Goal: Information Seeking & Learning: Understand process/instructions

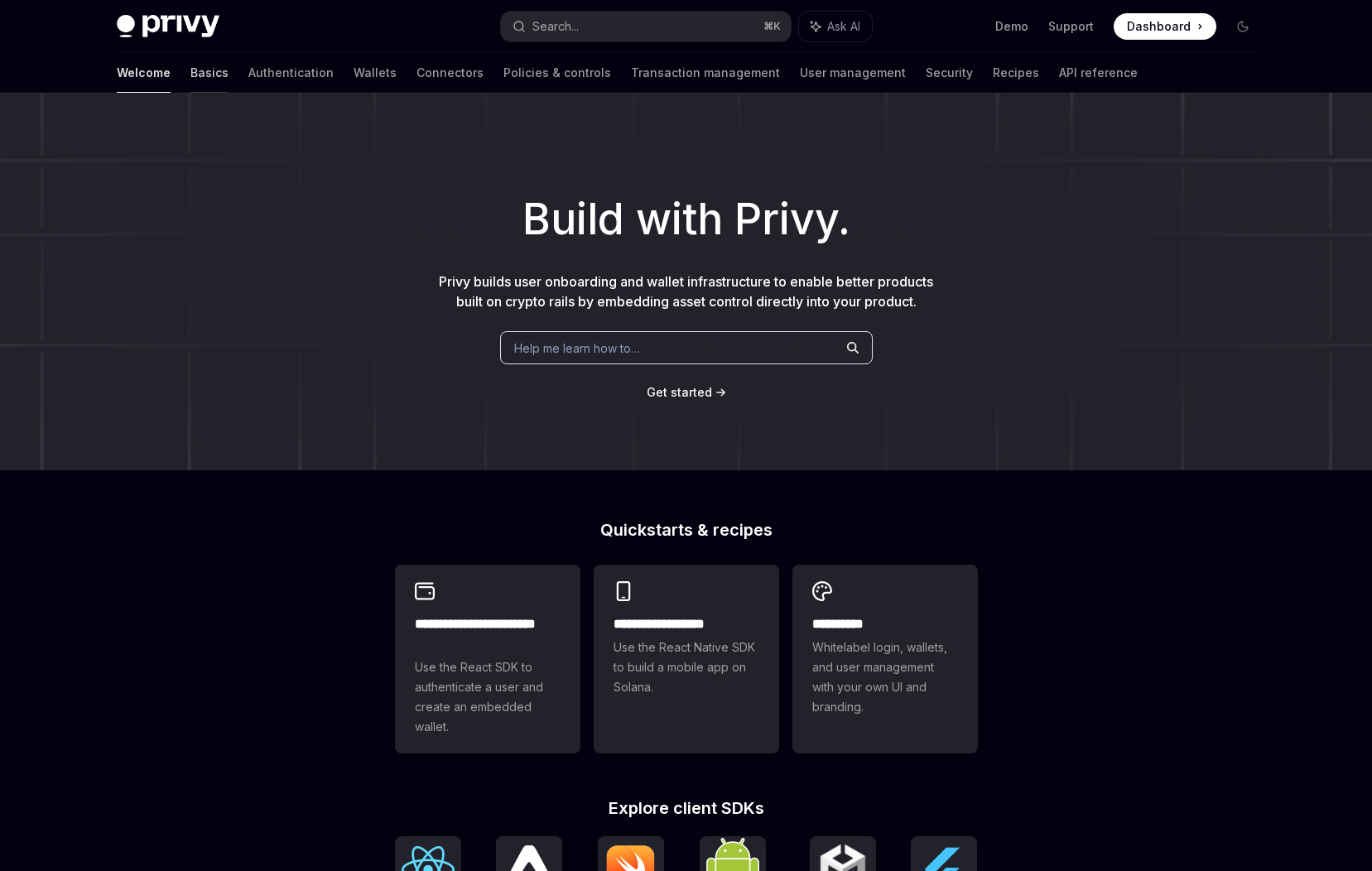
click at [190, 78] on link "Basics" at bounding box center [209, 72] width 38 height 40
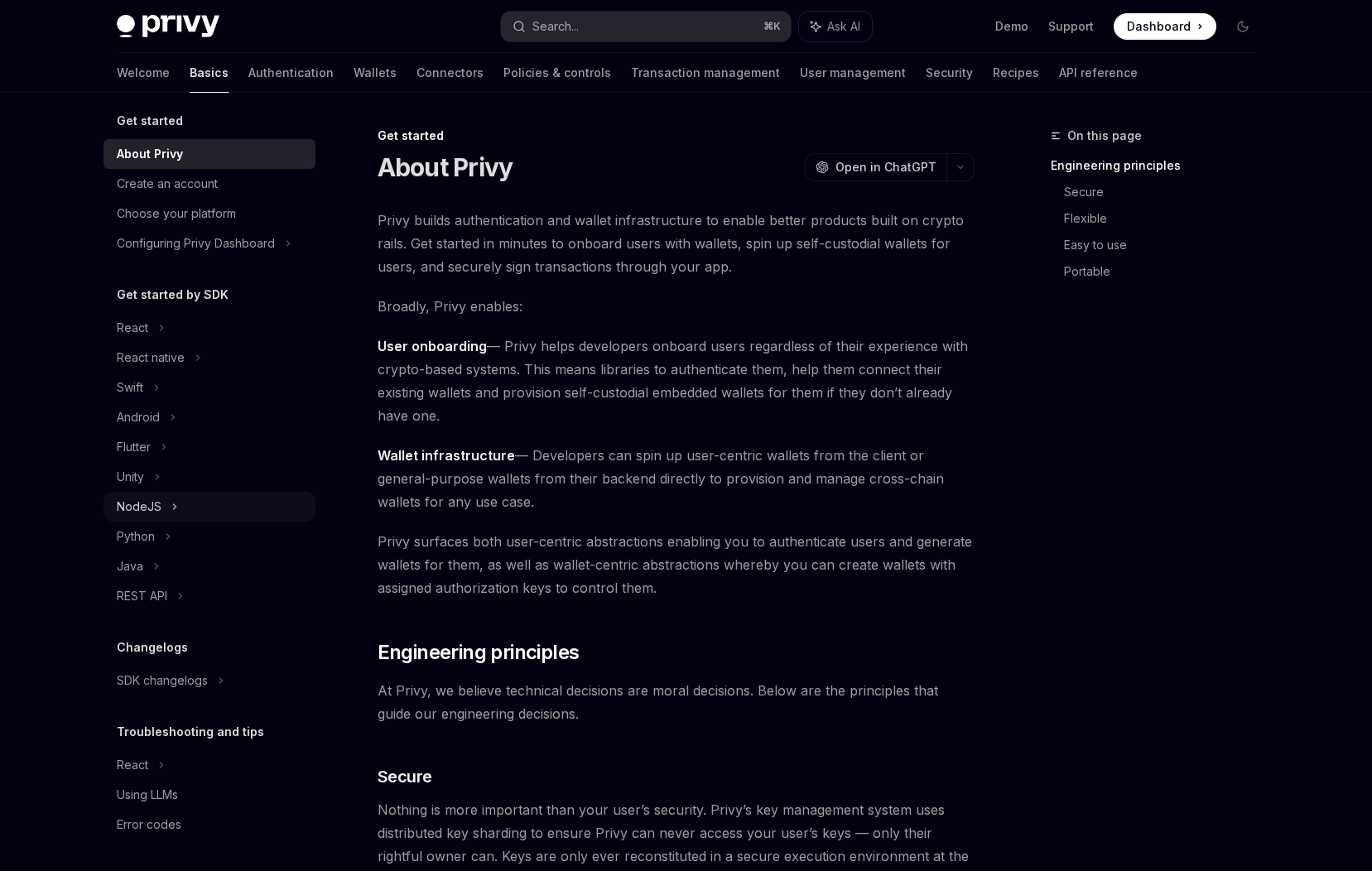
scroll to position [10, 0]
click at [166, 334] on div "React" at bounding box center [209, 326] width 212 height 30
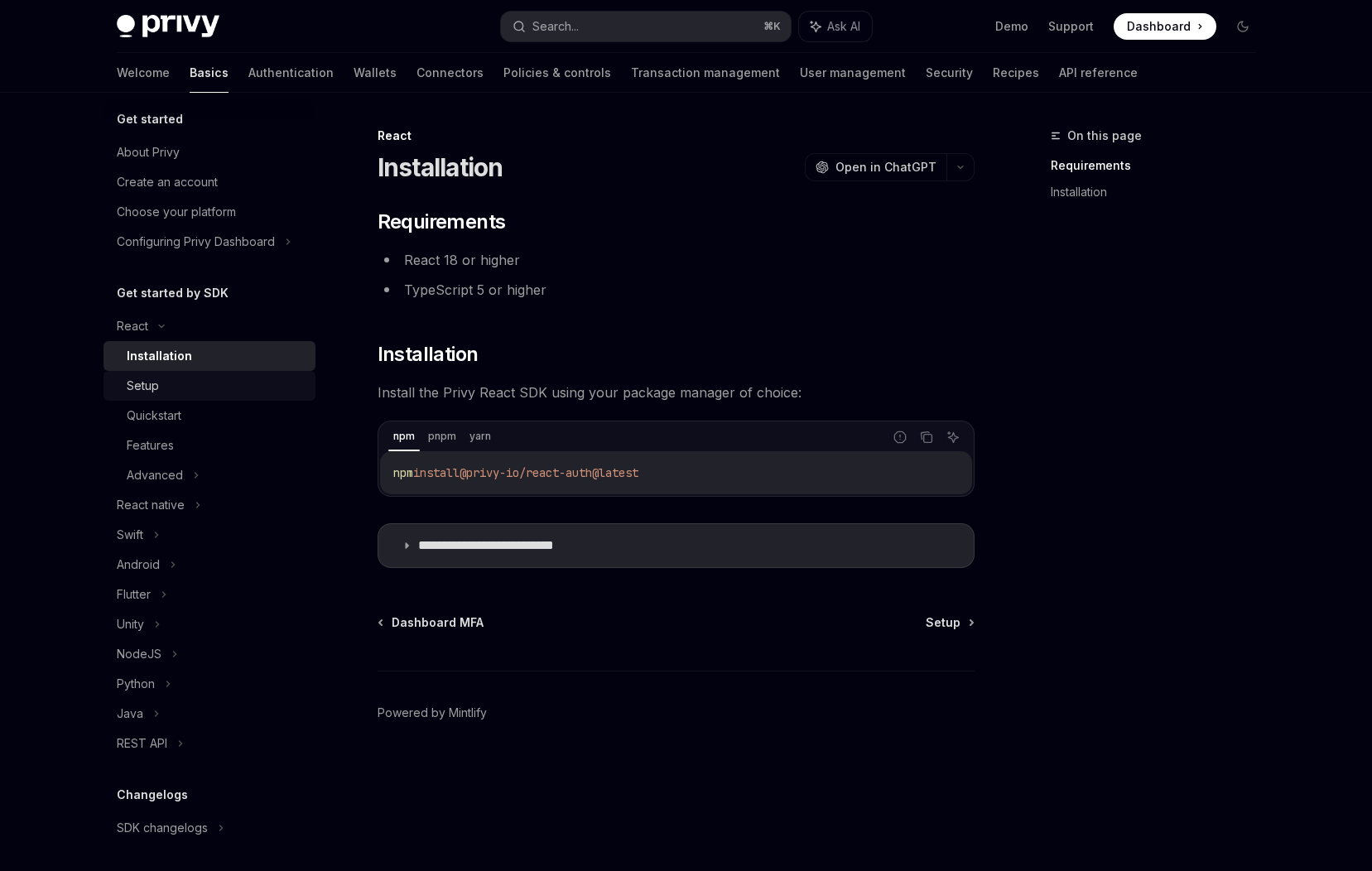
click at [167, 392] on div "Setup" at bounding box center [216, 386] width 179 height 20
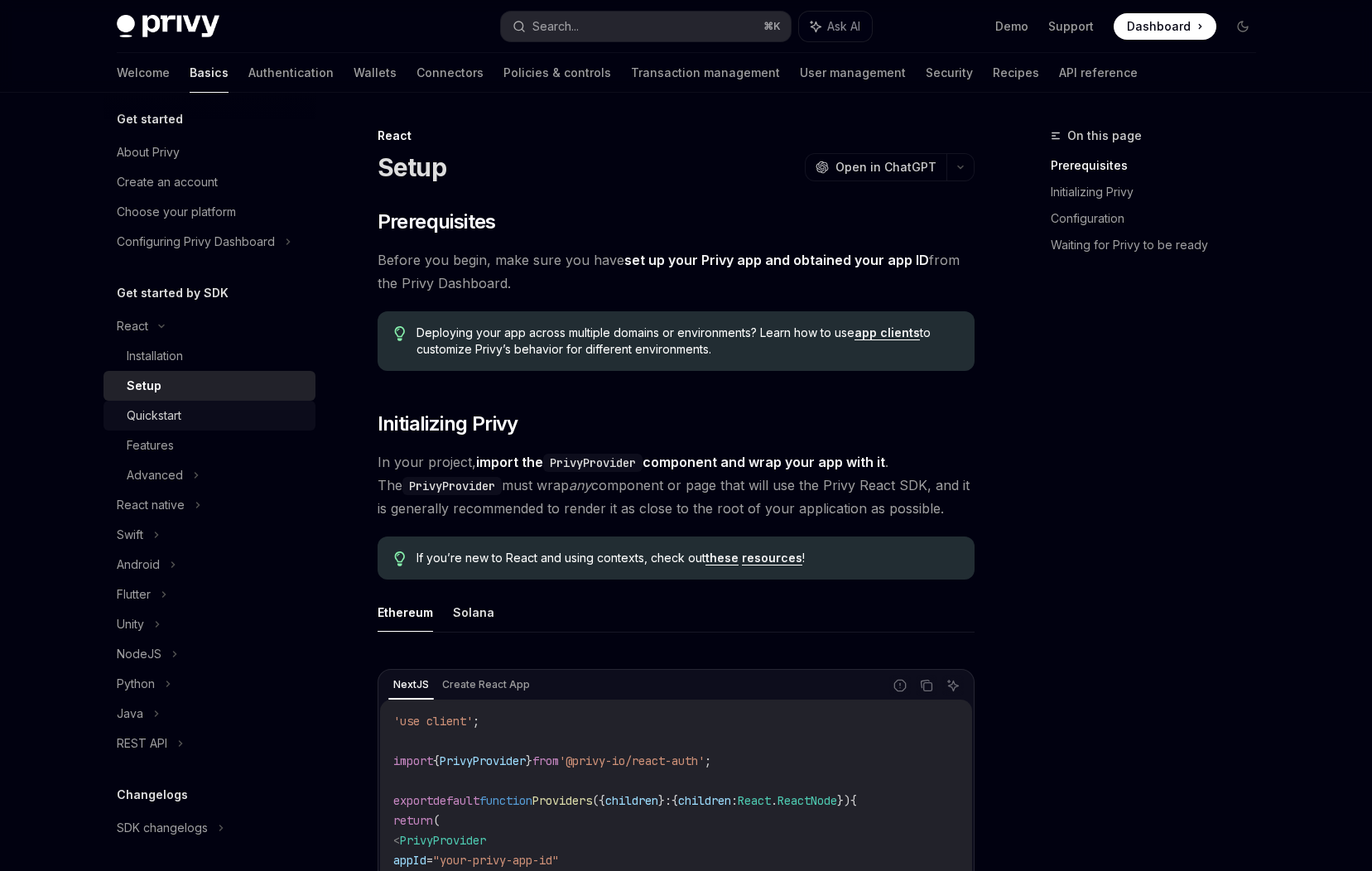
click at [167, 413] on div "Quickstart" at bounding box center [153, 416] width 54 height 20
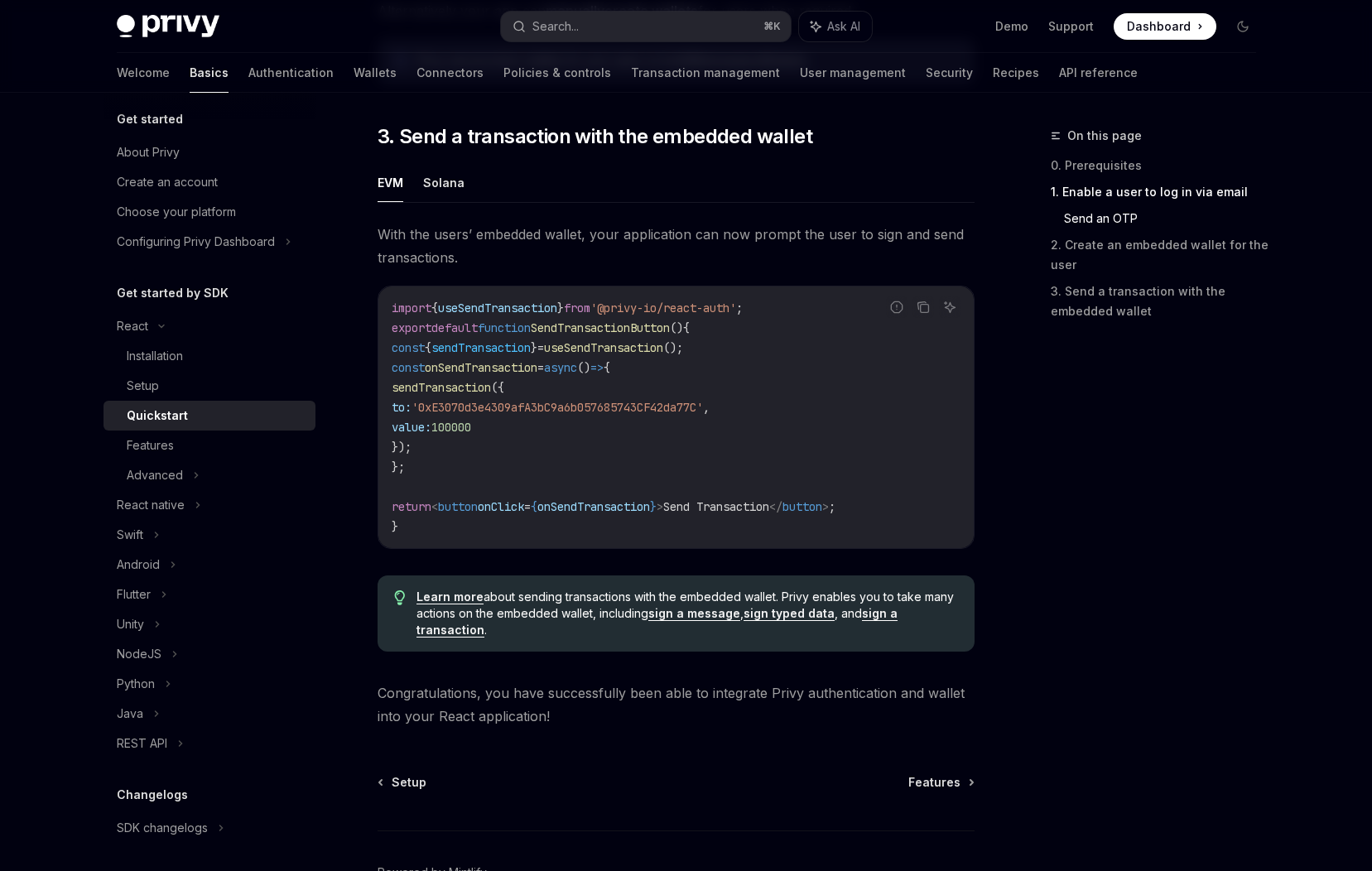
scroll to position [1531, 0]
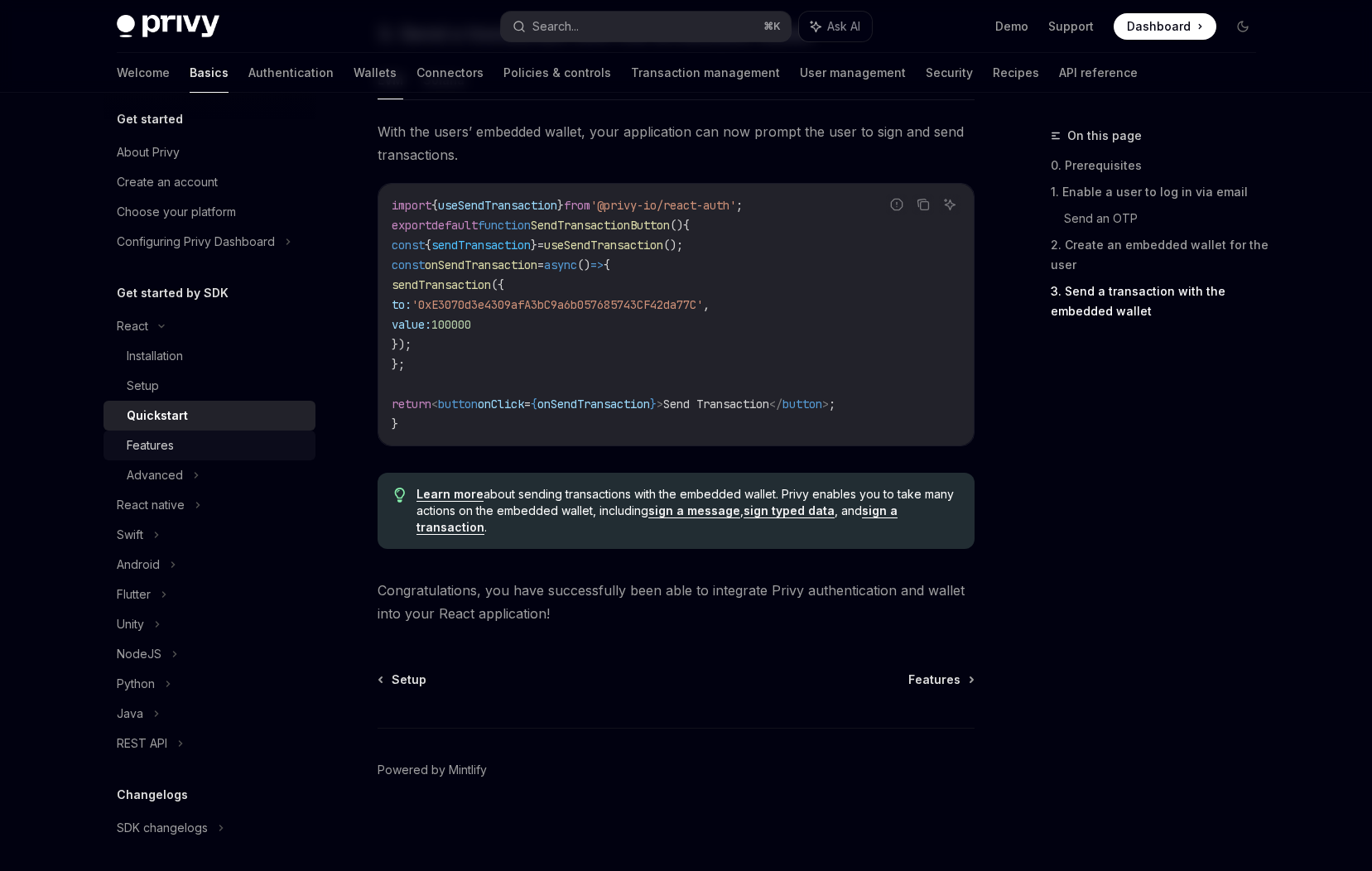
click at [176, 445] on div "Features" at bounding box center [216, 446] width 179 height 20
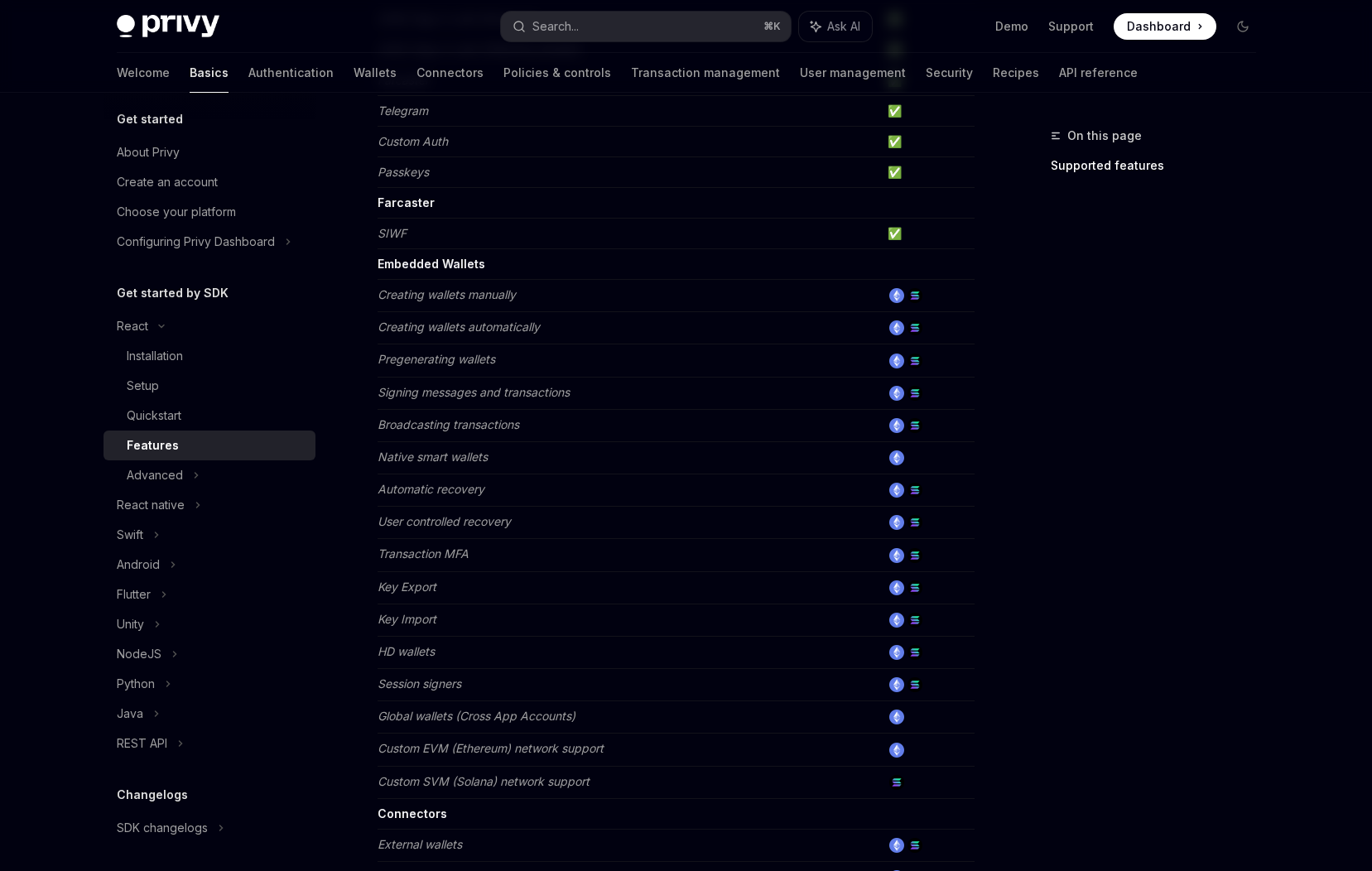
scroll to position [401, 0]
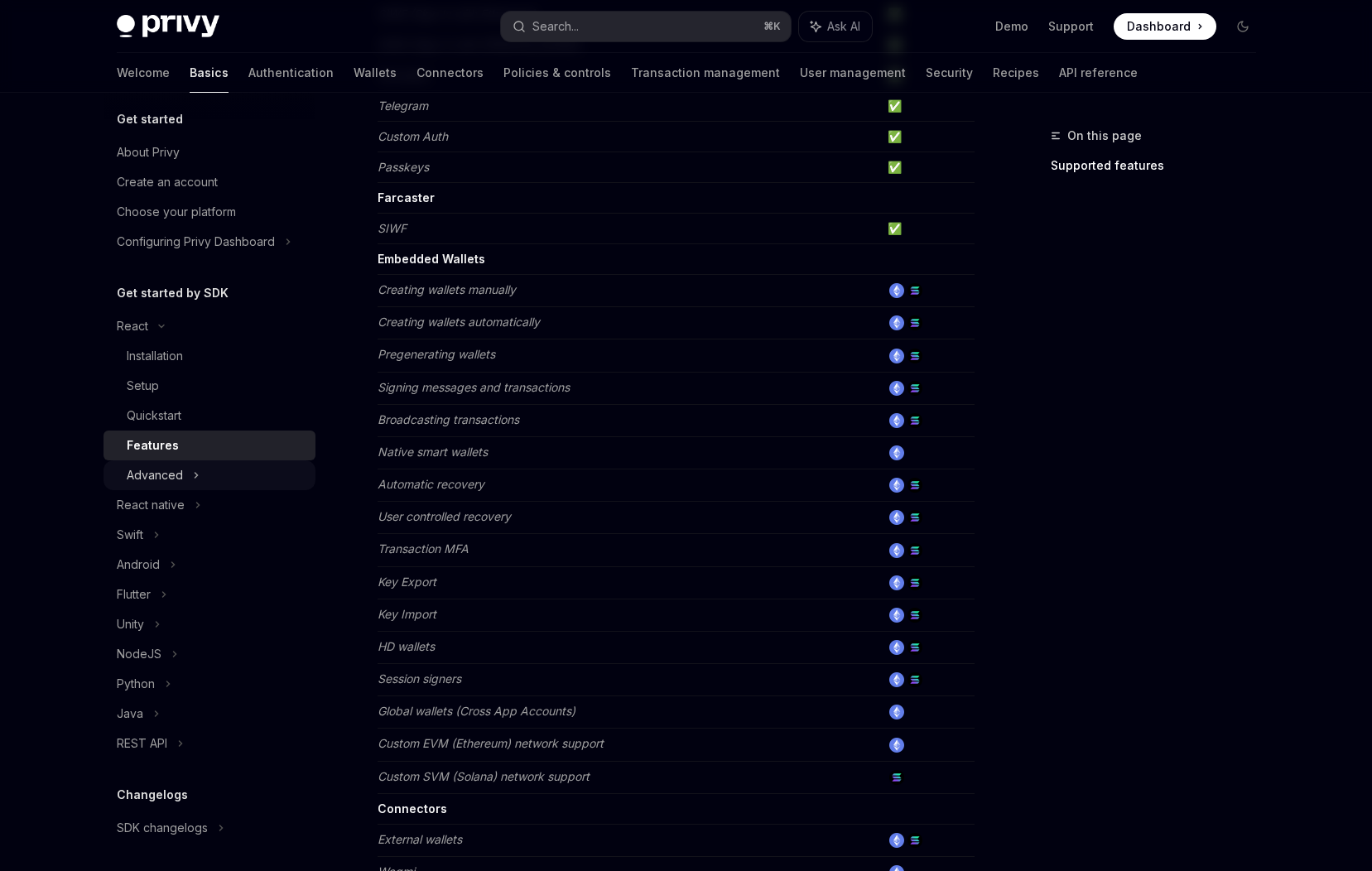
click at [180, 479] on div "Advanced" at bounding box center [154, 475] width 56 height 20
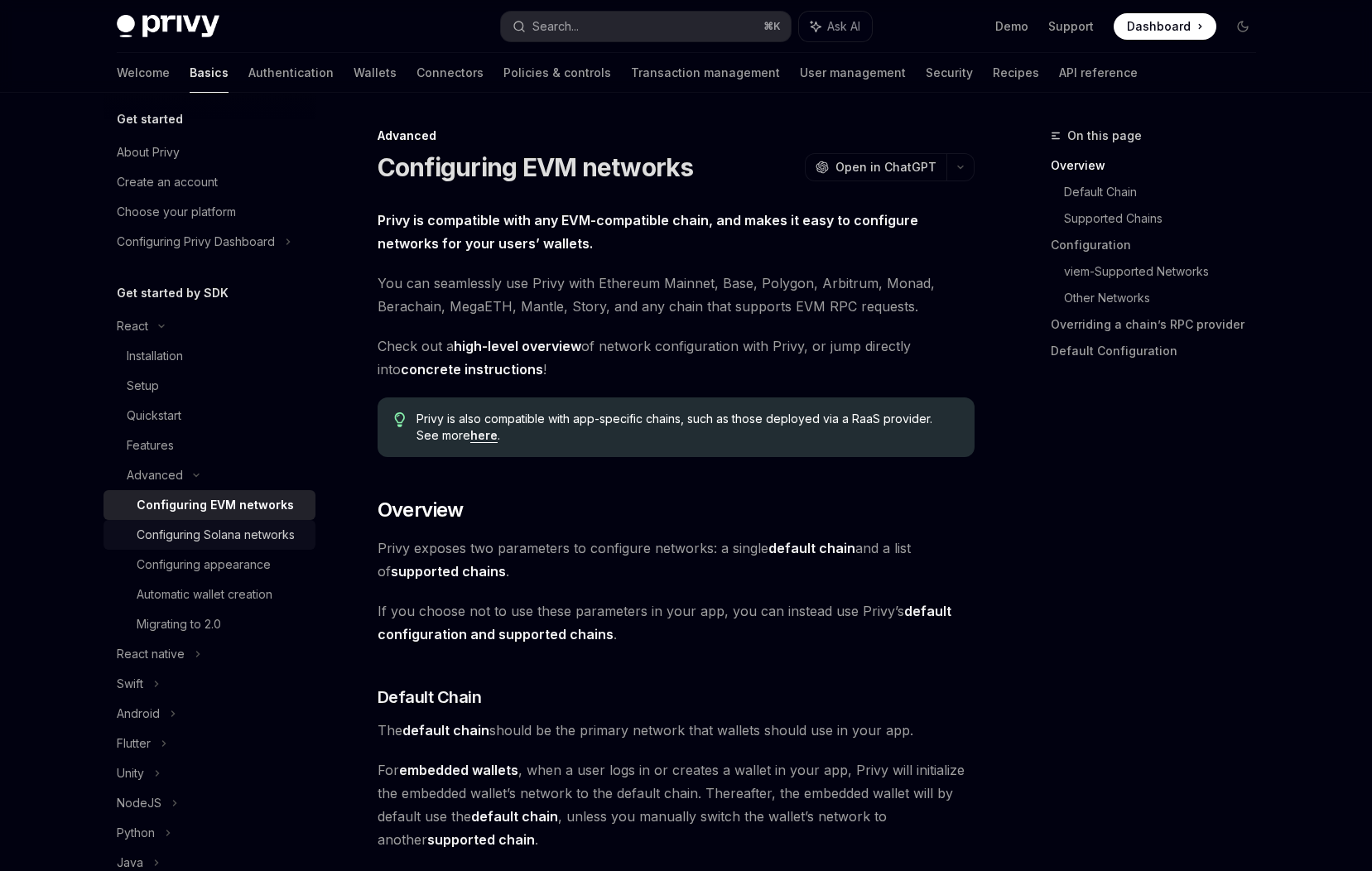
click at [198, 526] on div "Configuring Solana networks" at bounding box center [215, 535] width 158 height 20
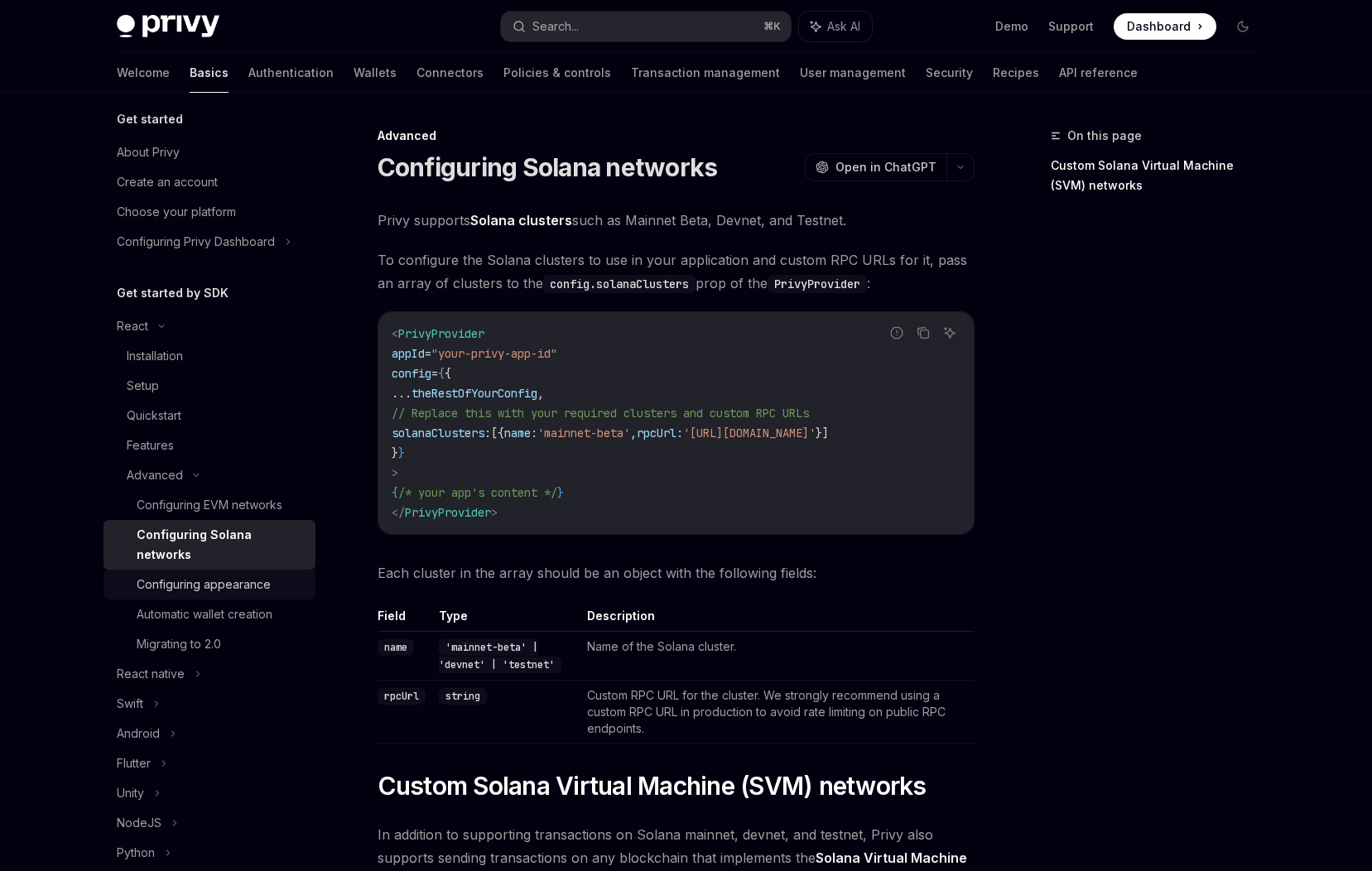
click at [199, 575] on div "Configuring appearance" at bounding box center [203, 585] width 134 height 20
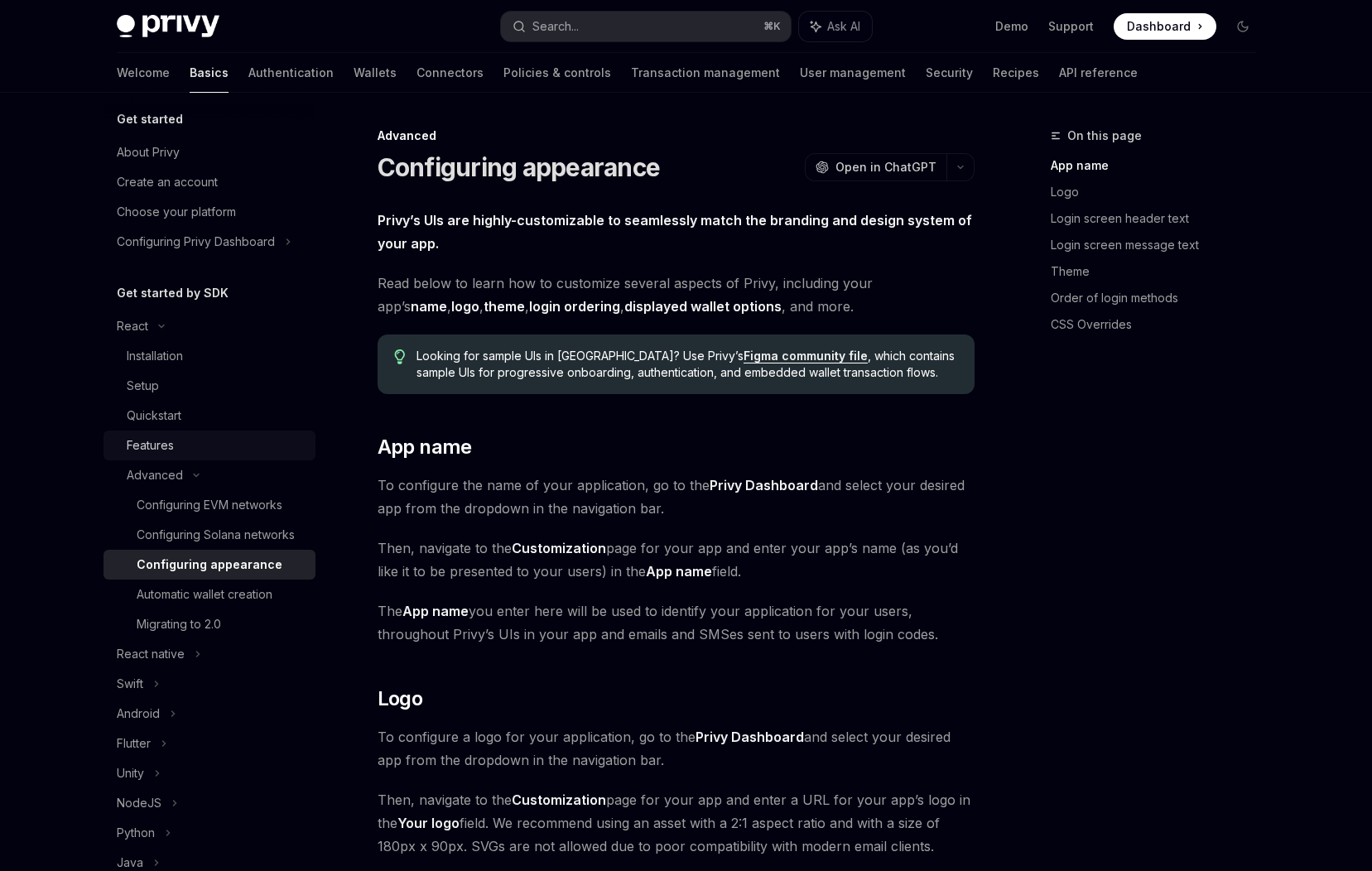
click at [182, 437] on div "Features" at bounding box center [216, 446] width 179 height 20
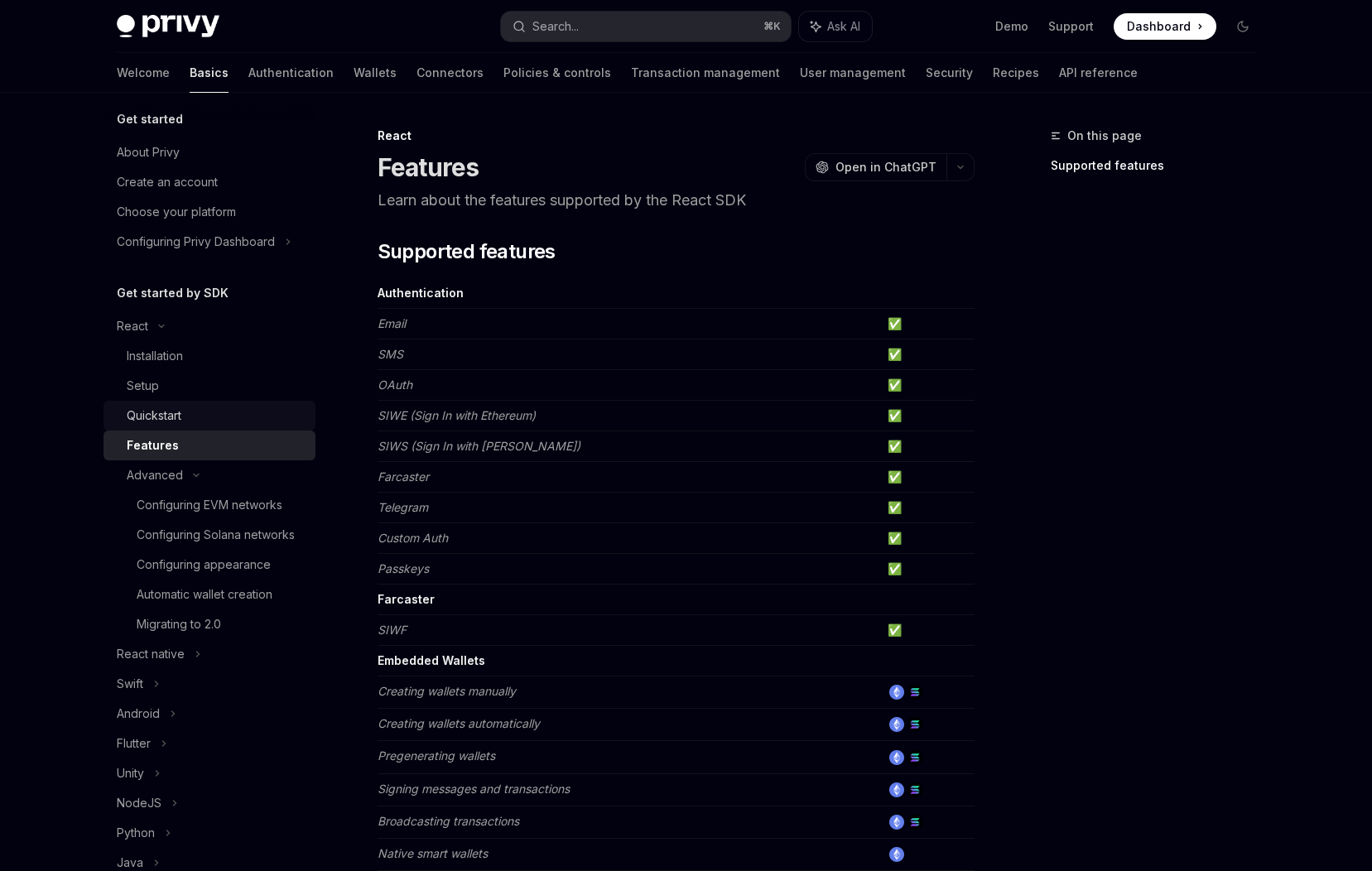
click at [184, 412] on div "Quickstart" at bounding box center [216, 416] width 179 height 20
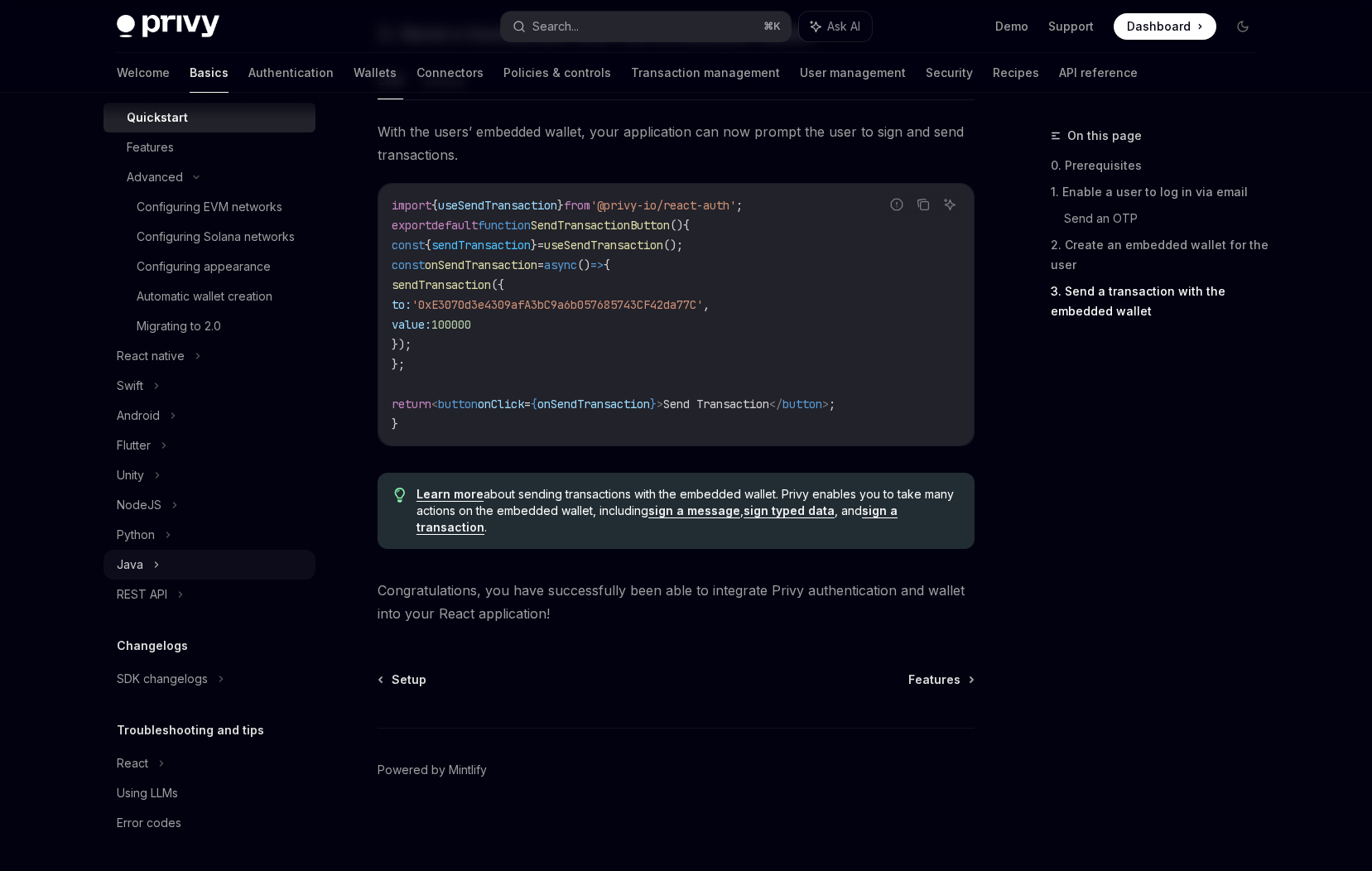
scroll to position [1531, 0]
click at [164, 759] on div "React" at bounding box center [209, 763] width 212 height 30
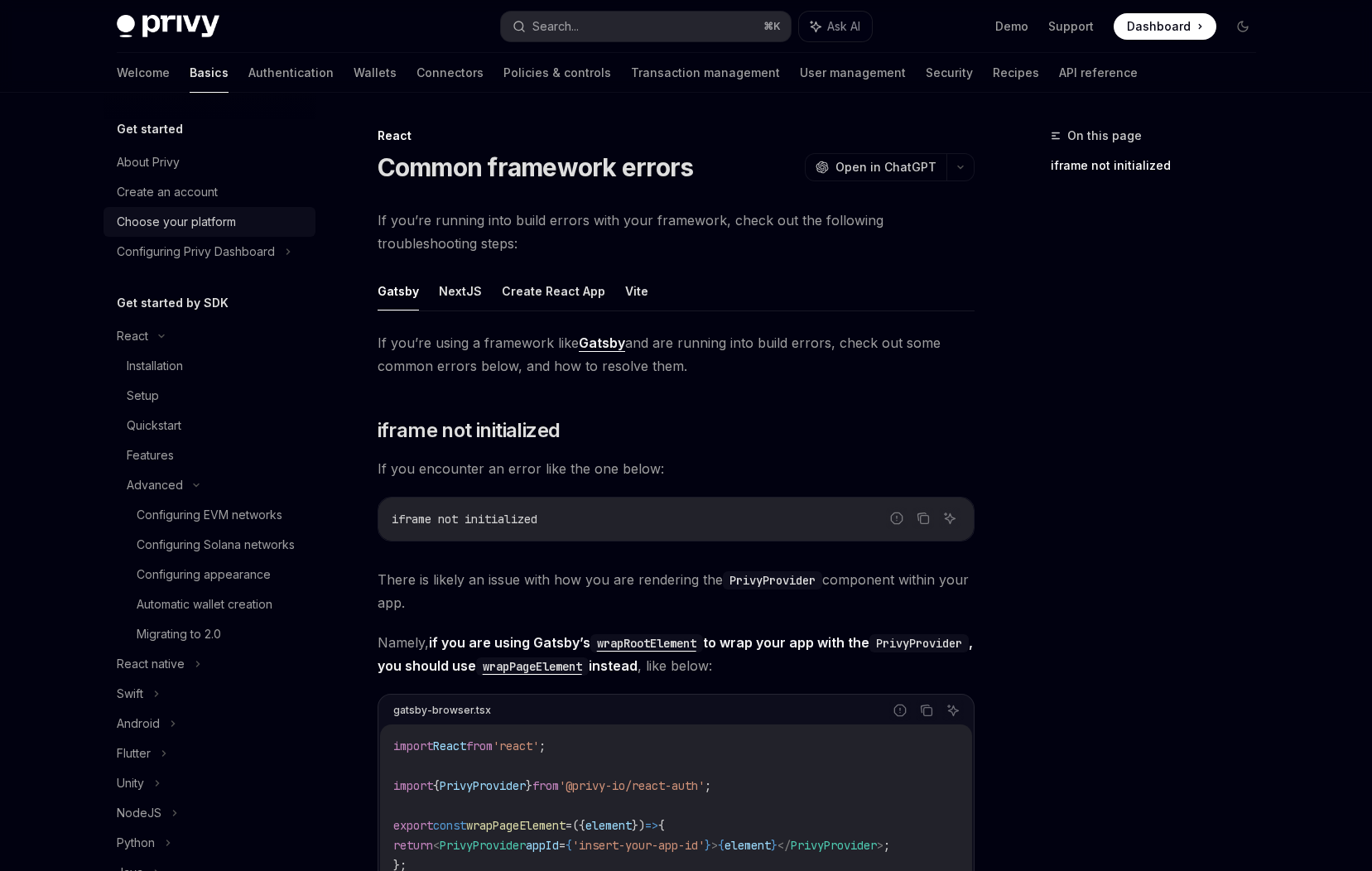
click at [192, 216] on div "Choose your platform" at bounding box center [176, 222] width 119 height 20
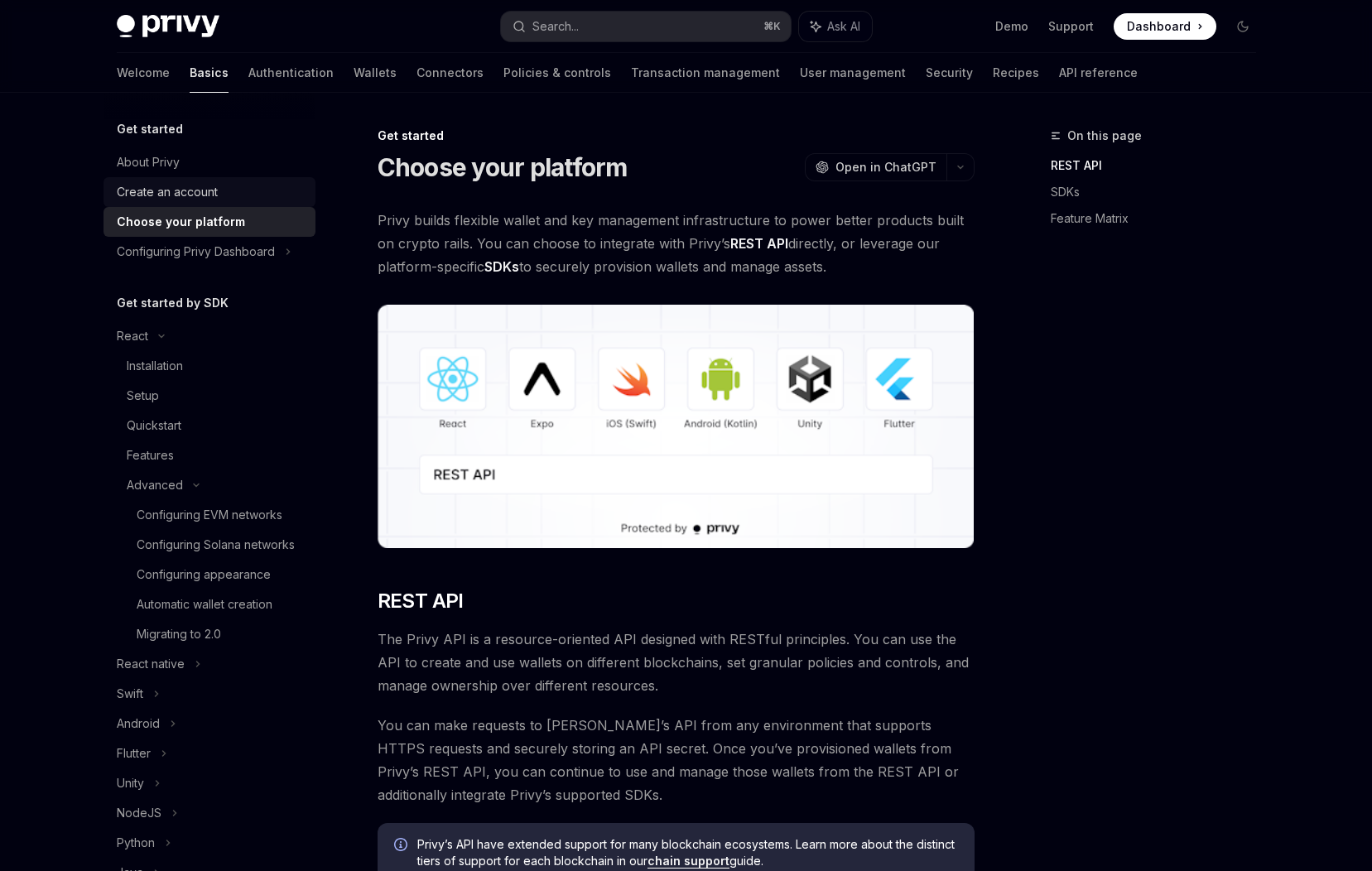
click at [205, 190] on div "Create an account" at bounding box center [167, 192] width 101 height 20
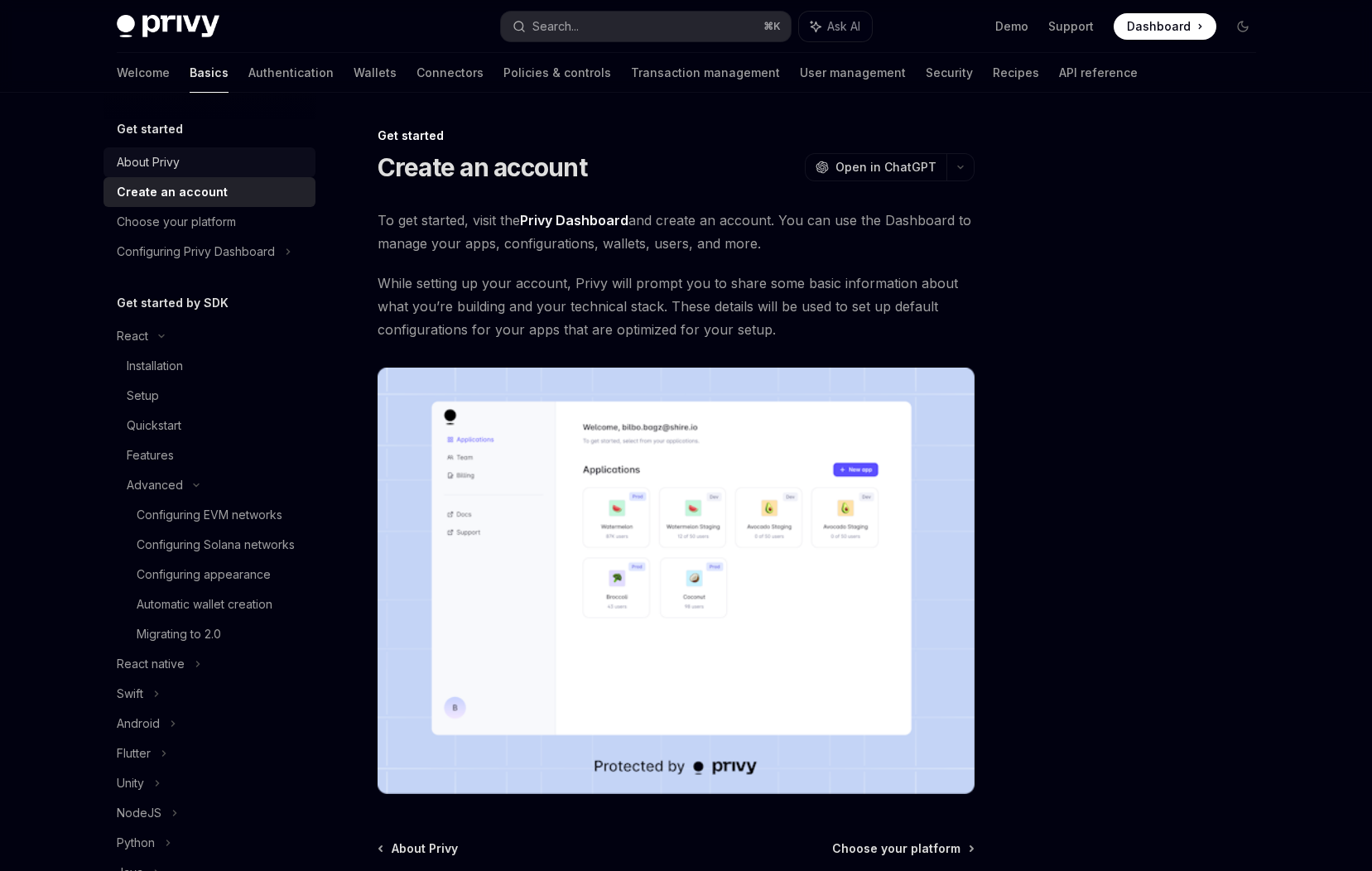
click at [194, 157] on div "About Privy" at bounding box center [211, 162] width 189 height 20
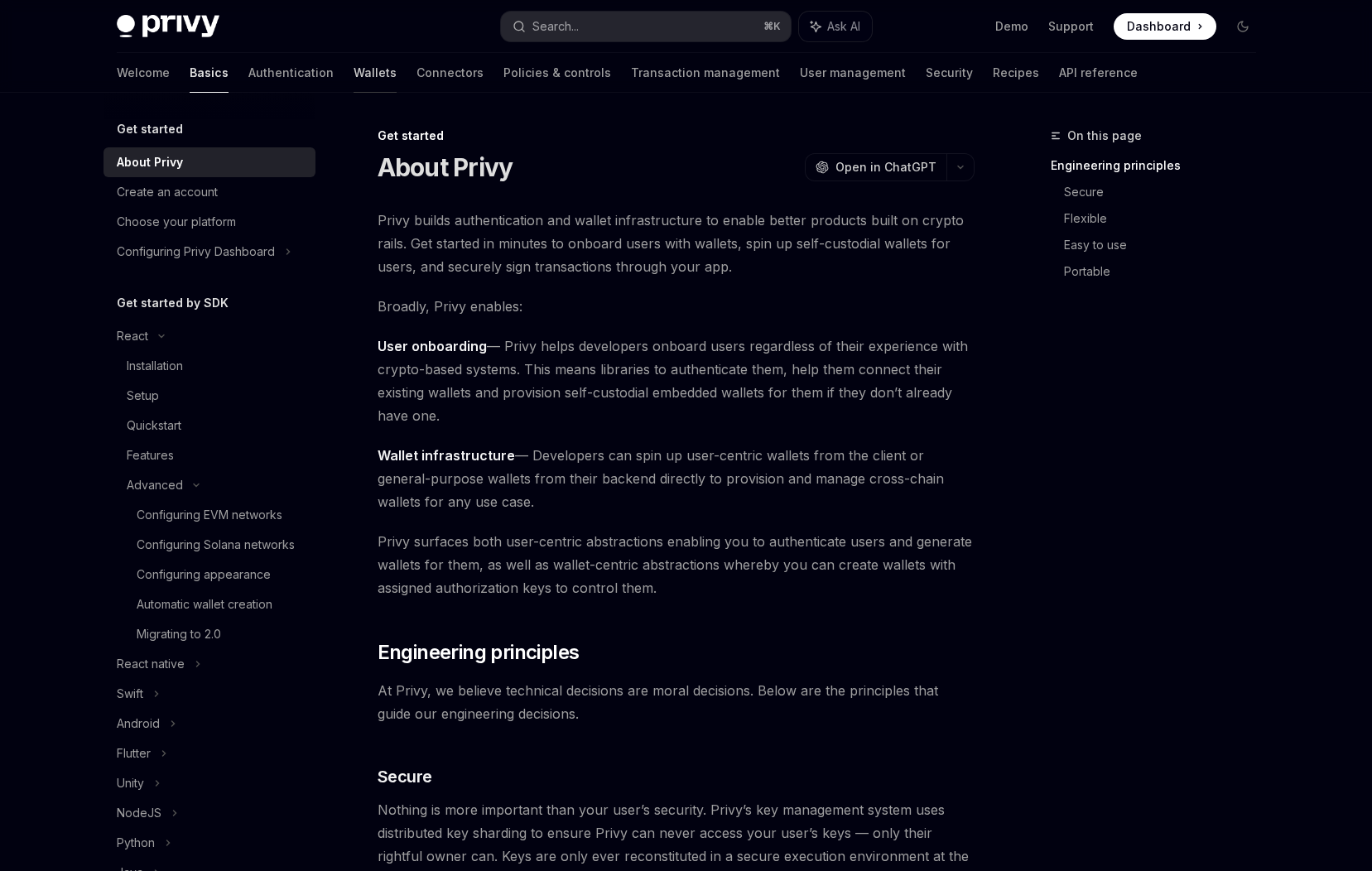
click at [353, 72] on link "Wallets" at bounding box center [375, 72] width 43 height 40
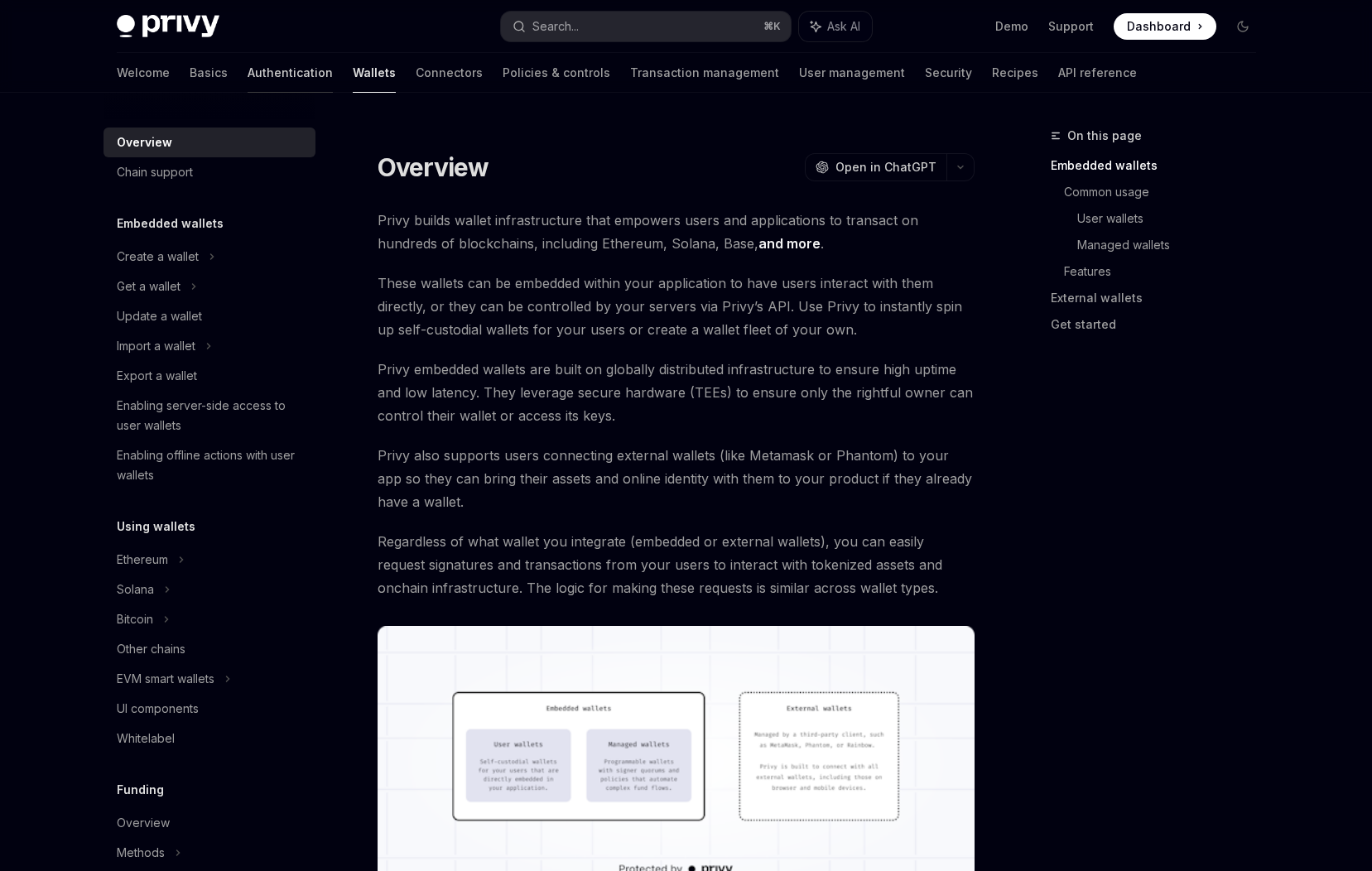
click at [247, 73] on link "Authentication" at bounding box center [290, 72] width 85 height 40
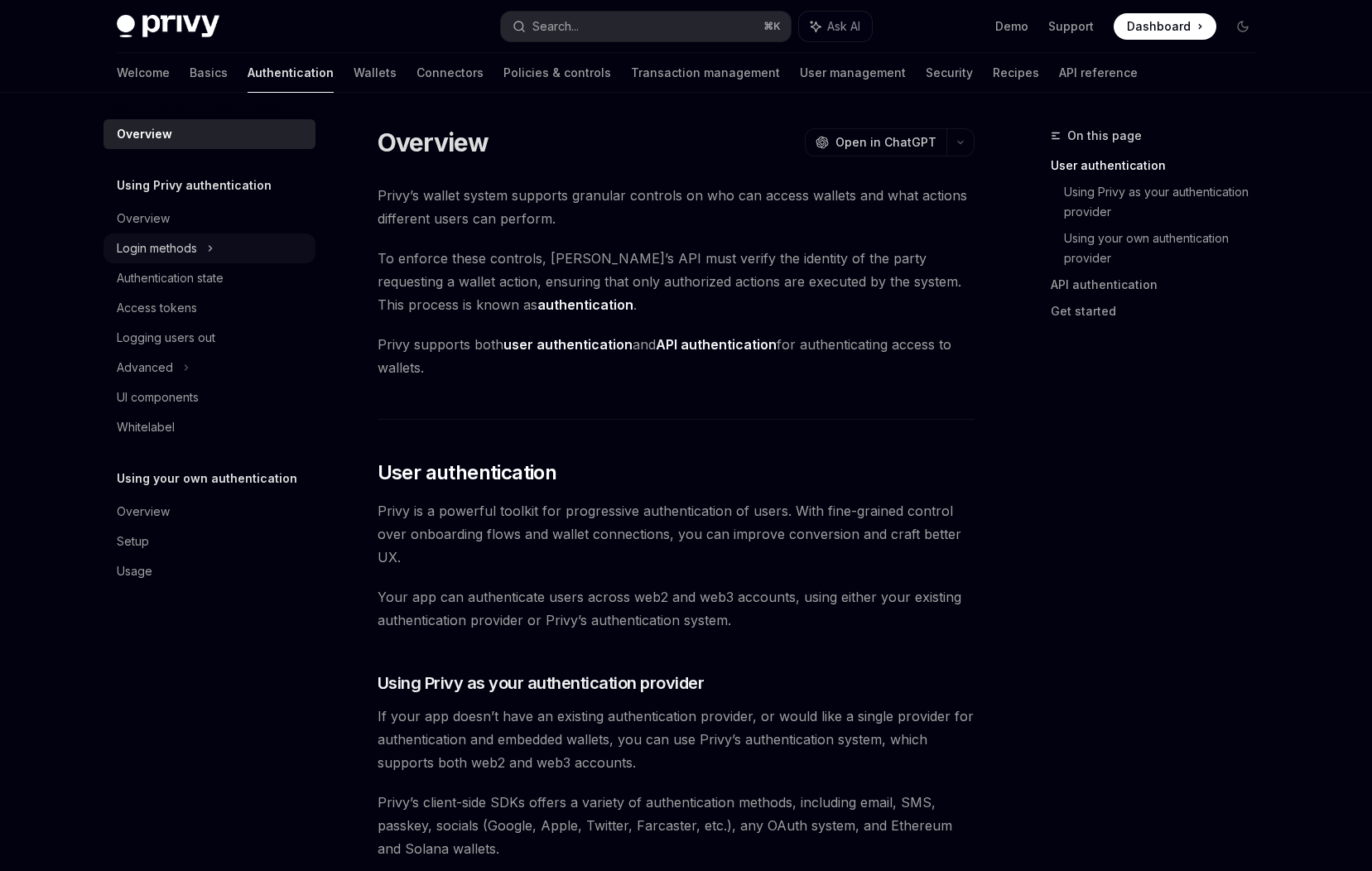
click at [182, 239] on div "Login methods" at bounding box center [157, 248] width 80 height 20
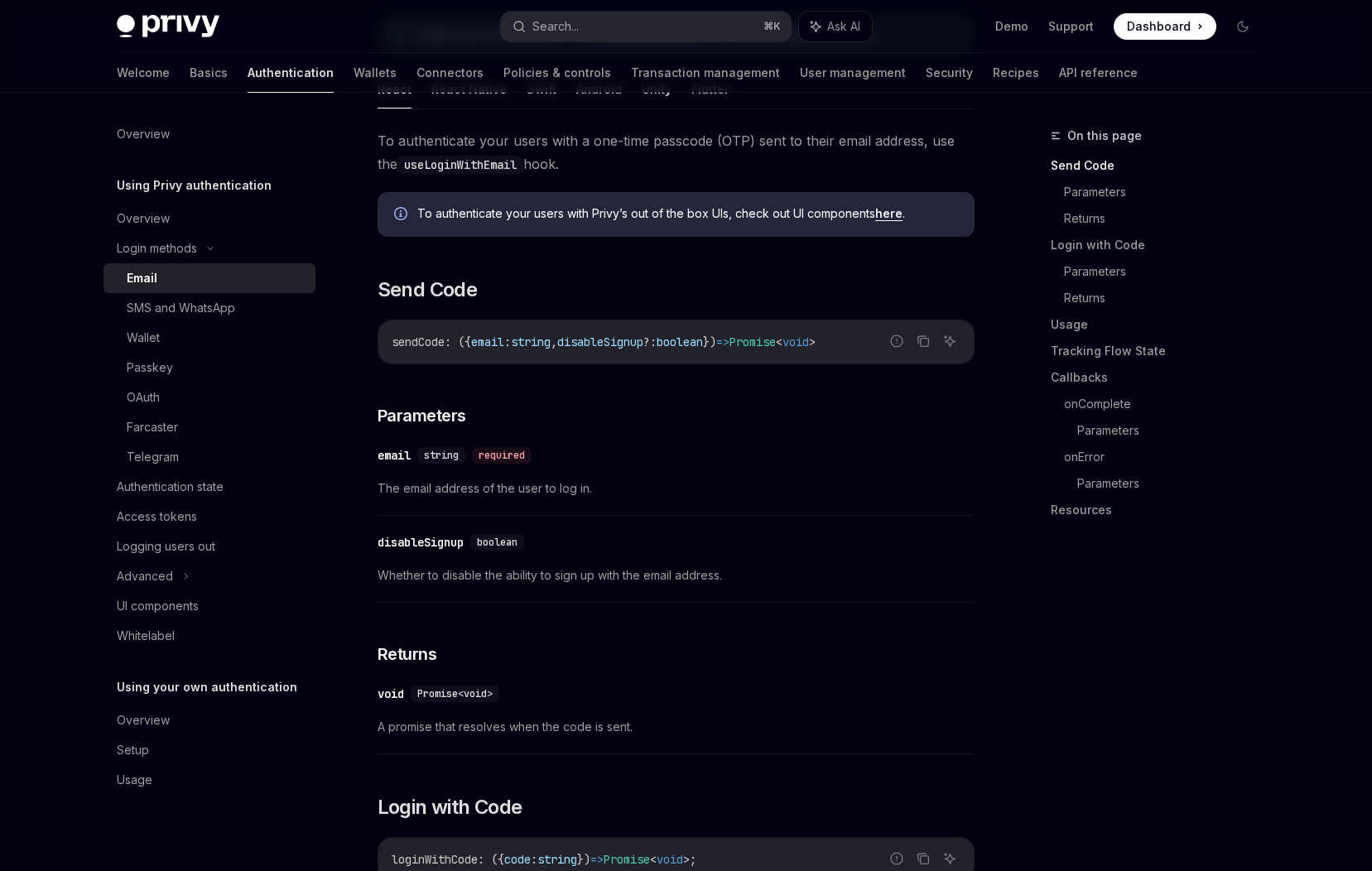
scroll to position [280, 0]
click at [166, 312] on div "SMS and WhatsApp" at bounding box center [181, 308] width 109 height 20
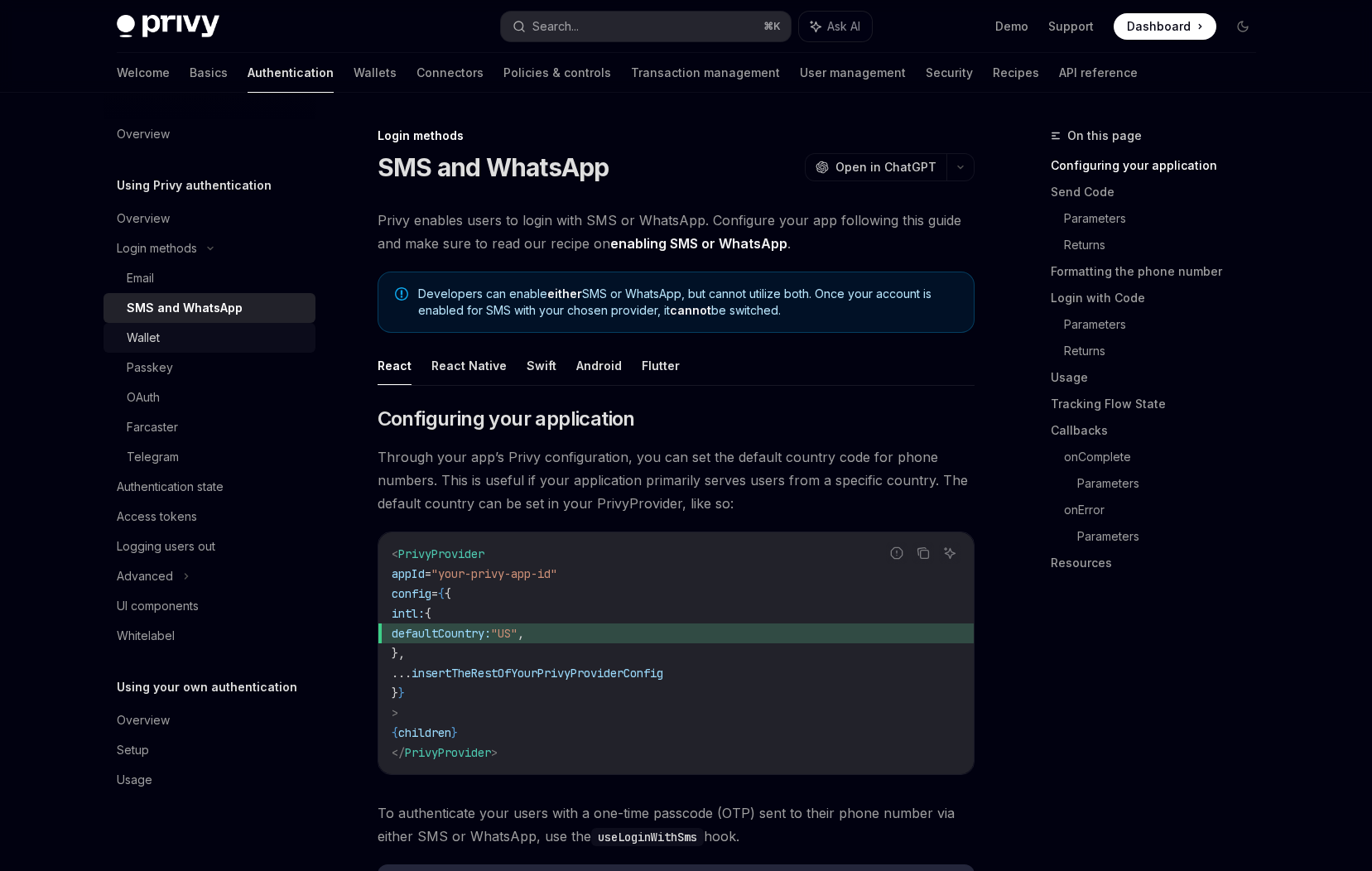
click at [162, 340] on div "Wallet" at bounding box center [216, 338] width 179 height 20
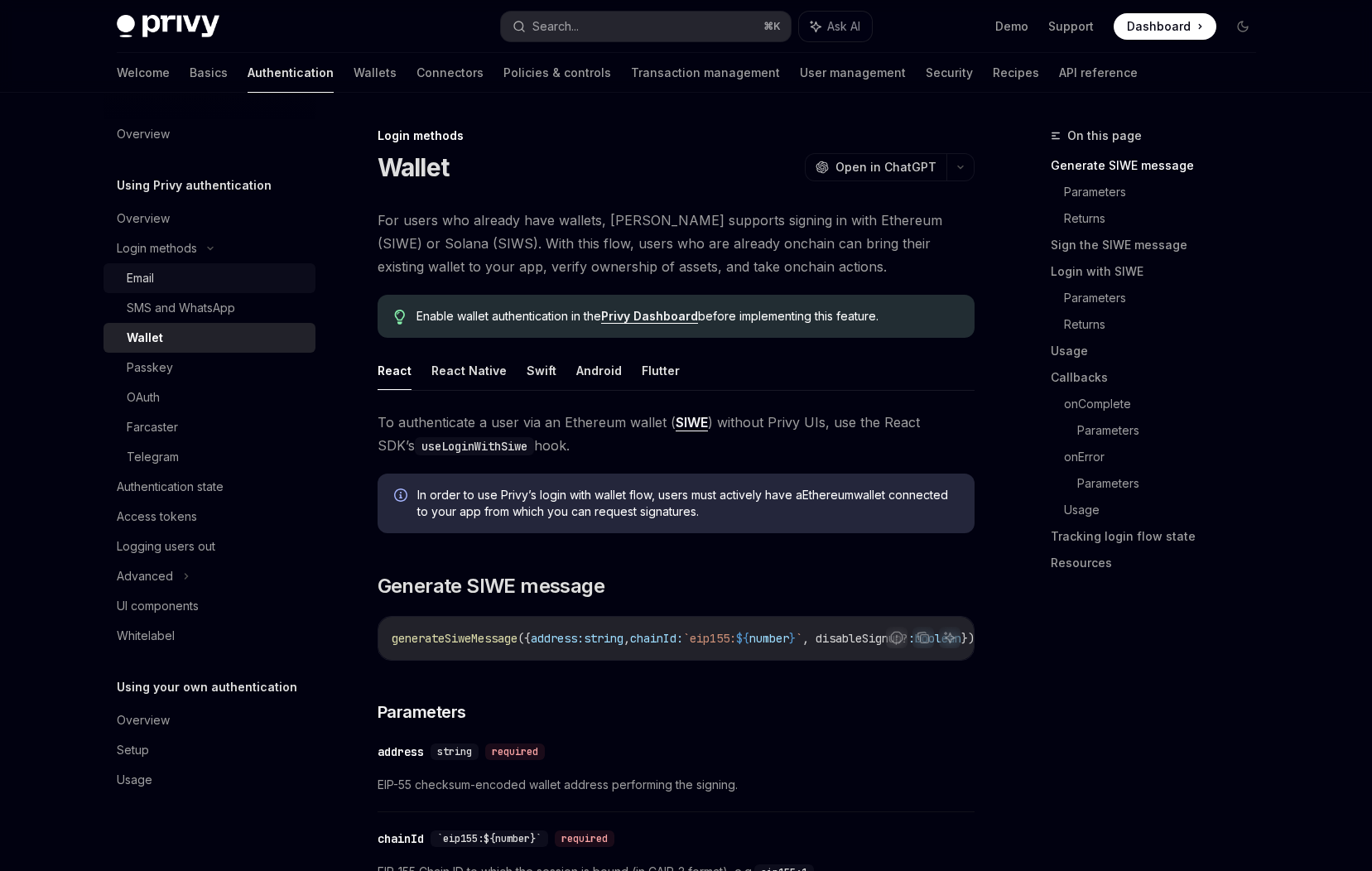
click at [171, 280] on div "Email" at bounding box center [216, 279] width 179 height 20
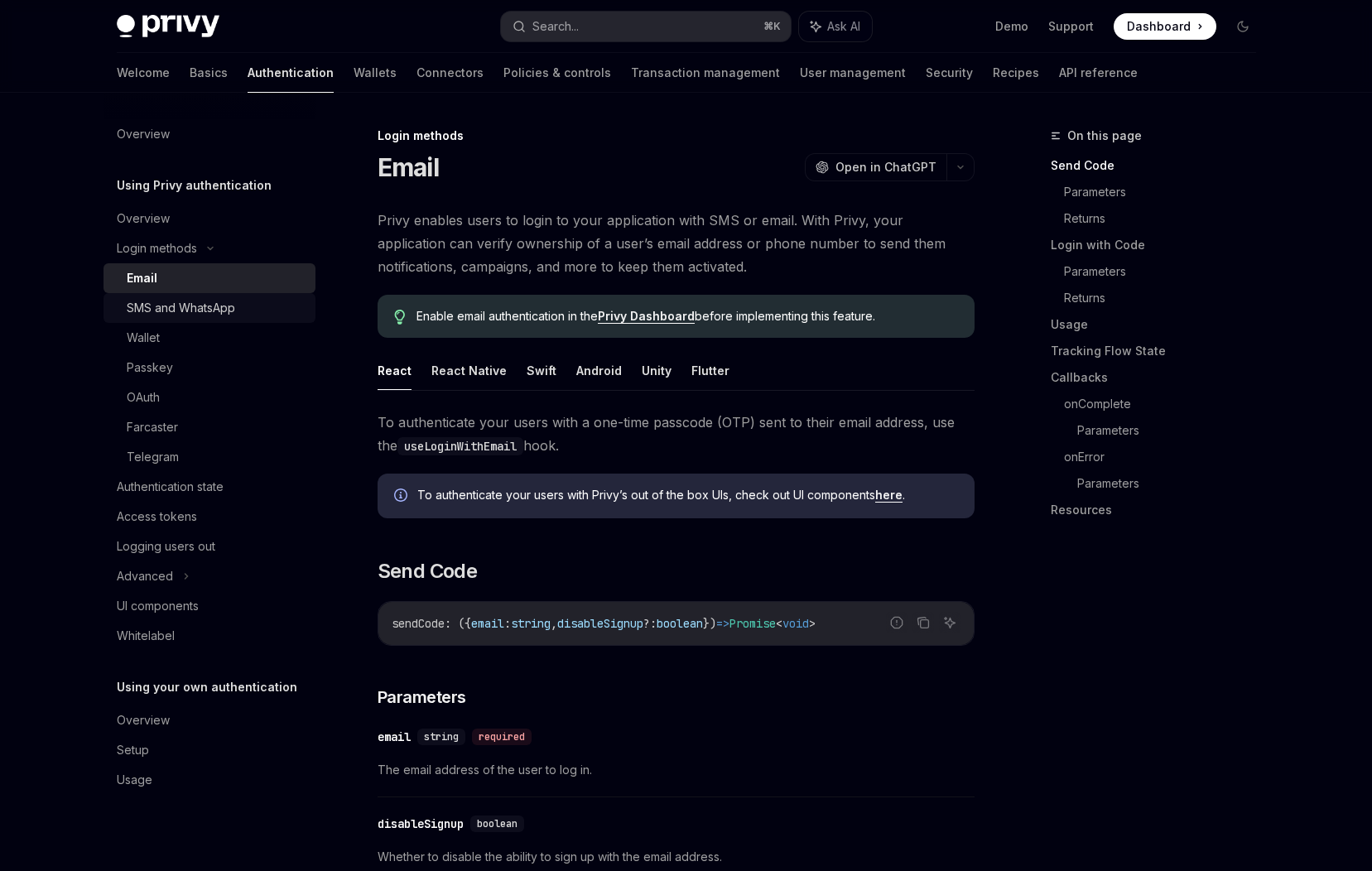
click at [173, 313] on div "SMS and WhatsApp" at bounding box center [181, 308] width 109 height 20
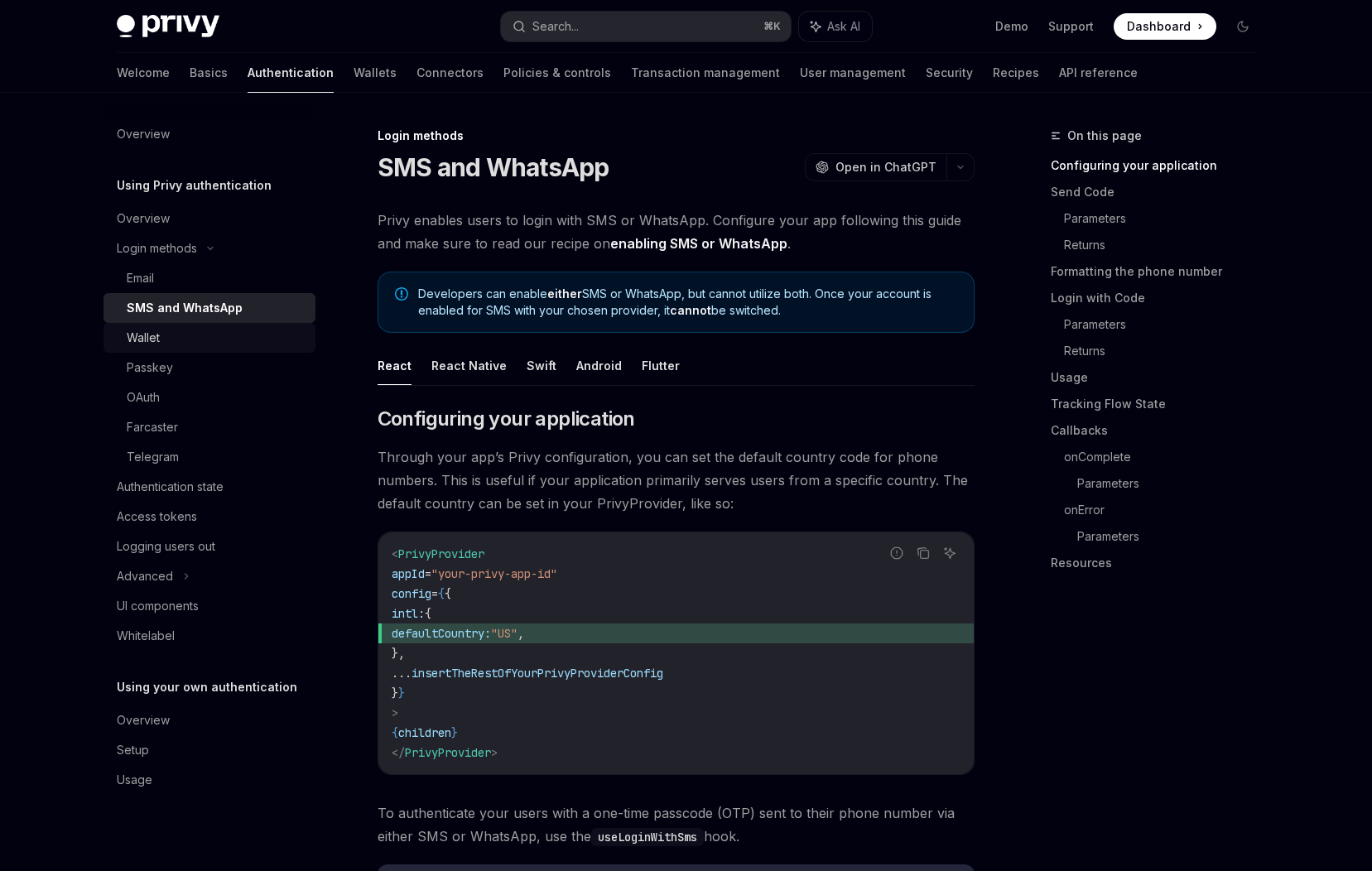
click at [173, 348] on link "Wallet" at bounding box center [209, 338] width 212 height 30
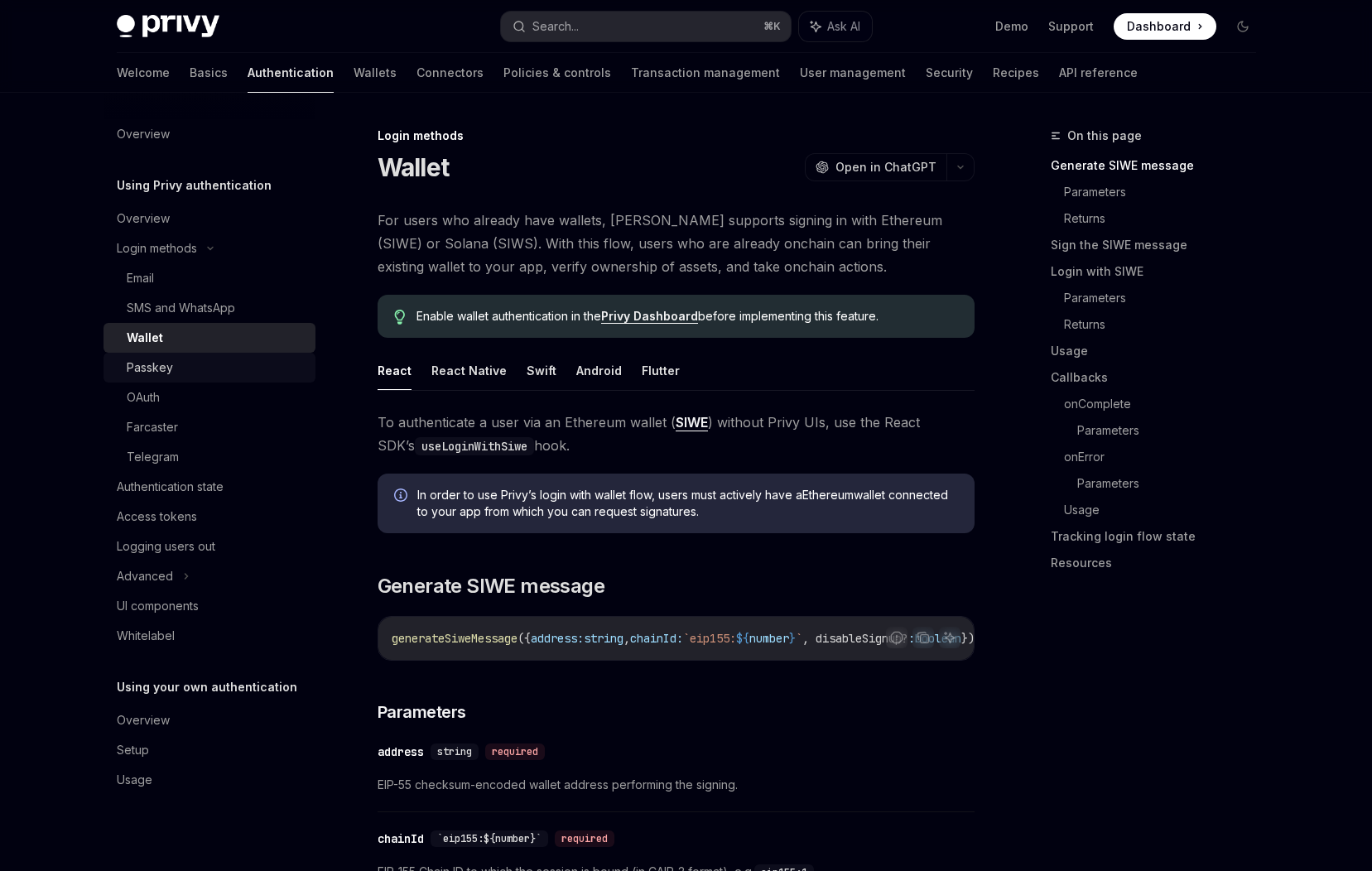
click at [166, 371] on div "Passkey" at bounding box center [149, 368] width 46 height 20
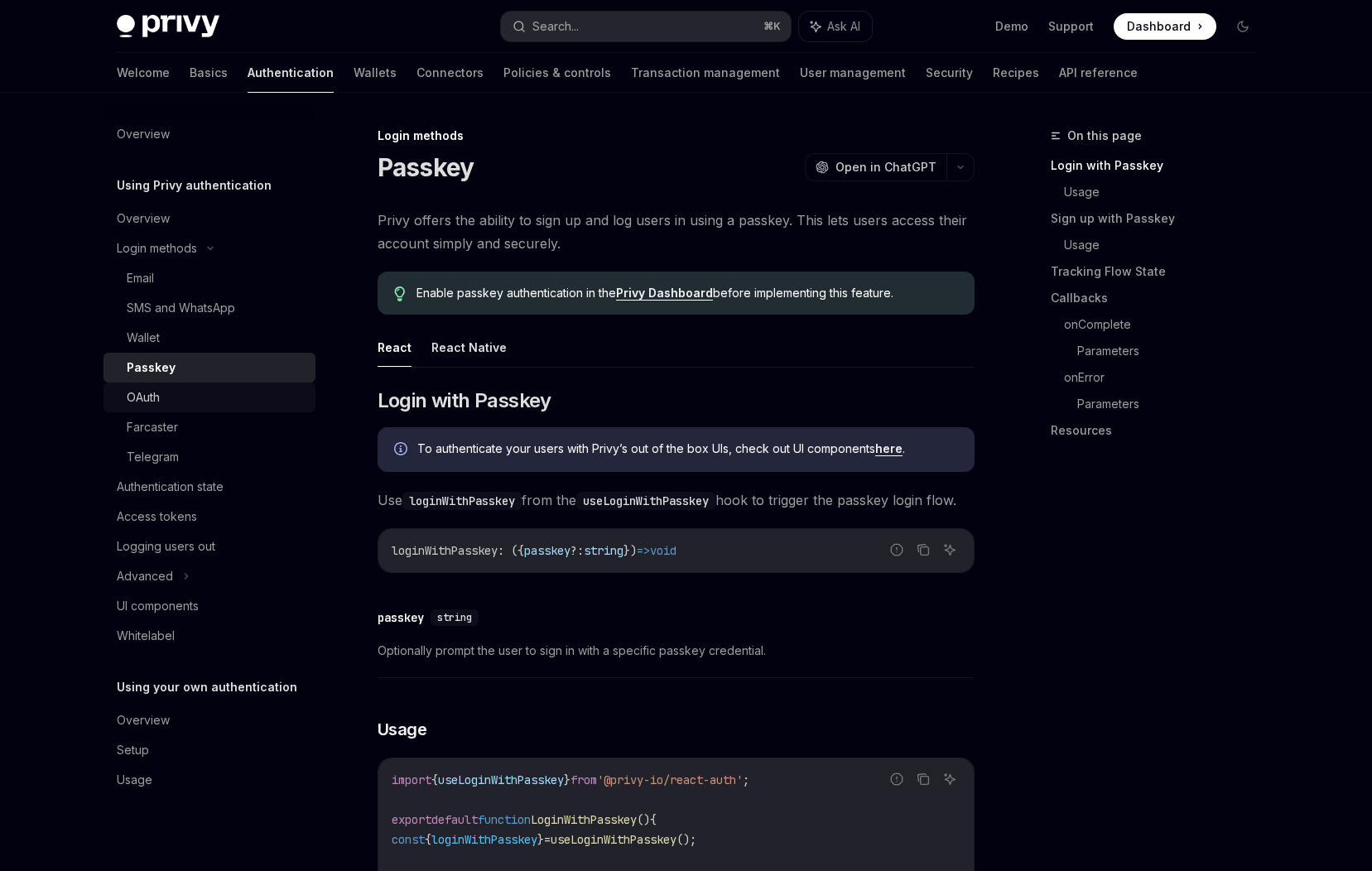
click at [163, 396] on div "OAuth" at bounding box center [216, 398] width 179 height 20
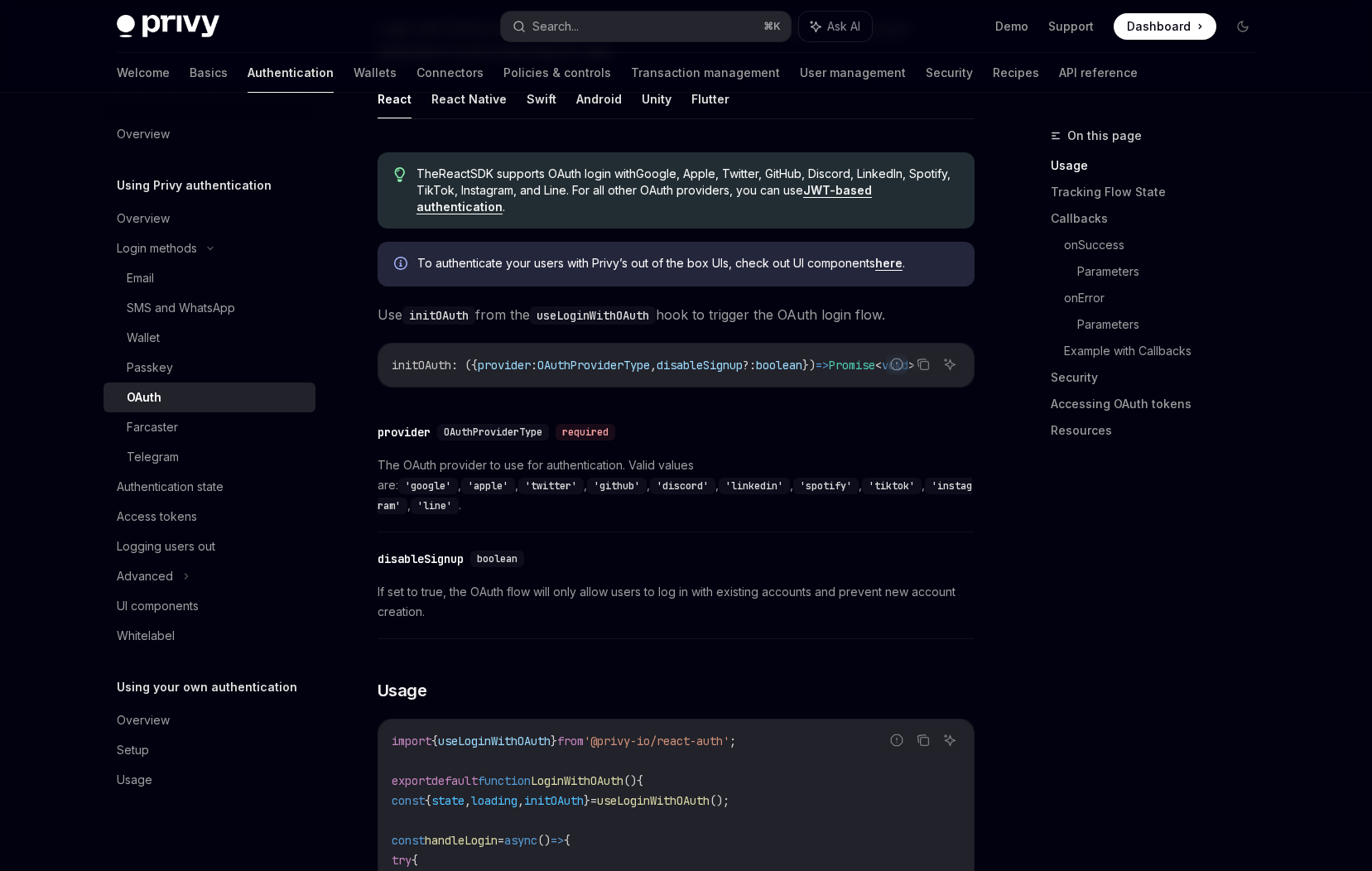
scroll to position [429, 0]
click at [401, 435] on div "provider" at bounding box center [403, 431] width 53 height 17
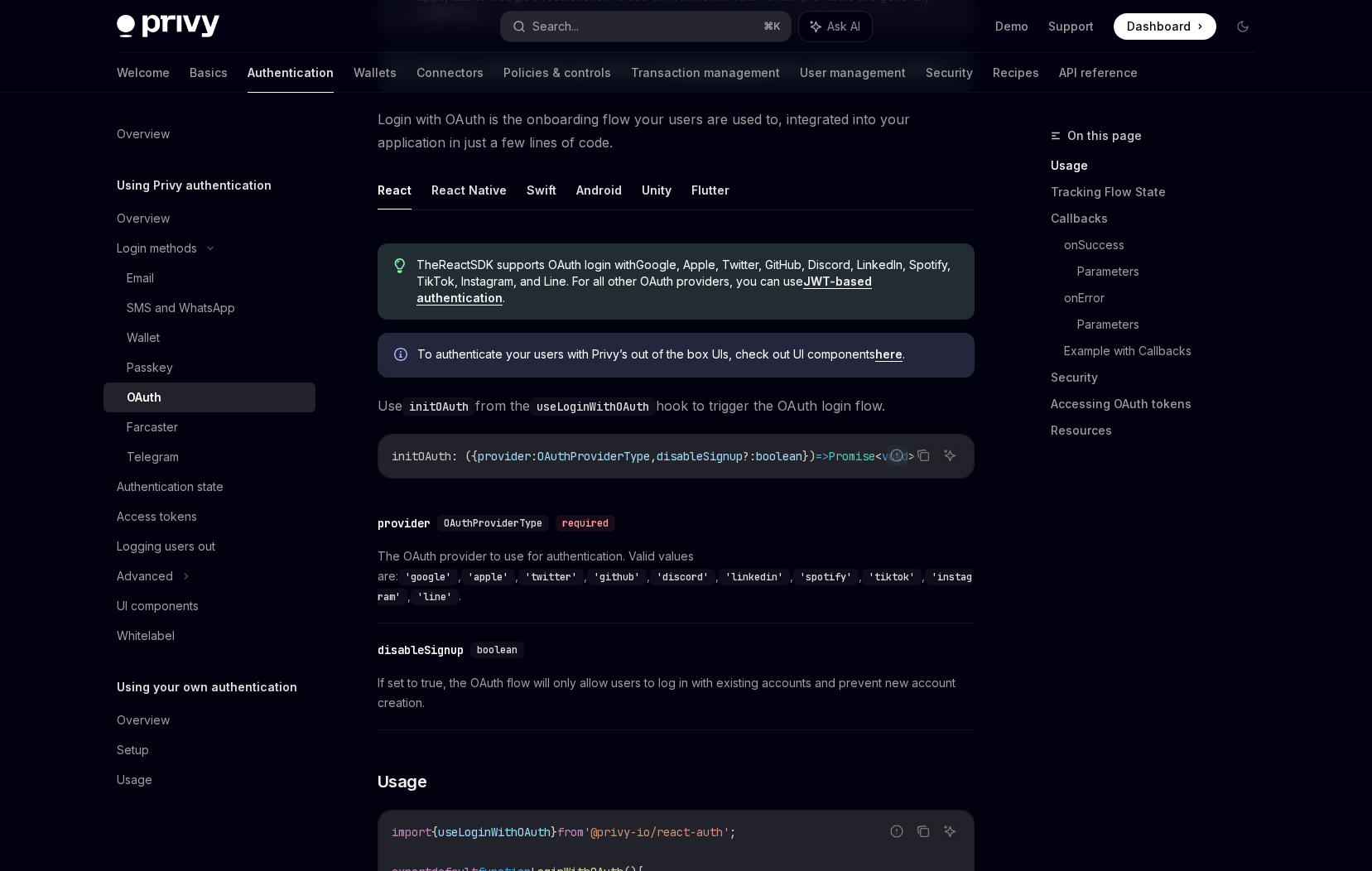
scroll to position [333, 0]
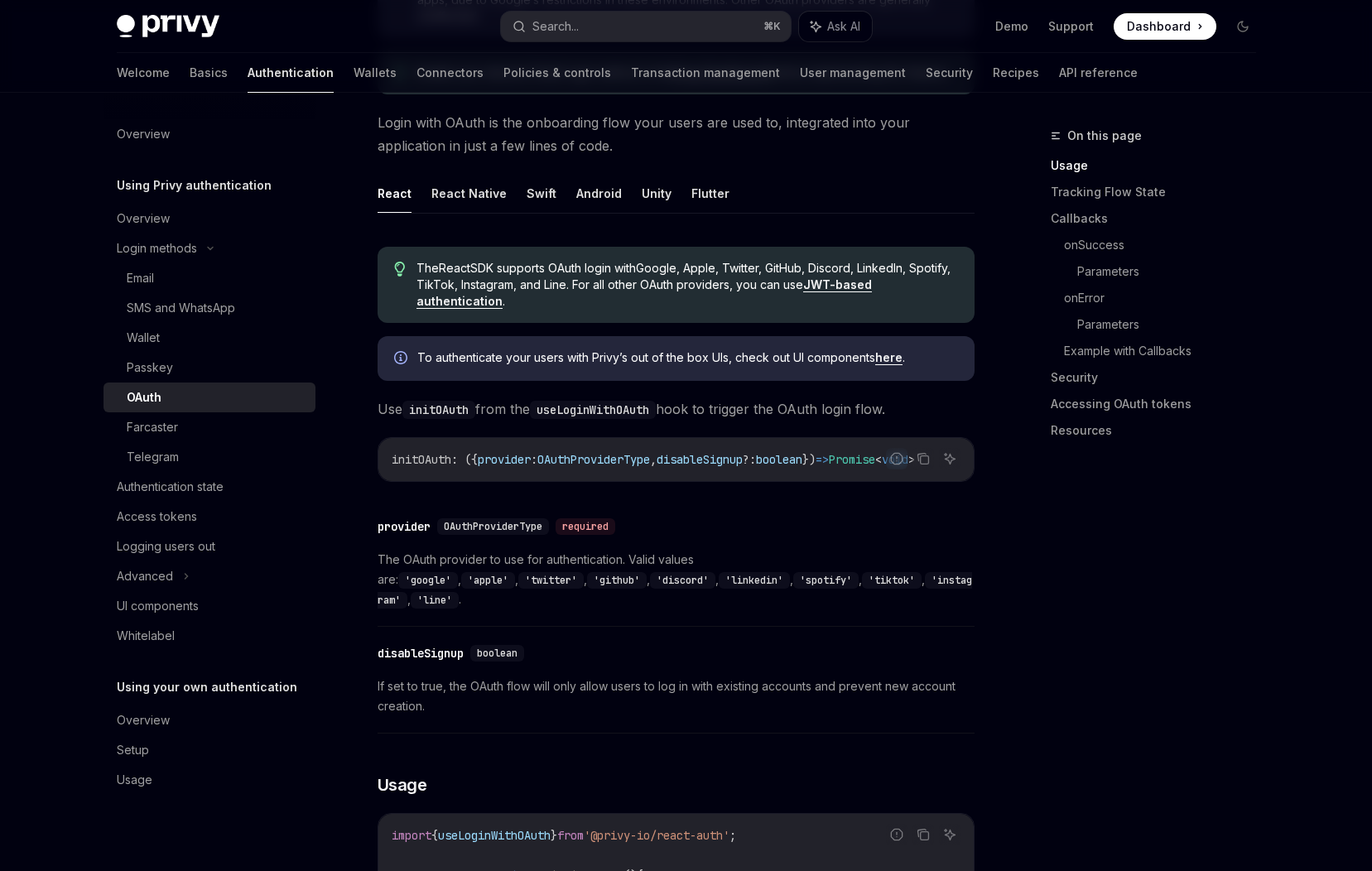
click at [410, 529] on div "provider" at bounding box center [403, 527] width 53 height 17
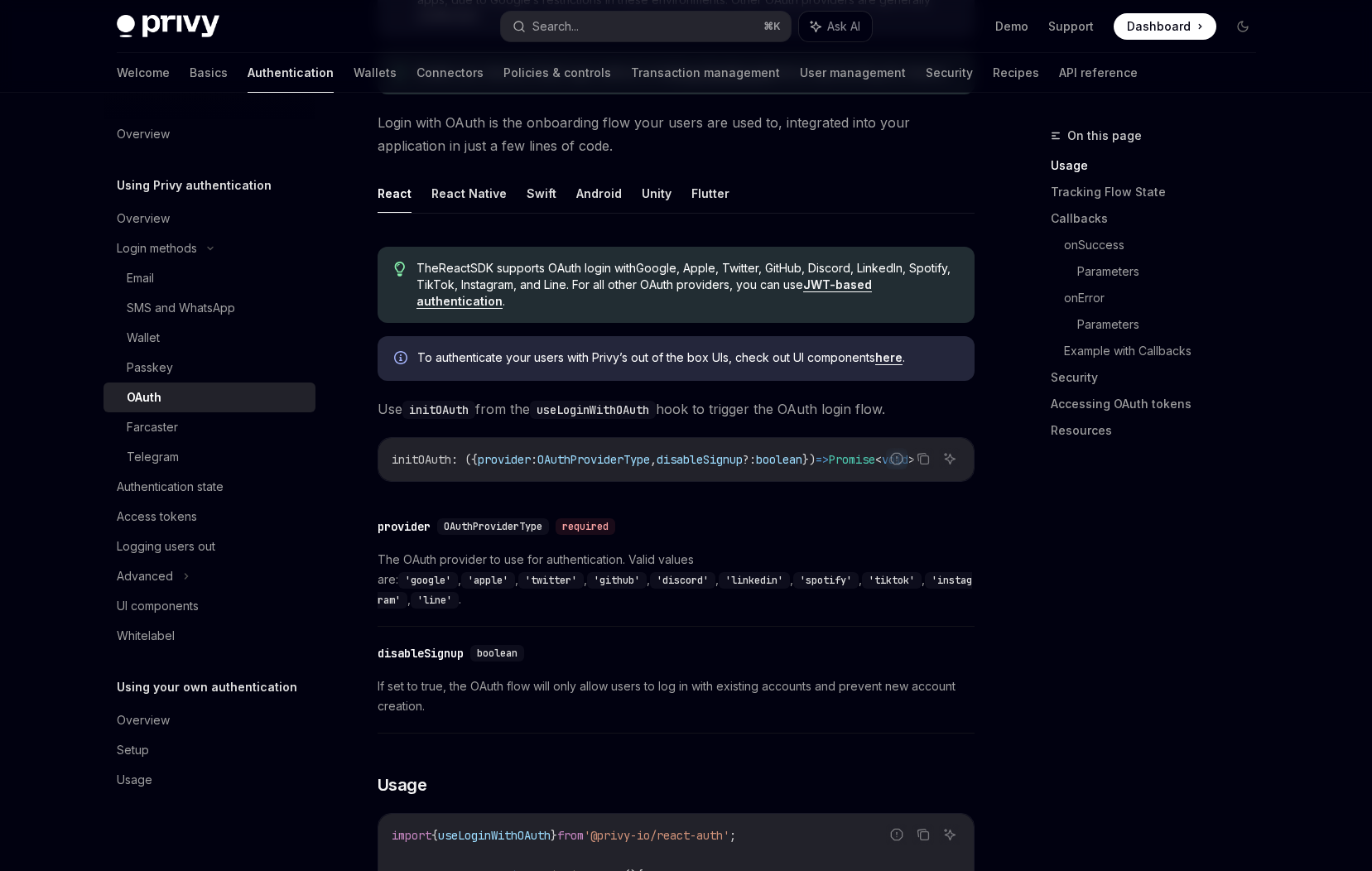
click at [410, 529] on div "provider" at bounding box center [403, 527] width 53 height 17
click at [901, 643] on div "​ disableSignup boolean" at bounding box center [667, 653] width 580 height 20
click at [394, 527] on div "provider" at bounding box center [403, 527] width 53 height 17
copy div "provider"
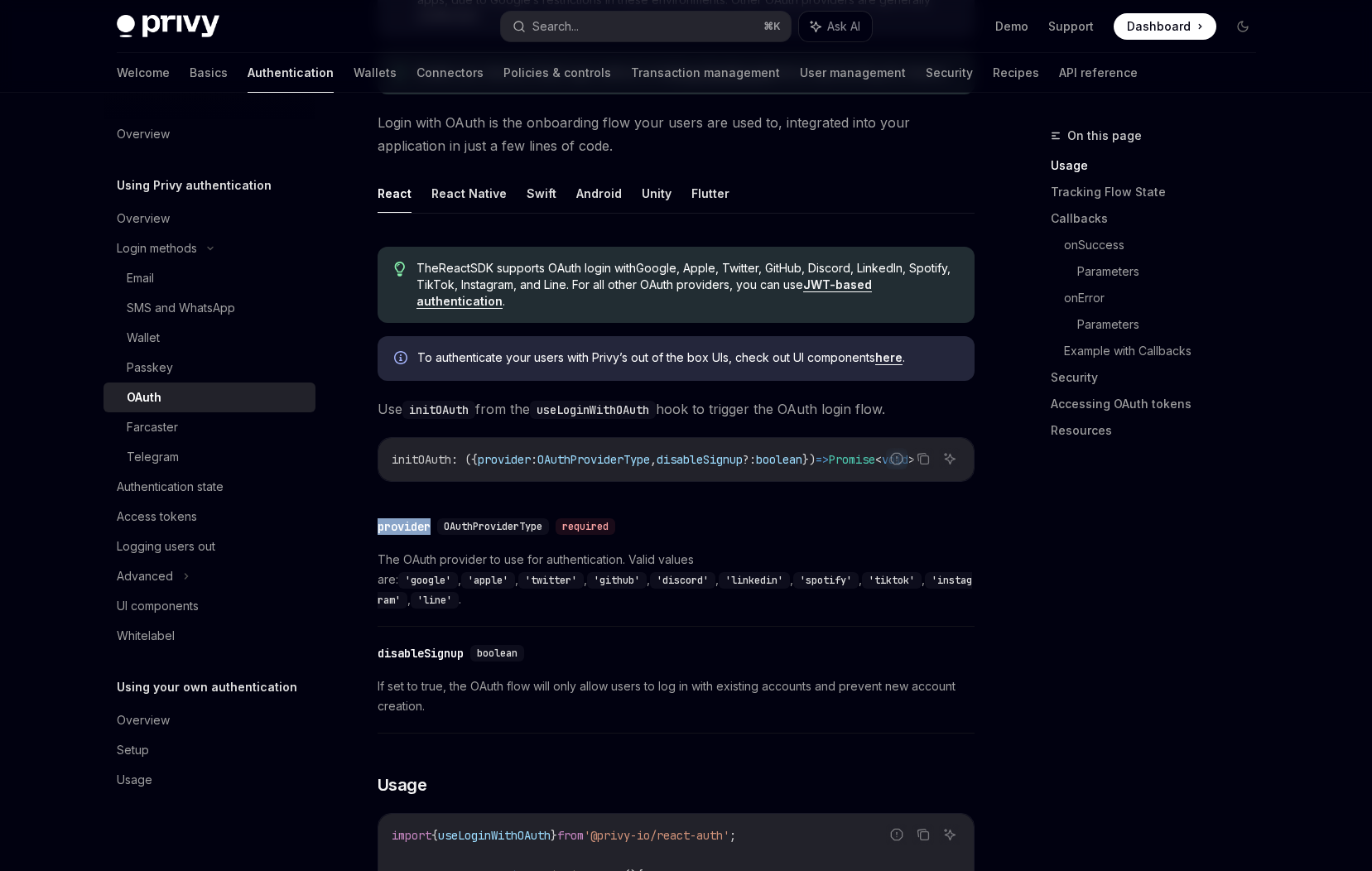
click at [768, 610] on div "​ provider OAuthProviderType required The OAuth provider to use for authenticat…" at bounding box center [675, 567] width 597 height 118
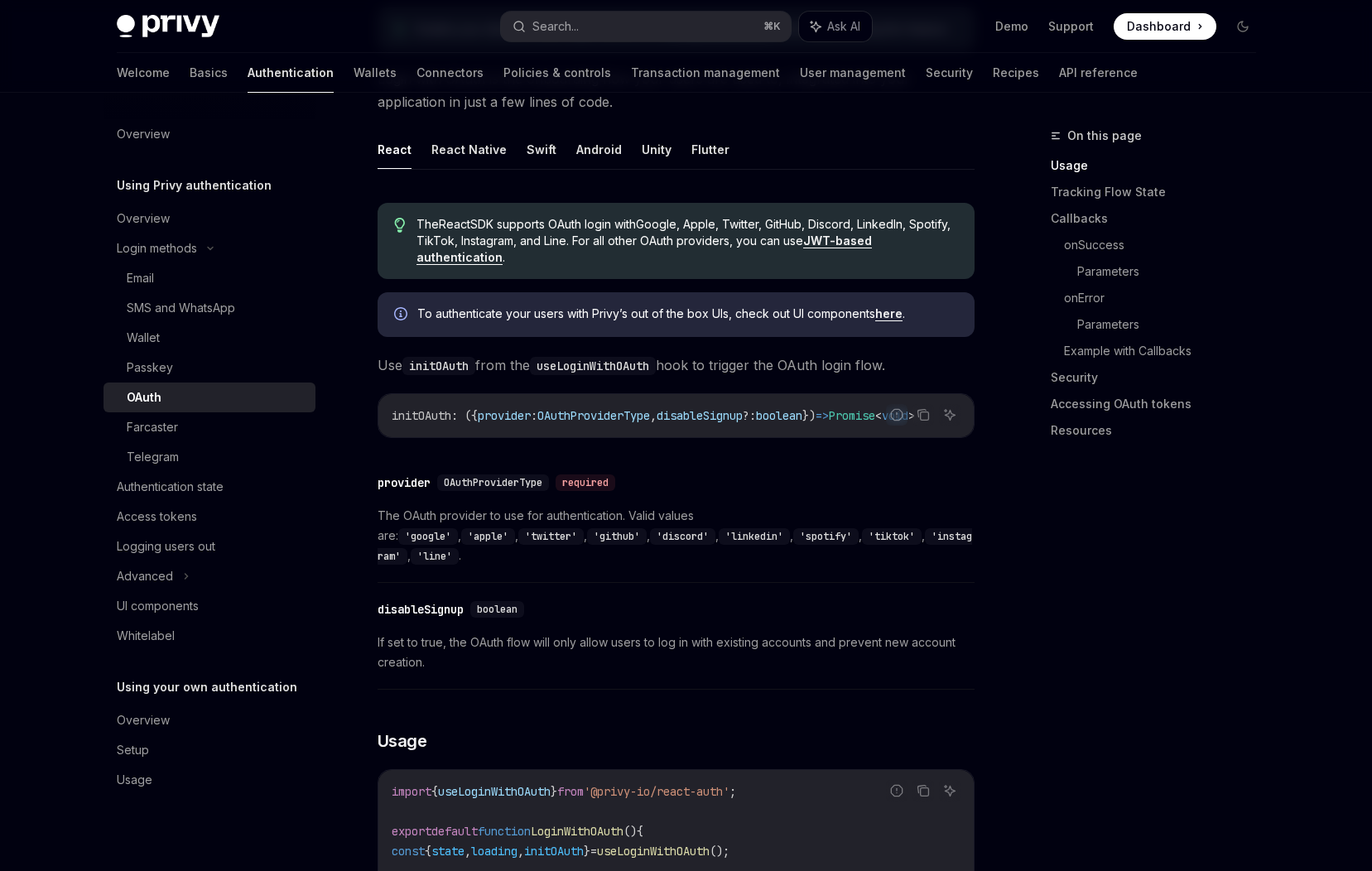
scroll to position [378, 0]
click at [458, 527] on code "'google'" at bounding box center [428, 535] width 60 height 17
click at [515, 527] on code "'apple'" at bounding box center [488, 535] width 54 height 17
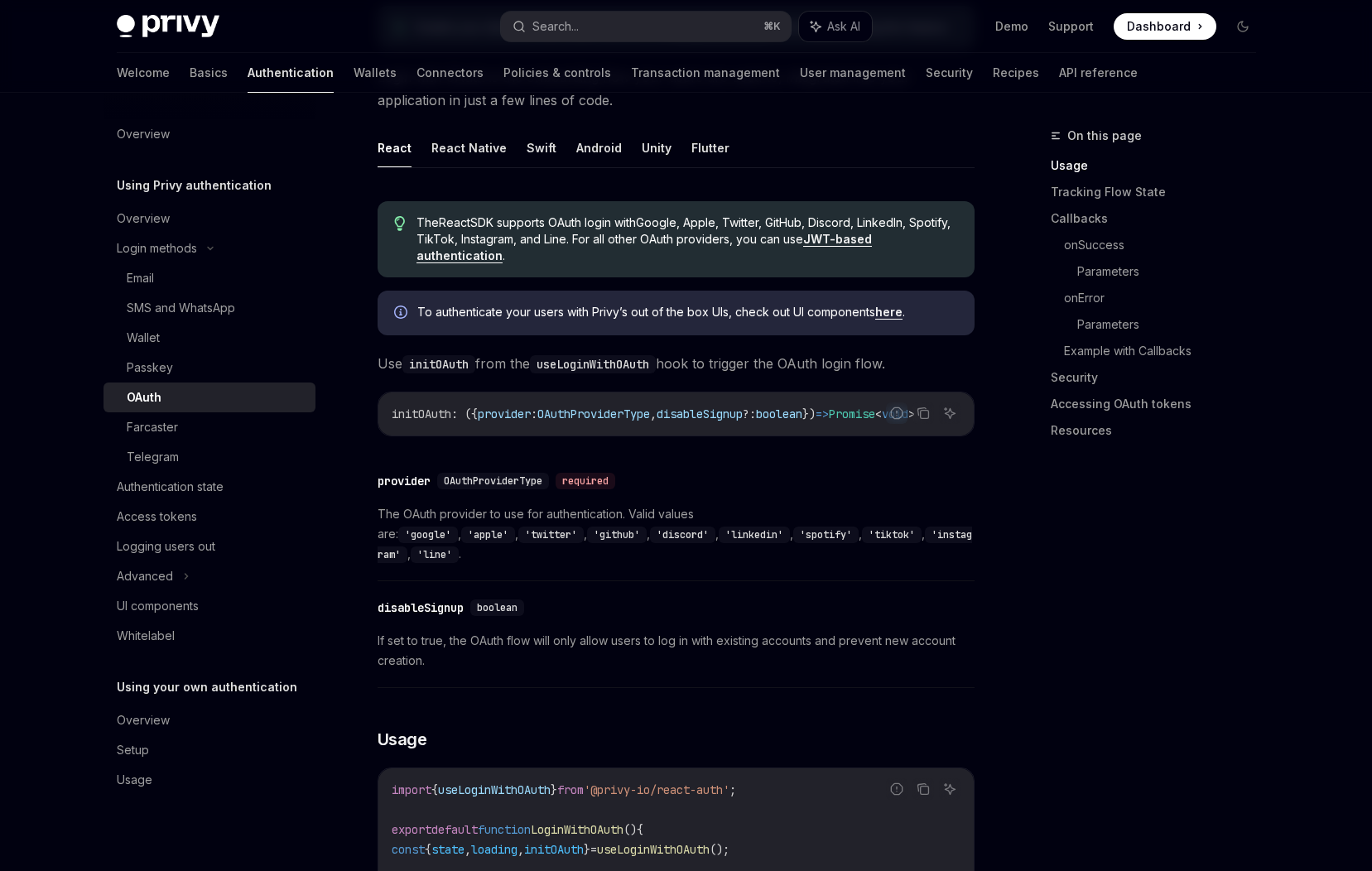
click at [515, 527] on code "'apple'" at bounding box center [488, 535] width 54 height 17
click at [458, 527] on code "'google'" at bounding box center [428, 535] width 60 height 17
click at [515, 527] on code "'apple'" at bounding box center [488, 535] width 54 height 17
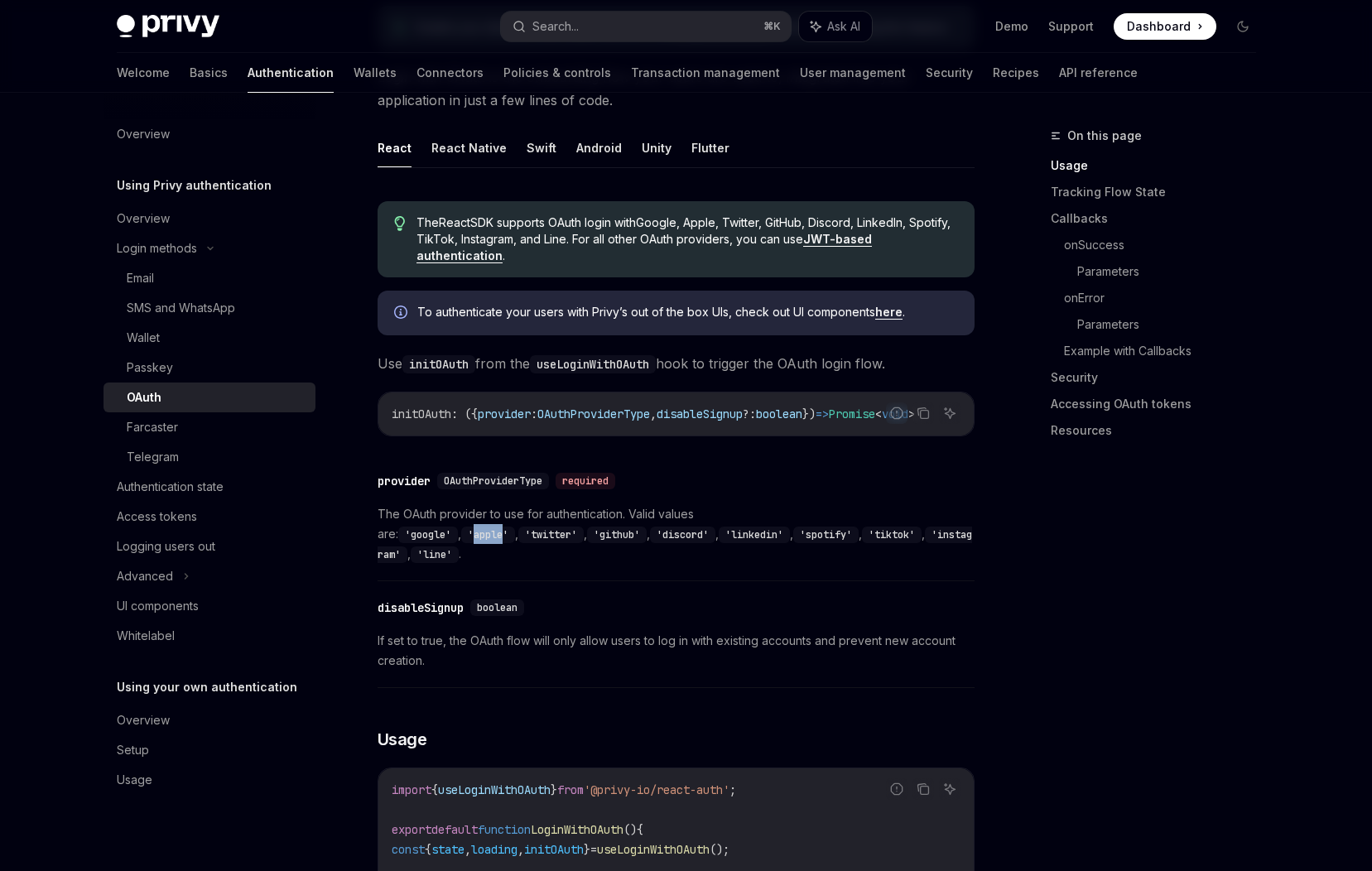
click at [584, 528] on code "'twitter'" at bounding box center [551, 535] width 66 height 17
click at [458, 527] on code "'google'" at bounding box center [428, 535] width 60 height 17
click at [515, 530] on code "'apple'" at bounding box center [488, 535] width 54 height 17
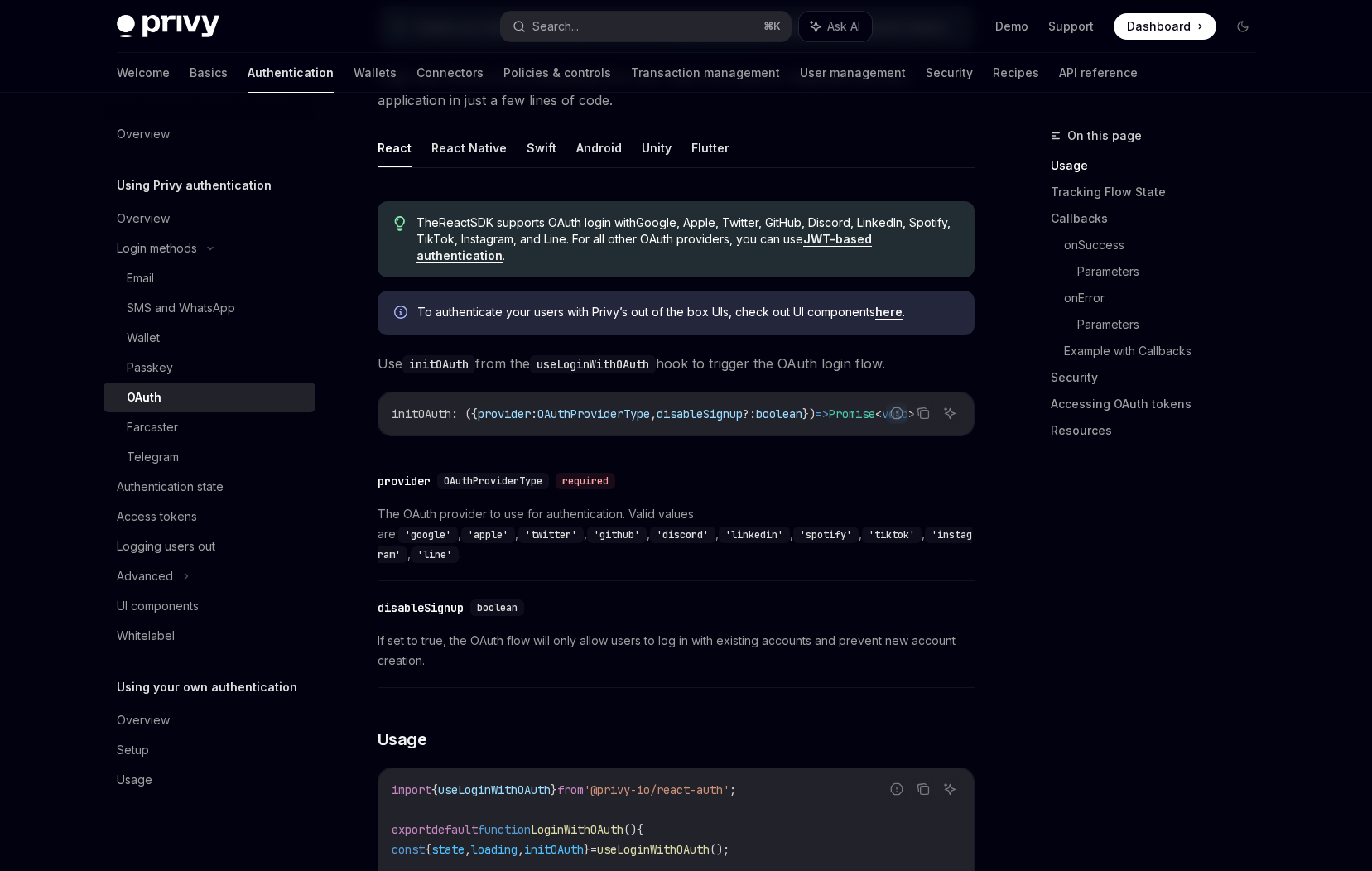
click at [515, 527] on code "'apple'" at bounding box center [488, 535] width 54 height 17
click at [458, 527] on code "'google'" at bounding box center [428, 535] width 60 height 17
click at [515, 527] on code "'apple'" at bounding box center [488, 535] width 54 height 17
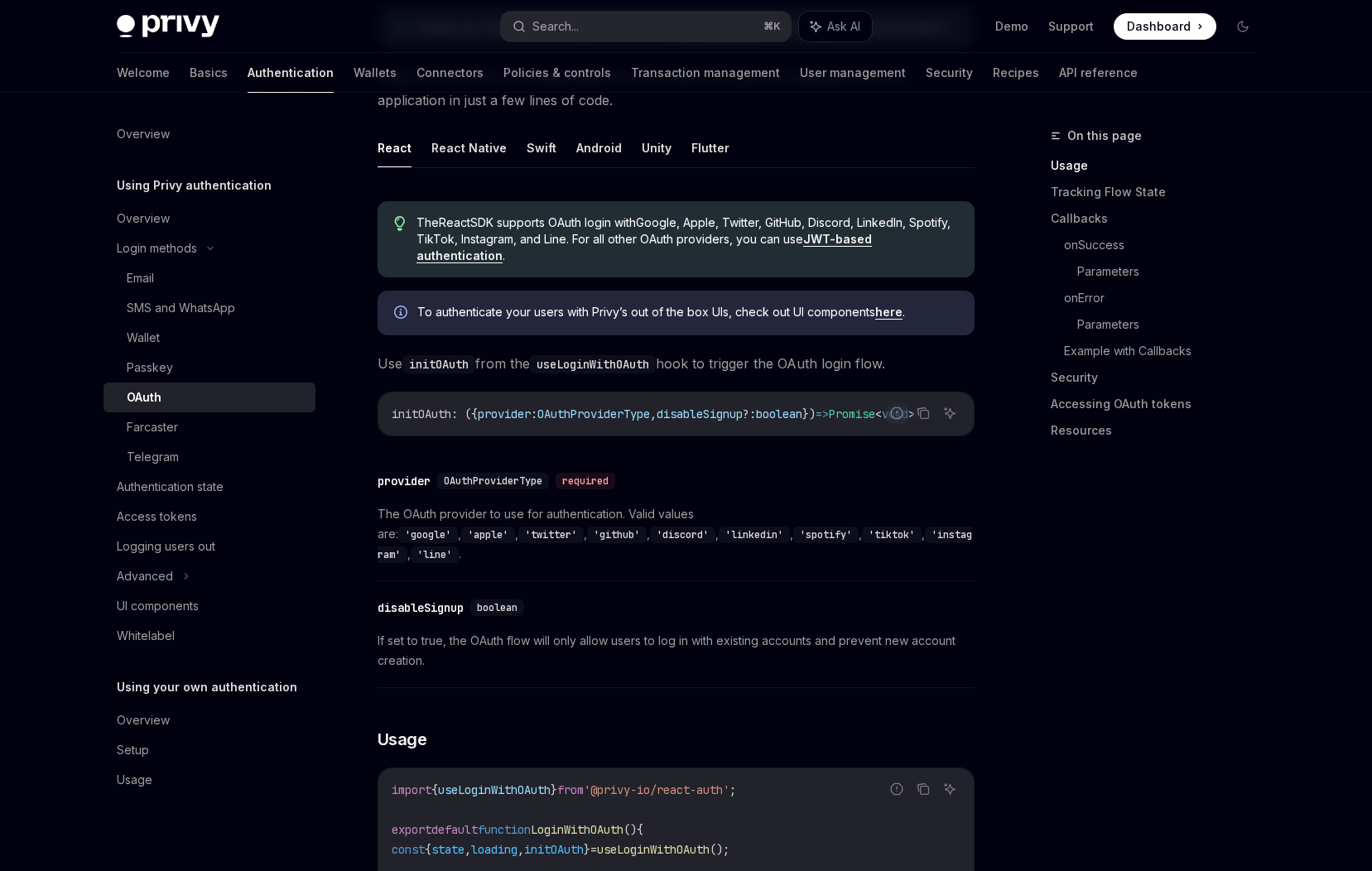
click at [515, 527] on code "'apple'" at bounding box center [488, 535] width 54 height 17
click at [458, 527] on code "'google'" at bounding box center [428, 535] width 60 height 17
click at [862, 543] on code "'tiktok'" at bounding box center [891, 535] width 60 height 17
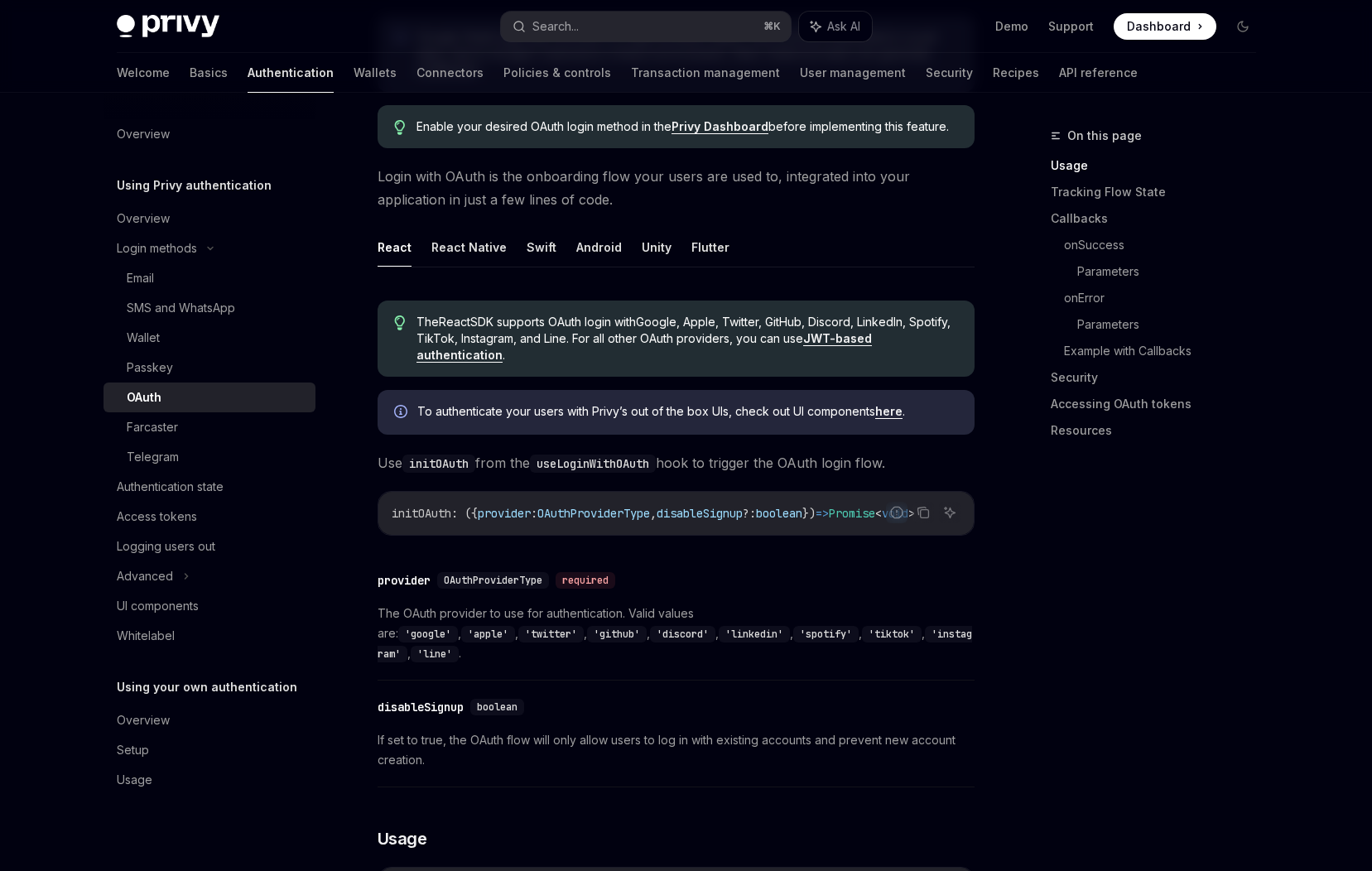
scroll to position [279, 0]
click at [787, 650] on span "The OAuth provider to use for authentication. Valid values are: 'google' , 'app…" at bounding box center [675, 634] width 597 height 60
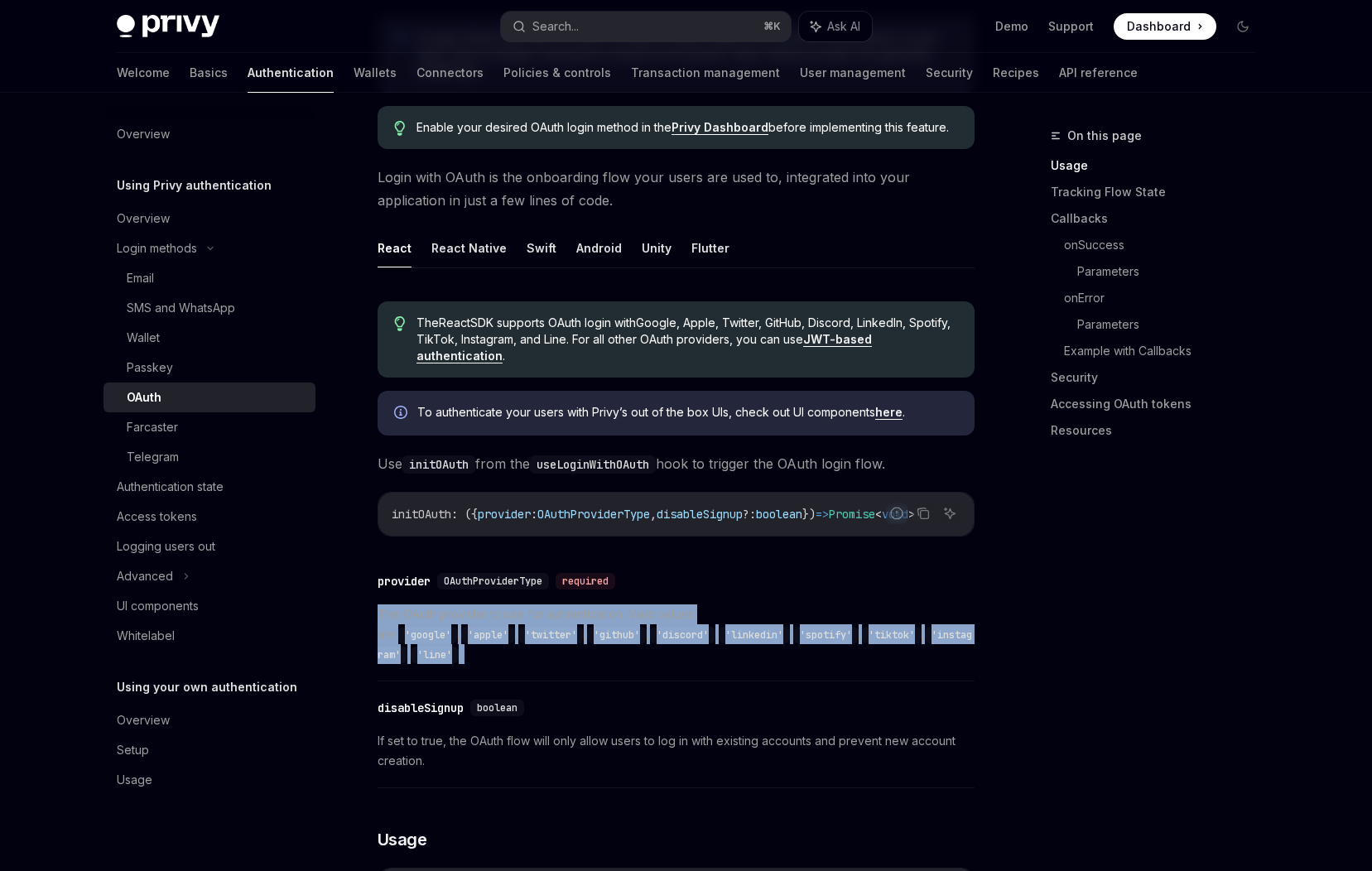
click at [816, 649] on span "The OAuth provider to use for authentication. Valid values are: 'google' , 'app…" at bounding box center [675, 634] width 597 height 60
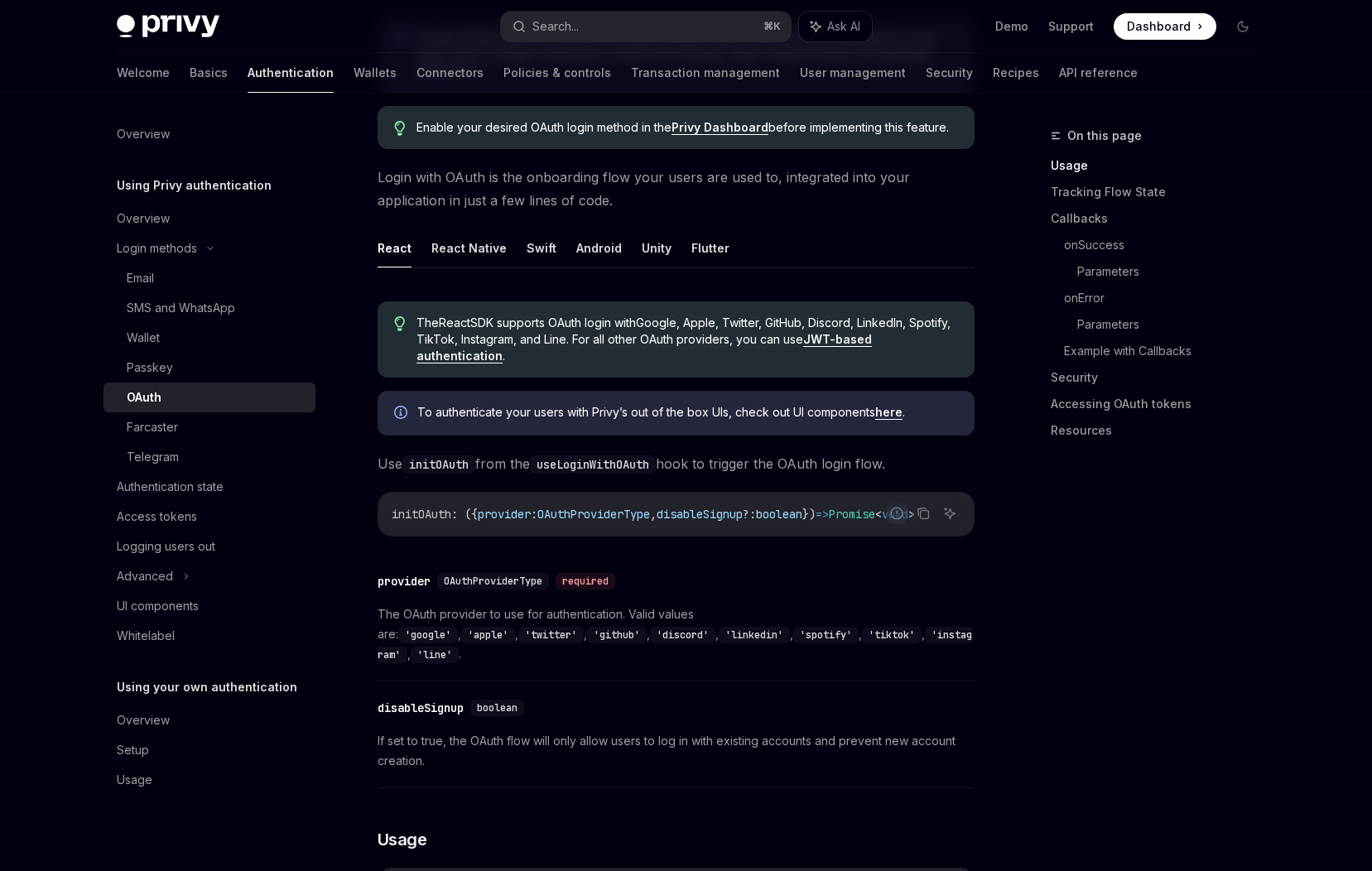
click at [816, 649] on span "The OAuth provider to use for authentication. Valid values are: 'google' , 'app…" at bounding box center [675, 634] width 597 height 60
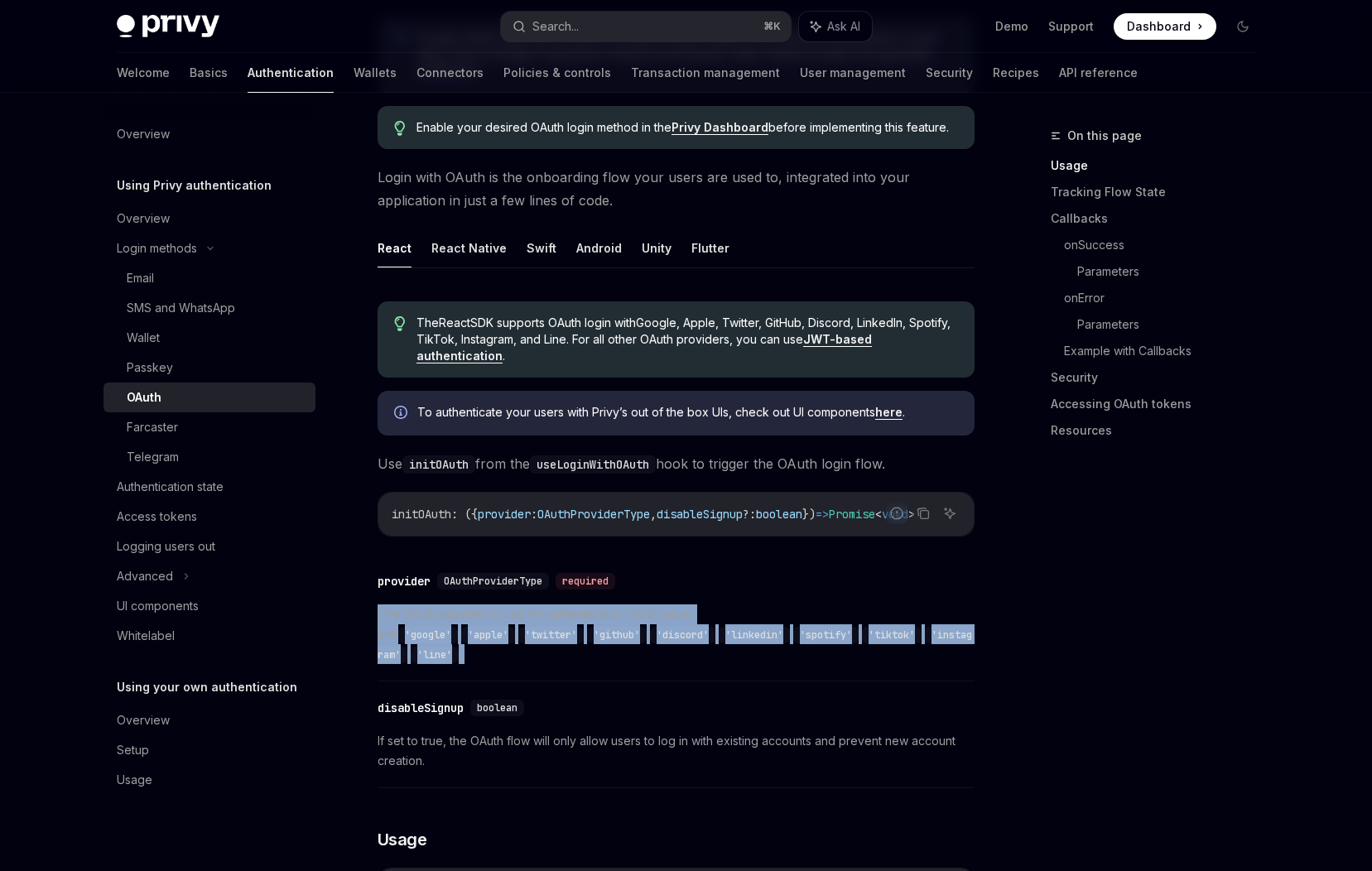
click at [816, 649] on span "The OAuth provider to use for authentication. Valid values are: 'google' , 'app…" at bounding box center [675, 634] width 597 height 60
click at [741, 647] on code "'instagram'" at bounding box center [674, 644] width 594 height 36
drag, startPoint x: 725, startPoint y: 626, endPoint x: 882, endPoint y: 639, distance: 157.5
click at [882, 639] on span "The OAuth provider to use for authentication. Valid values are: 'google' , 'app…" at bounding box center [675, 634] width 597 height 60
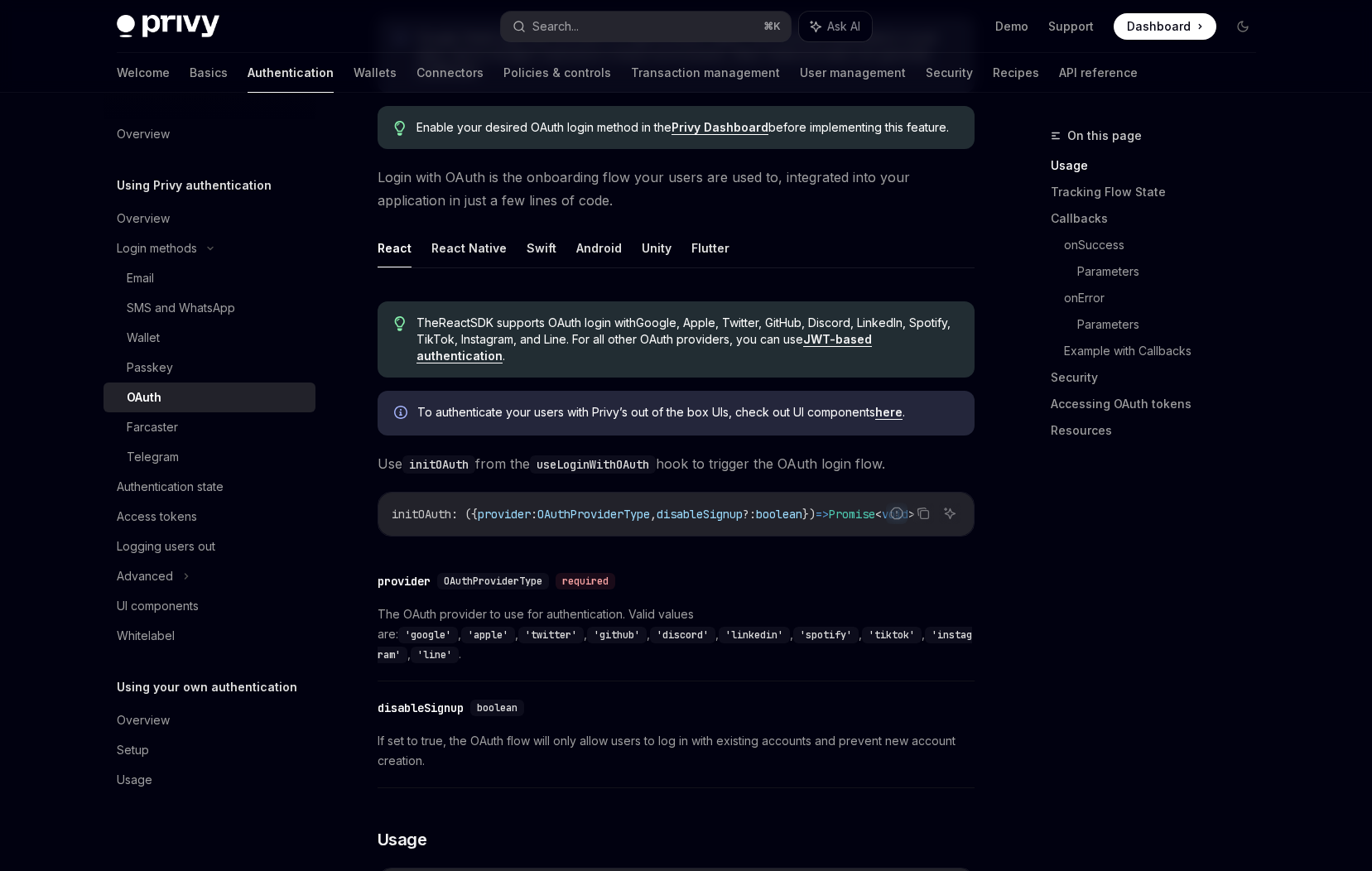
click at [458, 626] on code "'google'" at bounding box center [428, 635] width 60 height 17
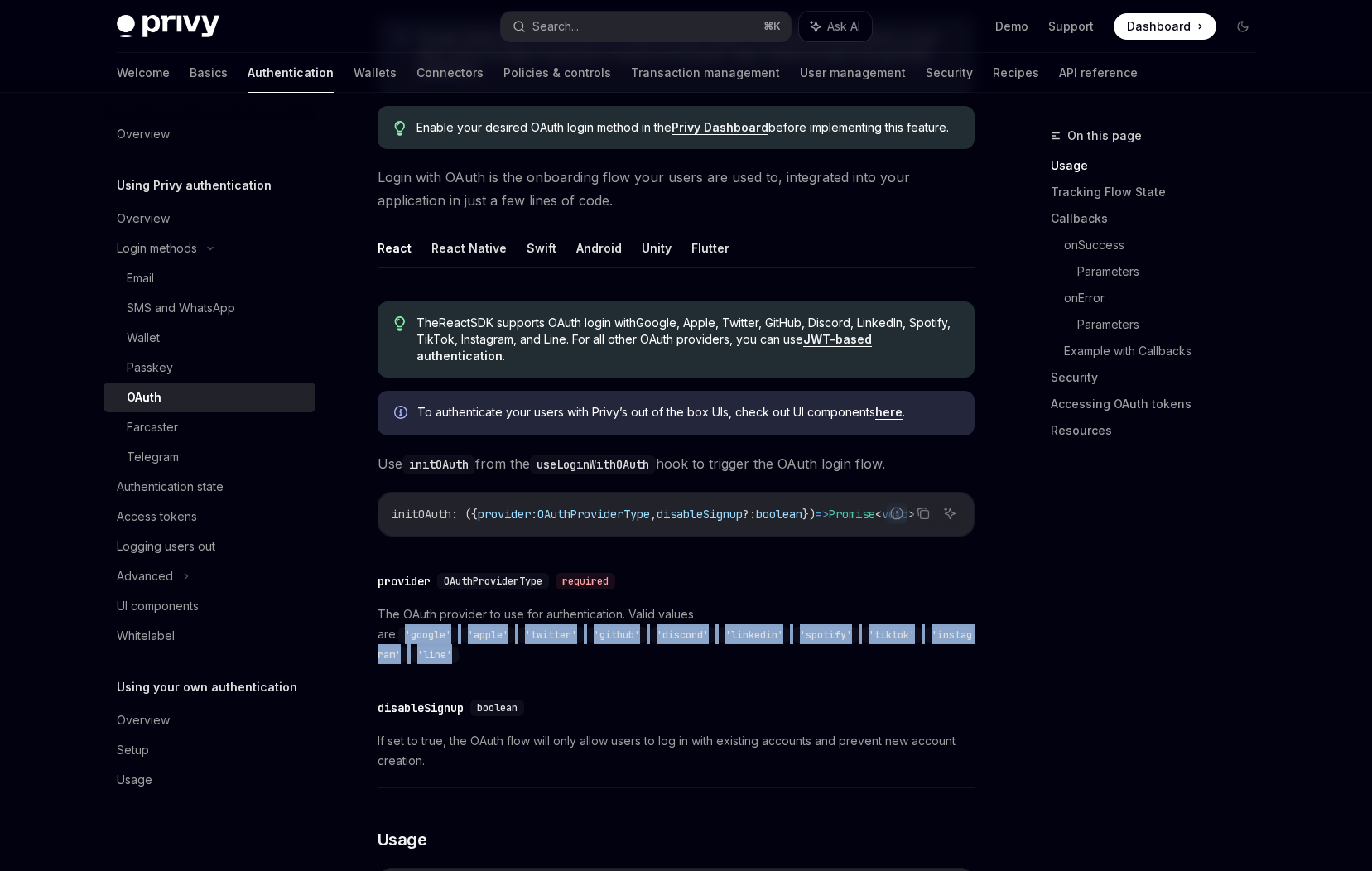
drag, startPoint x: 727, startPoint y: 625, endPoint x: 871, endPoint y: 638, distance: 144.6
click at [871, 638] on span "The OAuth provider to use for authentication. Valid values are: 'google' , 'app…" at bounding box center [675, 634] width 597 height 60
click at [906, 647] on span "The OAuth provider to use for authentication. Valid values are: 'google' , 'app…" at bounding box center [675, 634] width 597 height 60
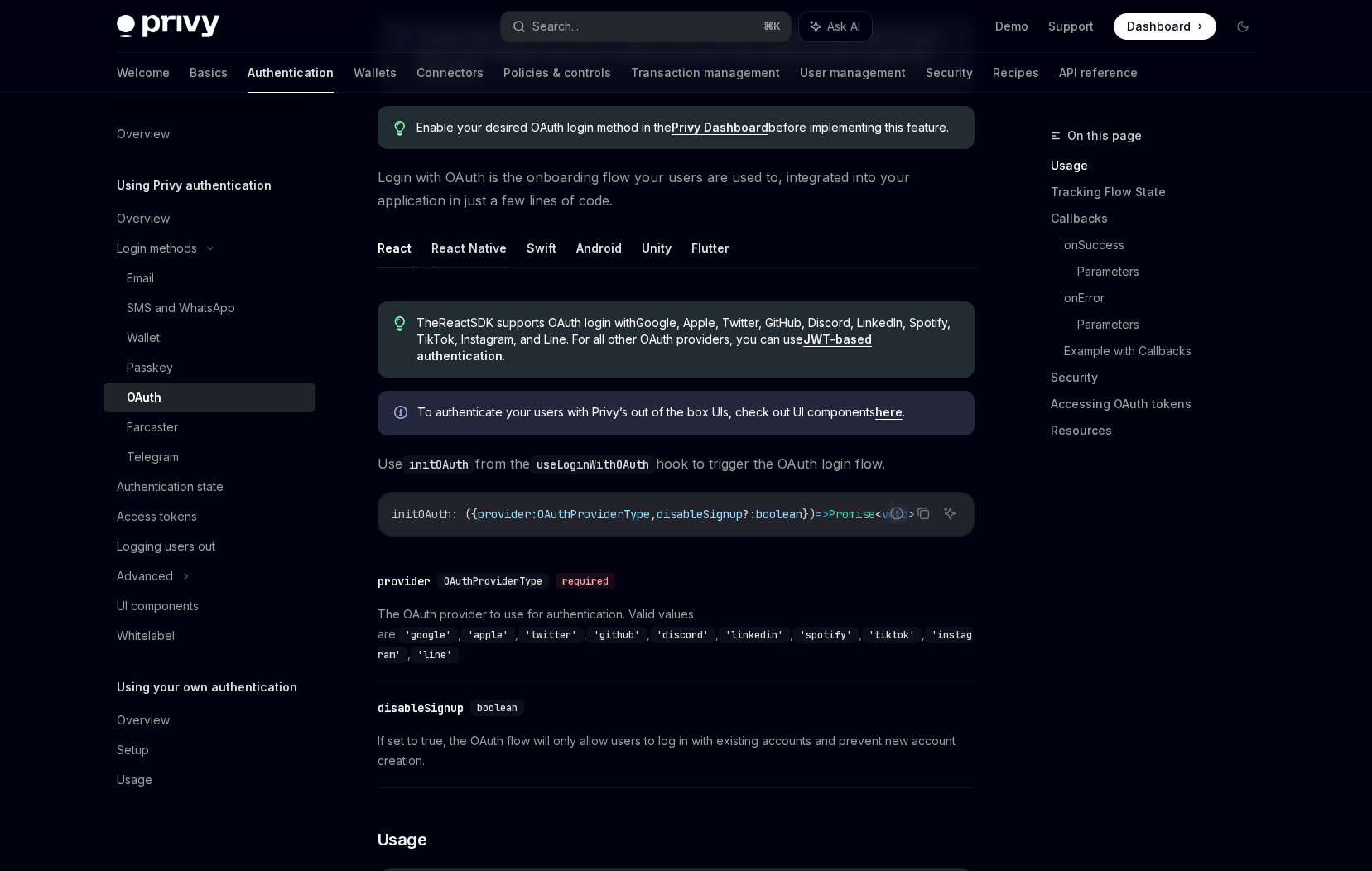
click at [471, 259] on button "React Native" at bounding box center [470, 248] width 76 height 39
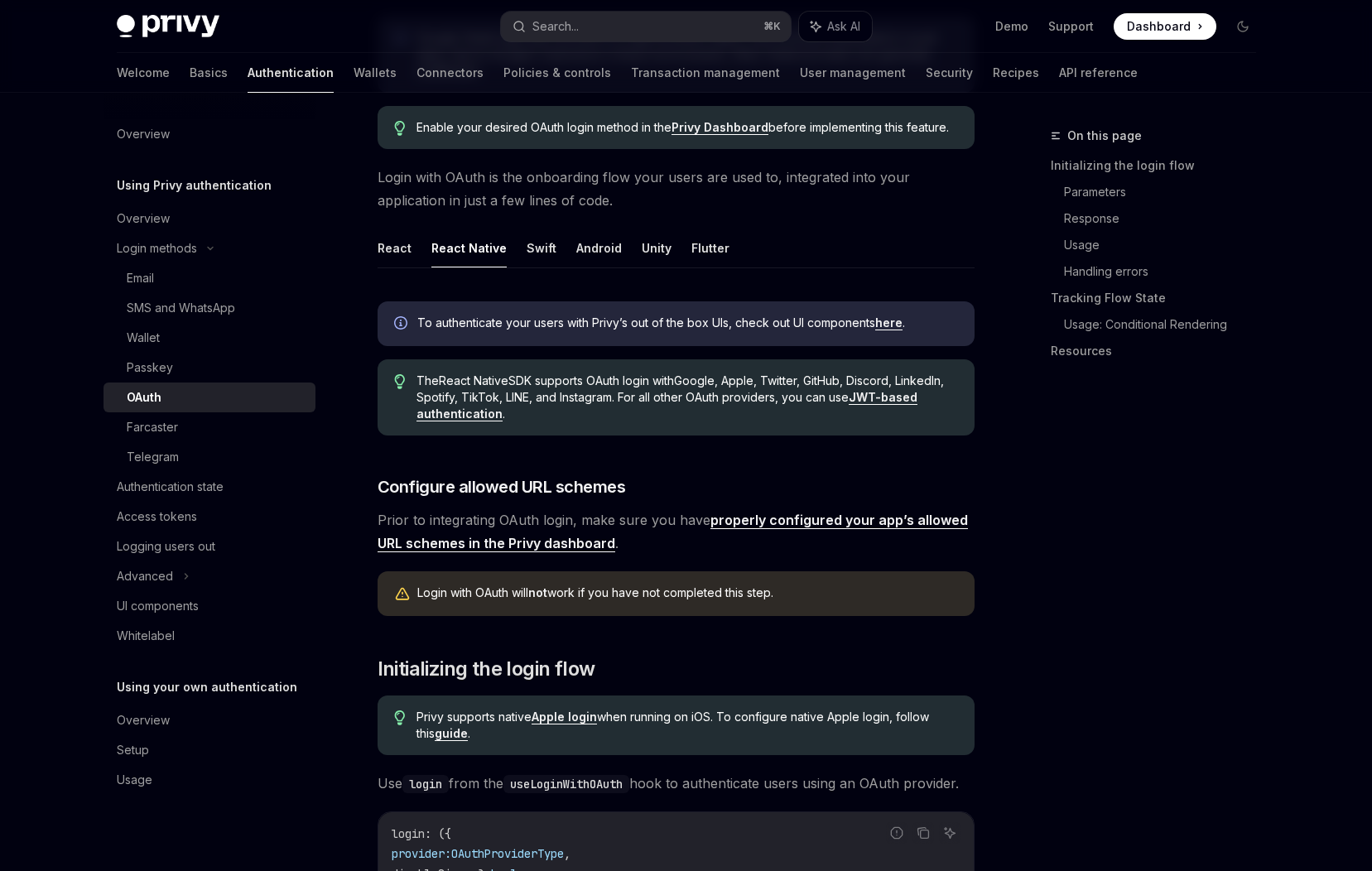
click at [554, 247] on ul "React React Native Swift Android Unity Flutter" at bounding box center [675, 248] width 597 height 40
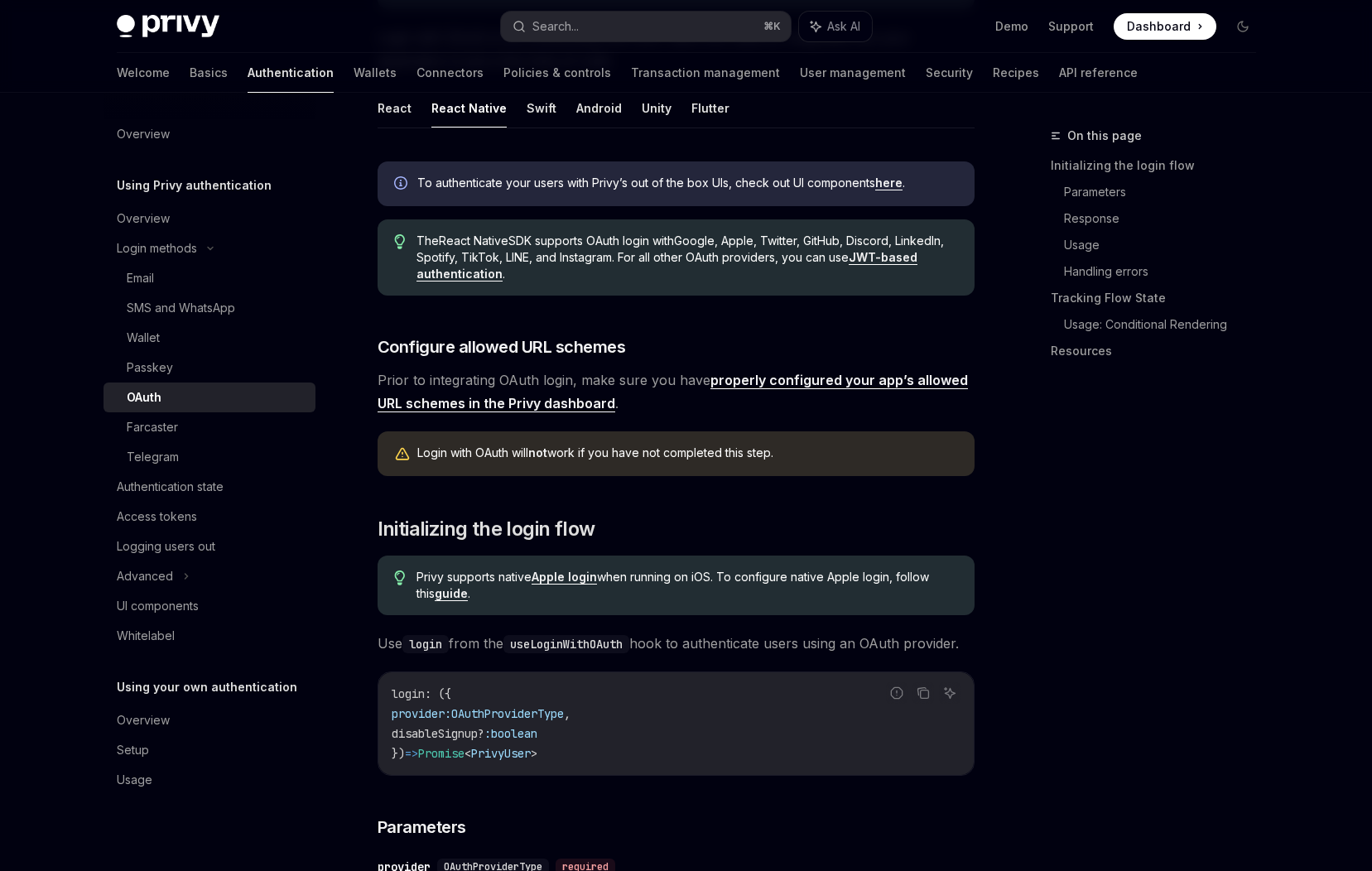
scroll to position [387, 0]
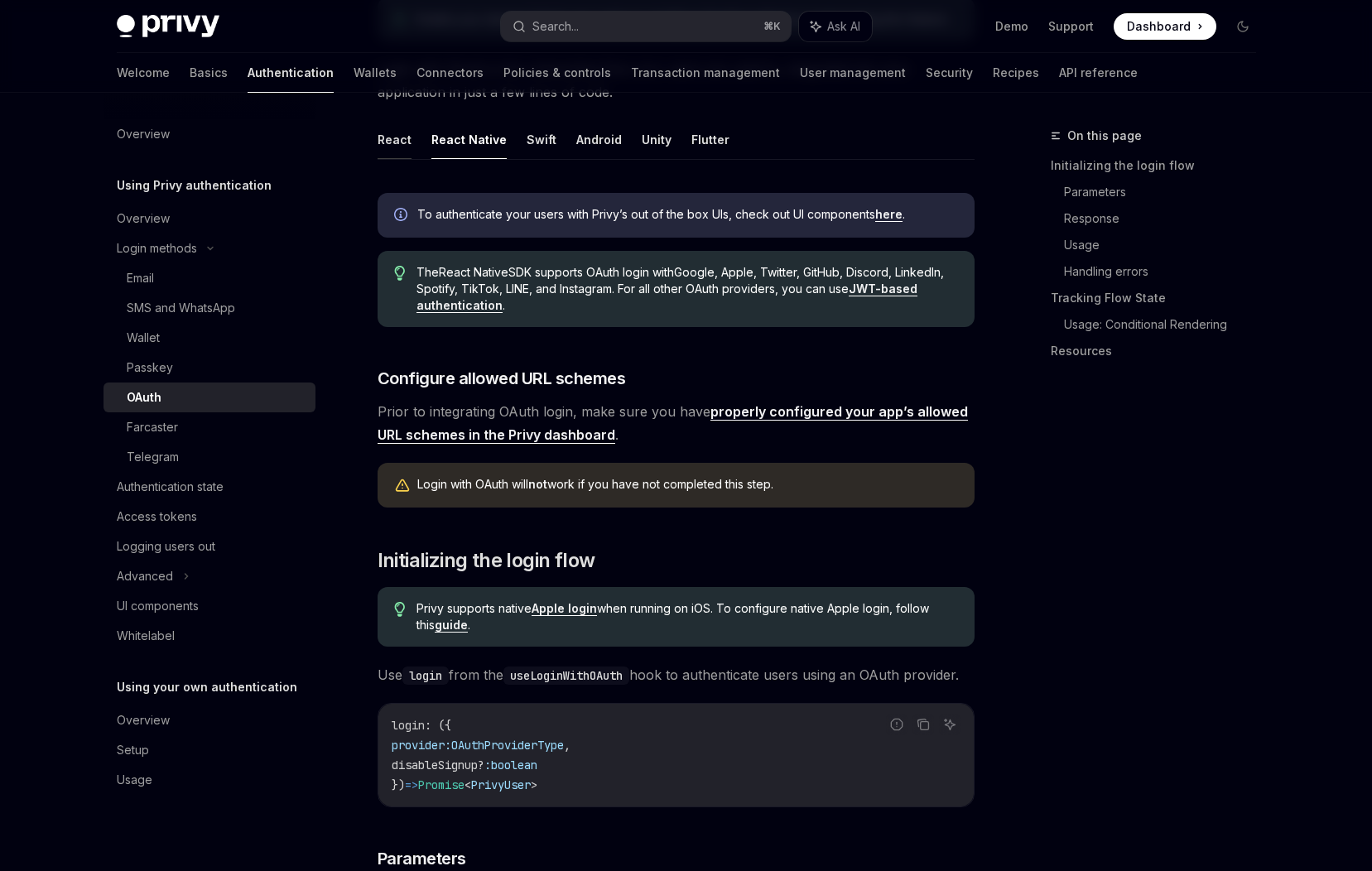
click at [391, 149] on button "React" at bounding box center [394, 139] width 34 height 39
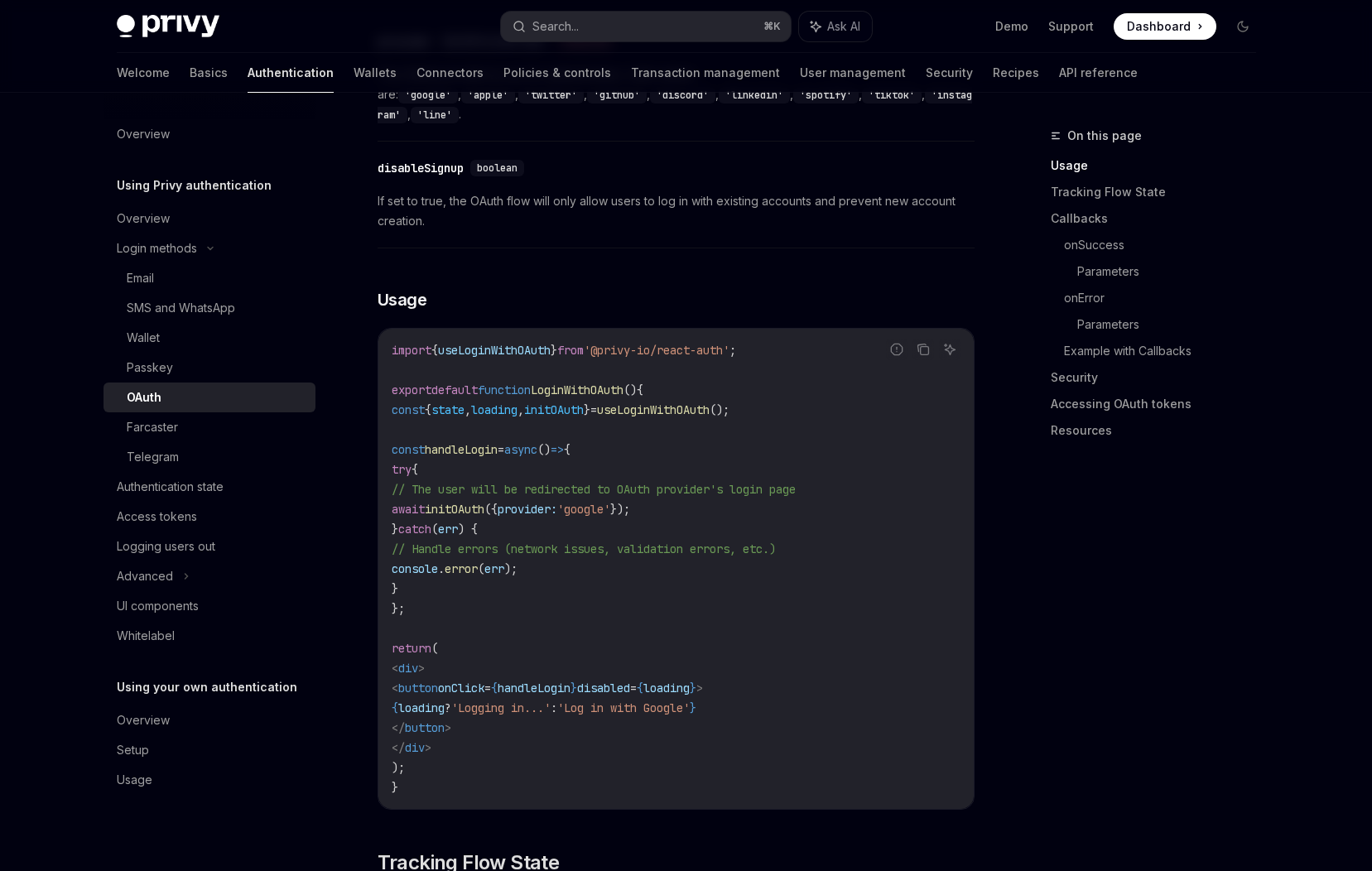
scroll to position [838, 0]
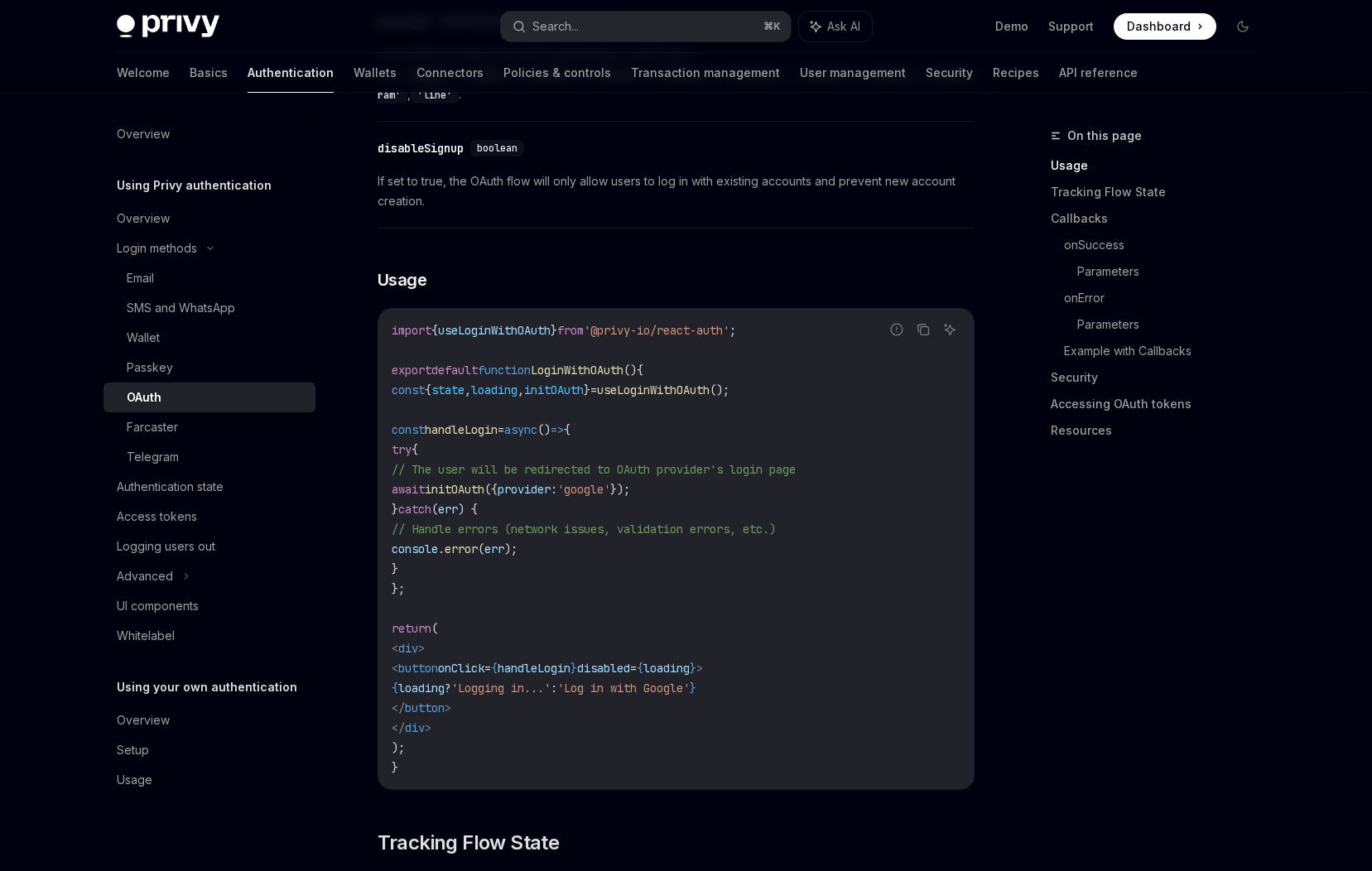
click at [697, 524] on code "import { useLoginWithOAuth } from '@privy-io/react-auth' ; export default funct…" at bounding box center [676, 548] width 569 height 457
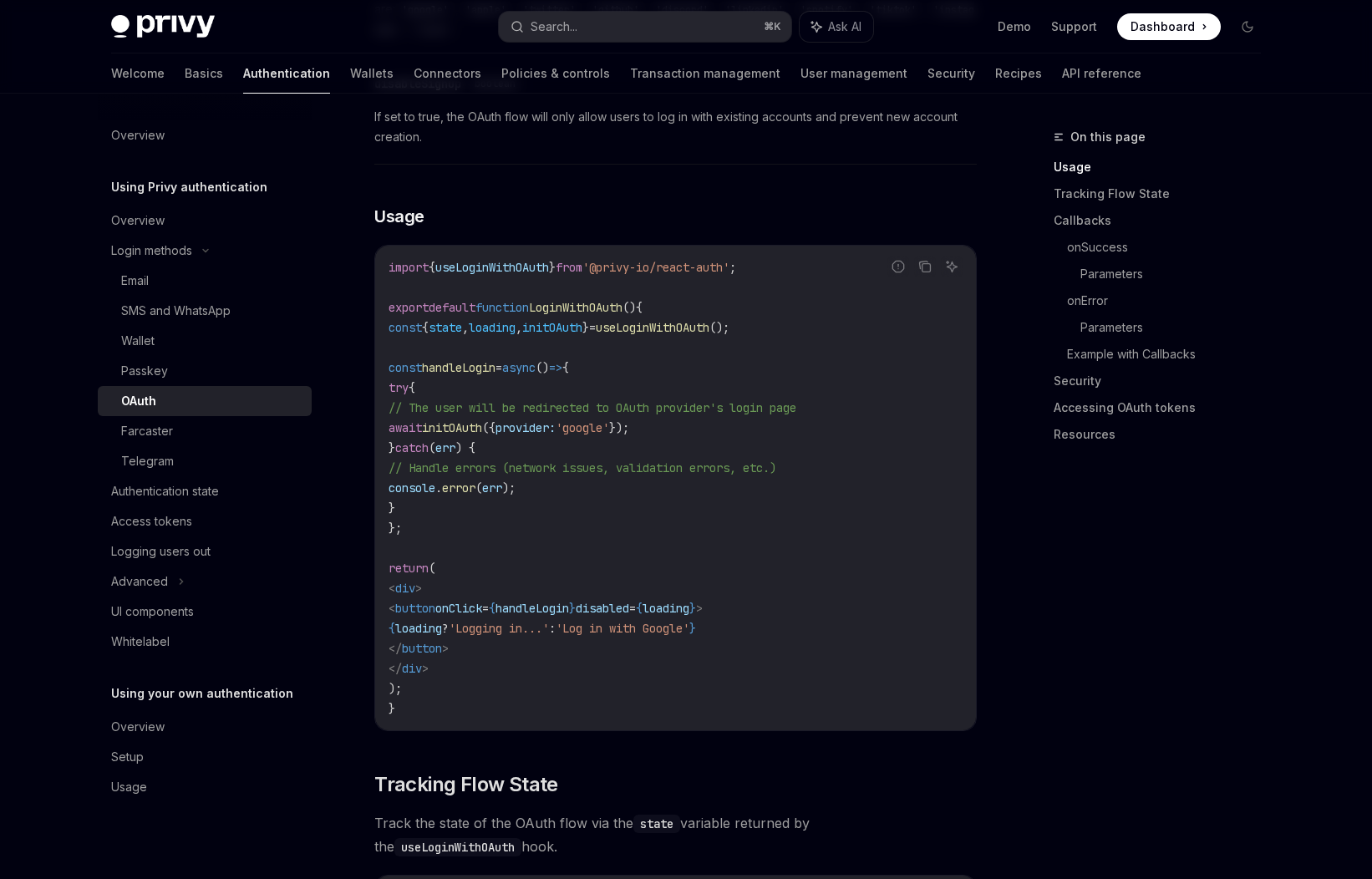
scroll to position [913, 0]
click at [155, 461] on div "Telegram" at bounding box center [147, 462] width 53 height 20
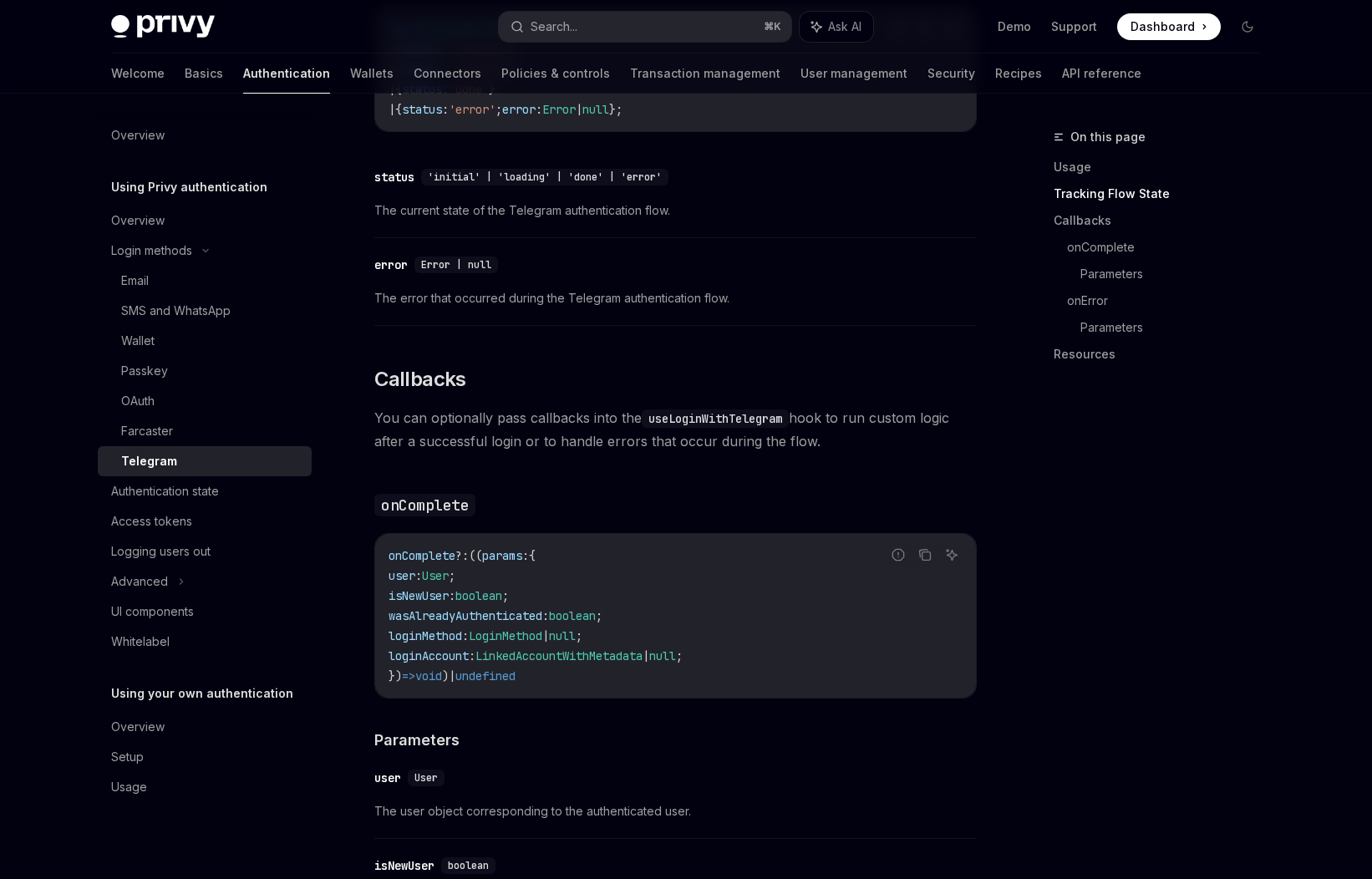
scroll to position [1393, 0]
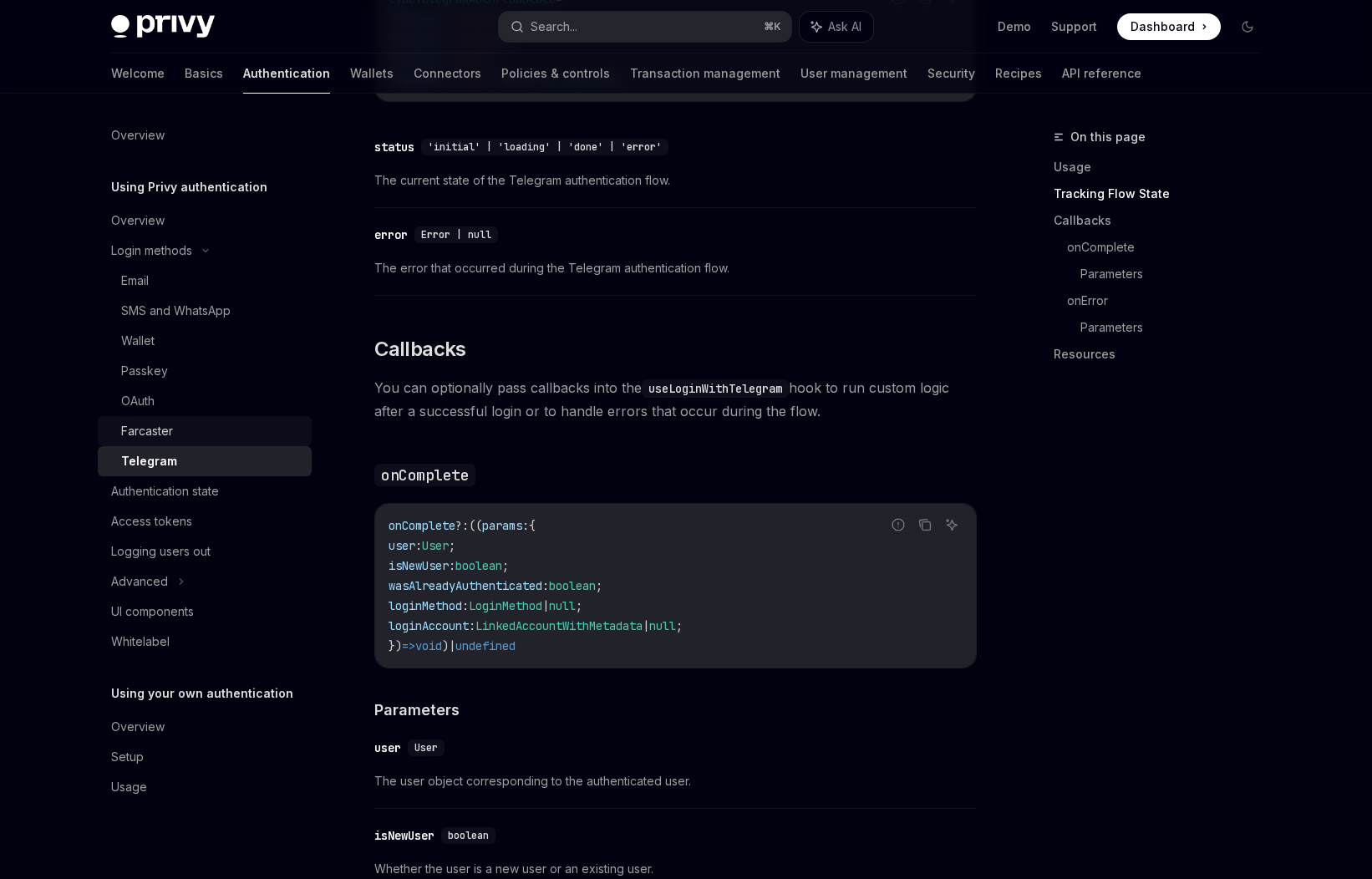
click at [150, 436] on div "Farcaster" at bounding box center [147, 431] width 52 height 20
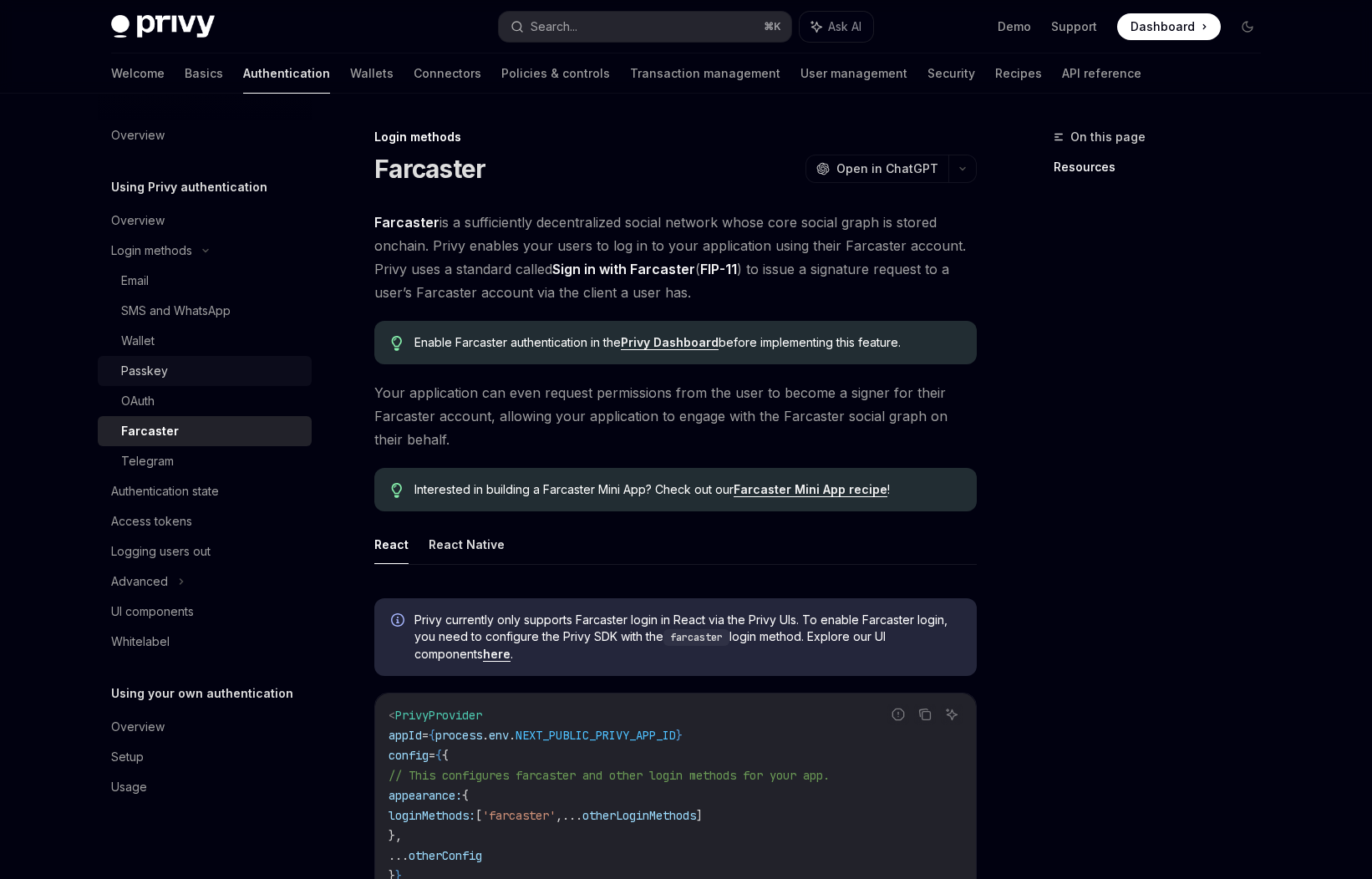
click at [149, 369] on div "Passkey" at bounding box center [144, 372] width 47 height 20
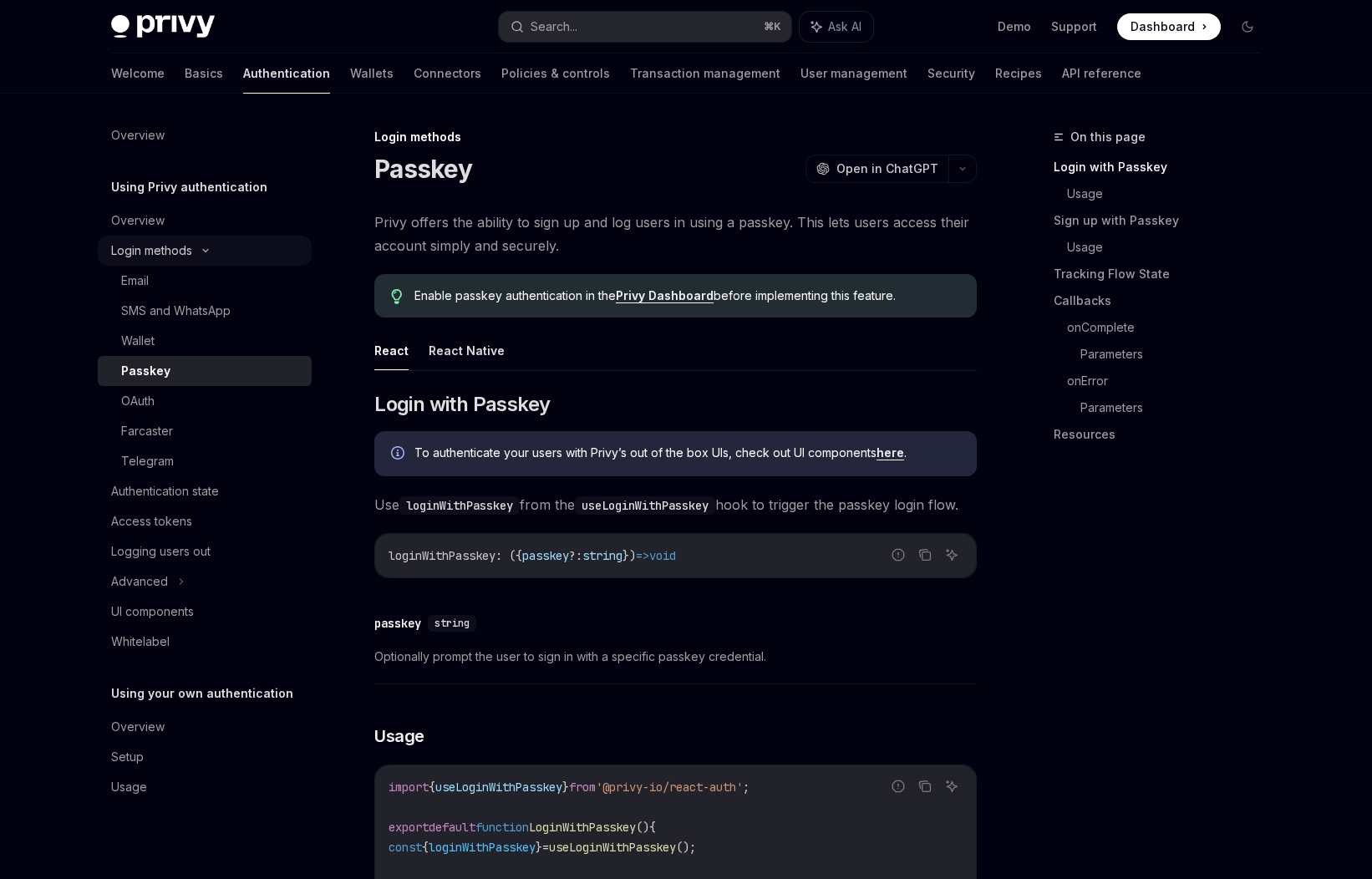
click at [172, 258] on div "Login methods" at bounding box center [151, 250] width 81 height 20
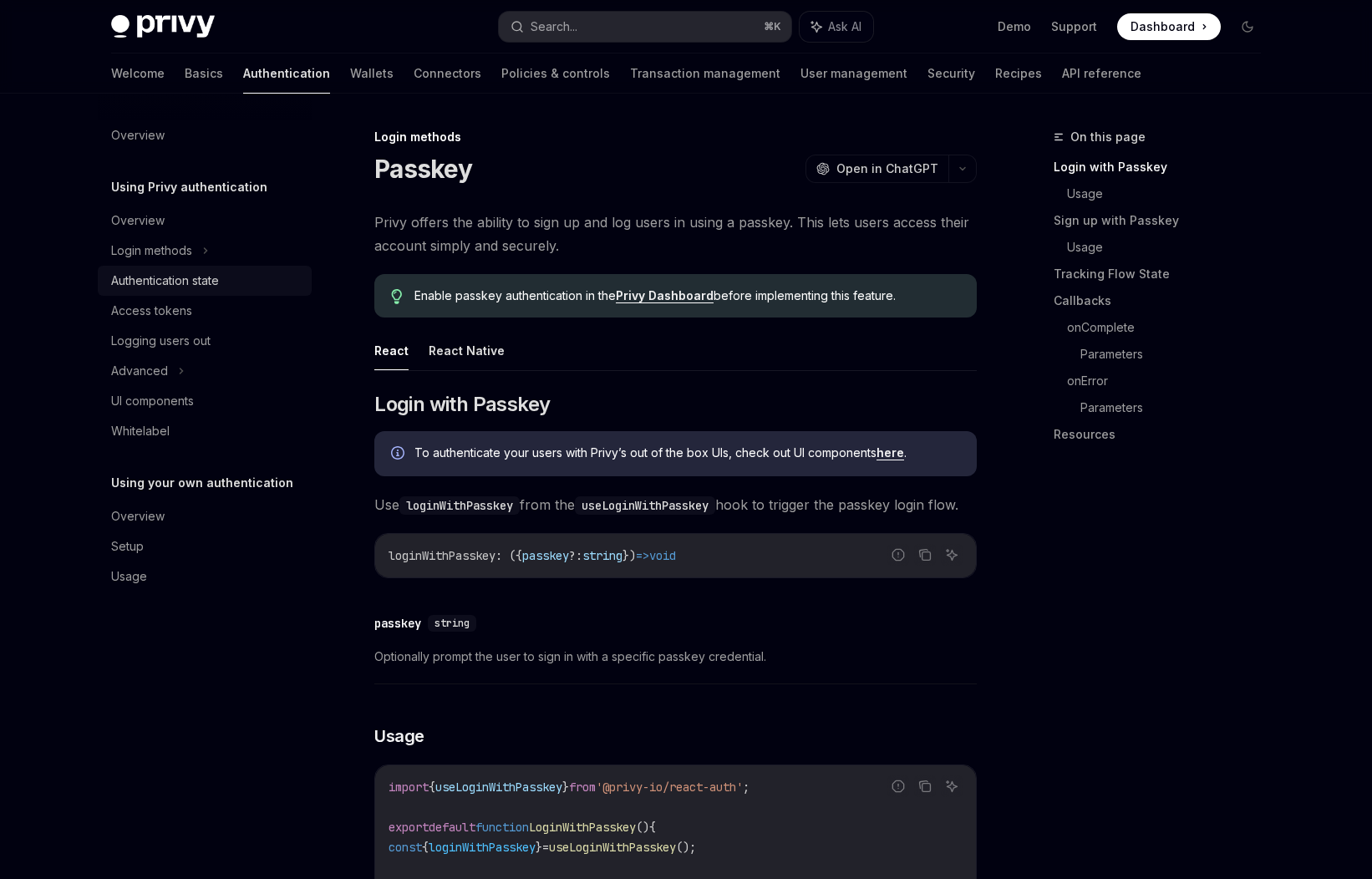
click at [166, 290] on div "Authentication state" at bounding box center [165, 281] width 108 height 20
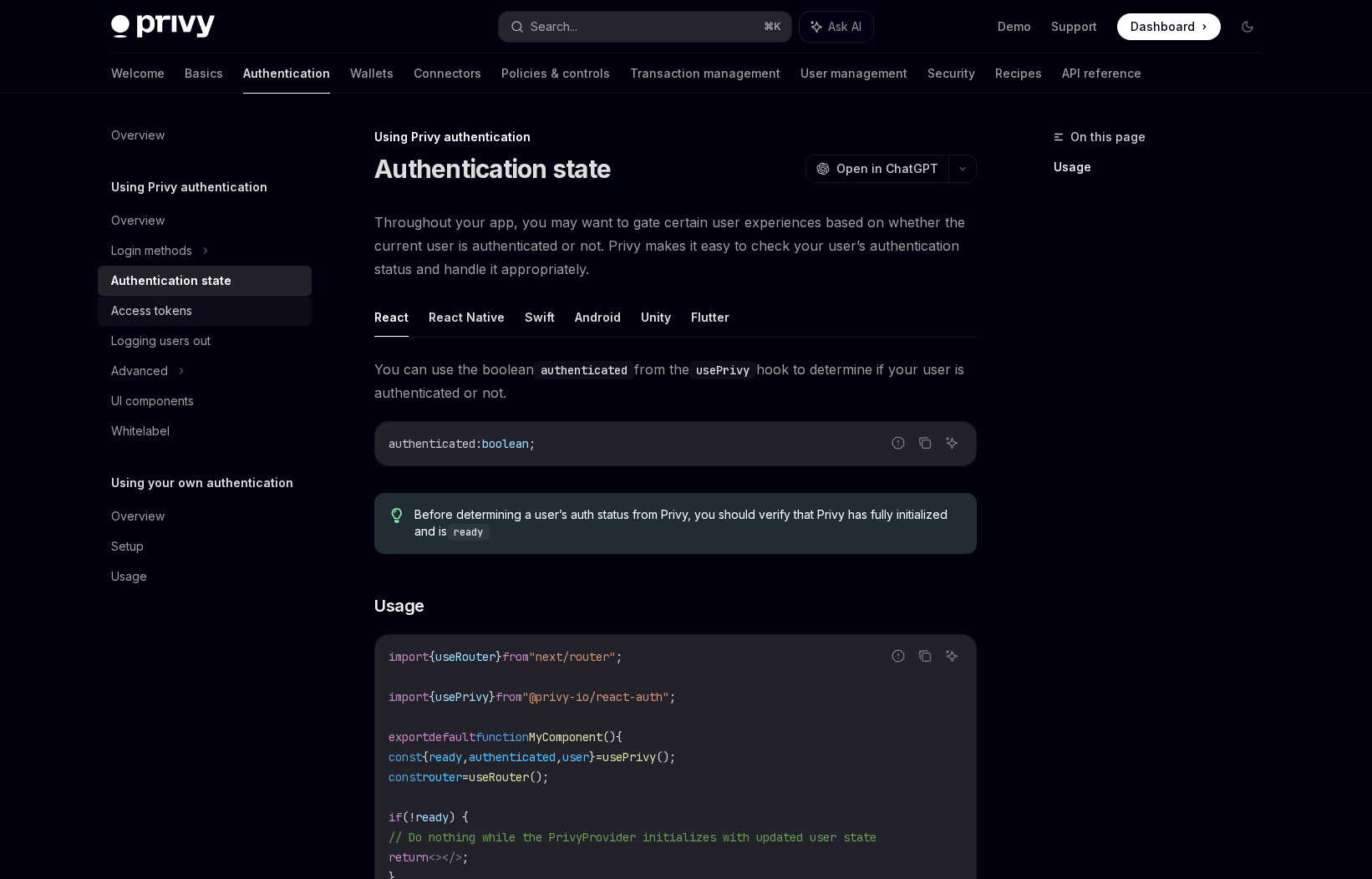
click at [163, 313] on div "Access tokens" at bounding box center [151, 311] width 81 height 20
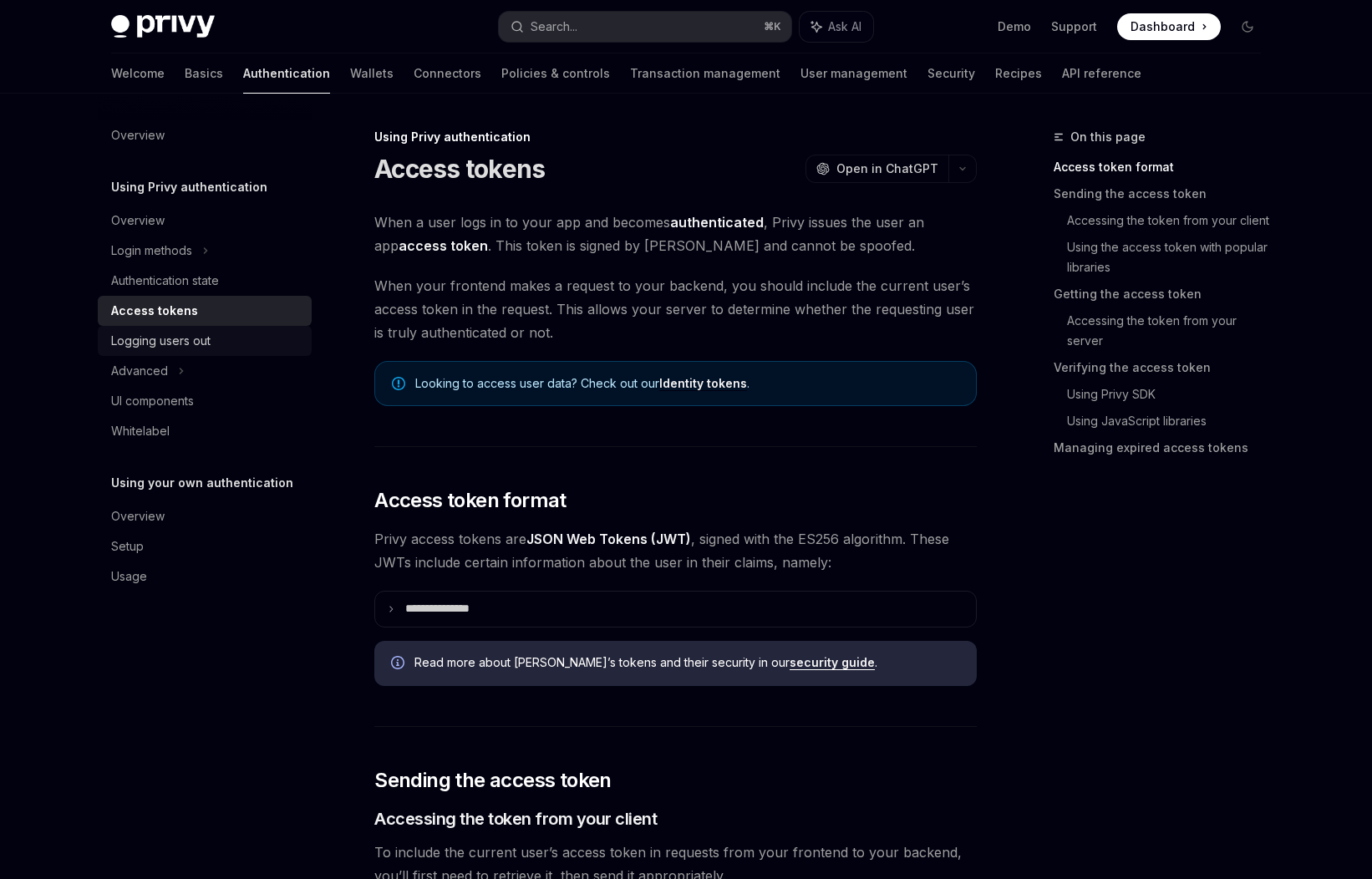
click at [172, 338] on div "Logging users out" at bounding box center [160, 341] width 100 height 20
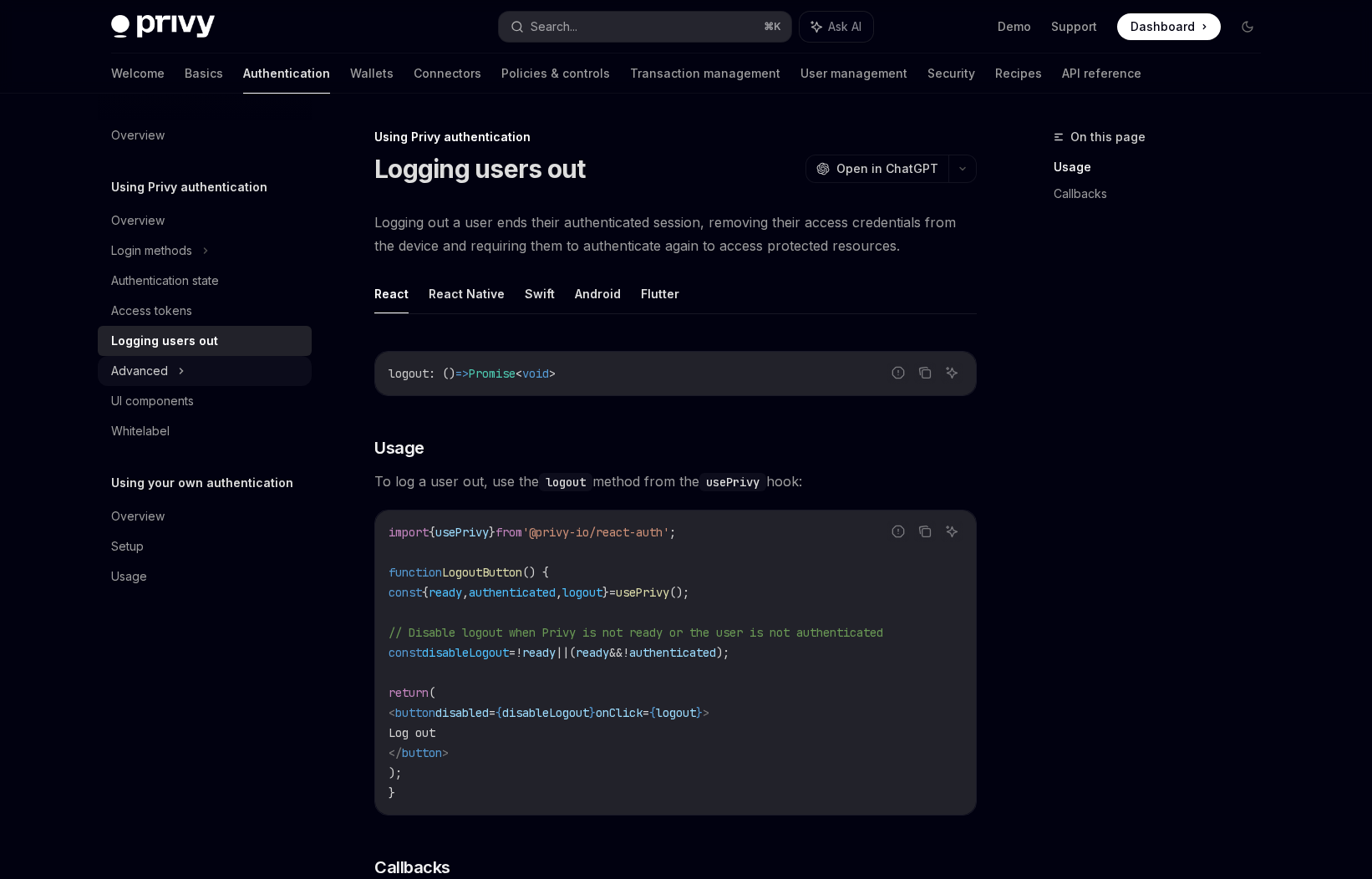
click at [178, 369] on icon at bounding box center [181, 372] width 7 height 20
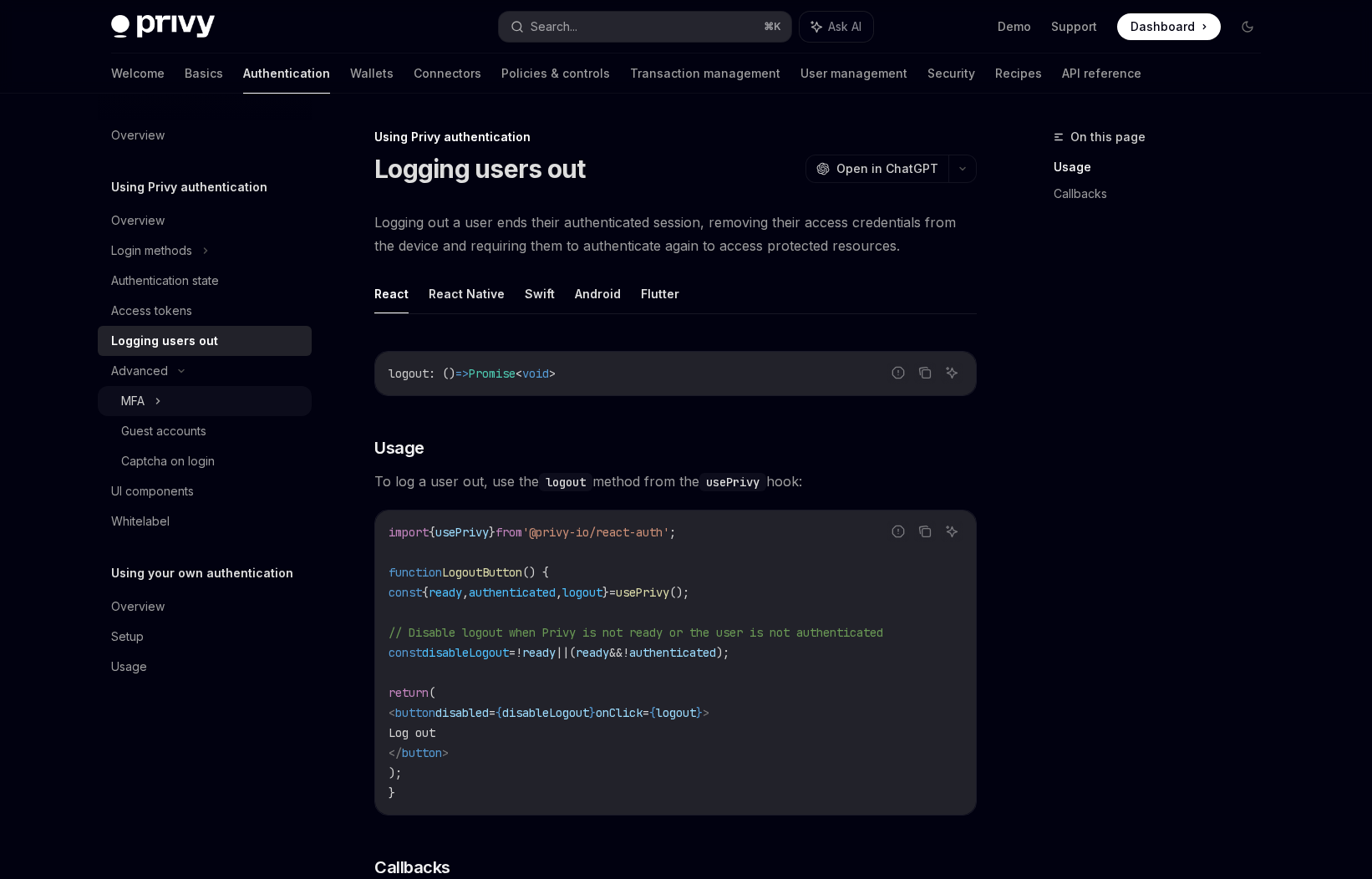
click at [179, 399] on div "MFA" at bounding box center [205, 401] width 214 height 30
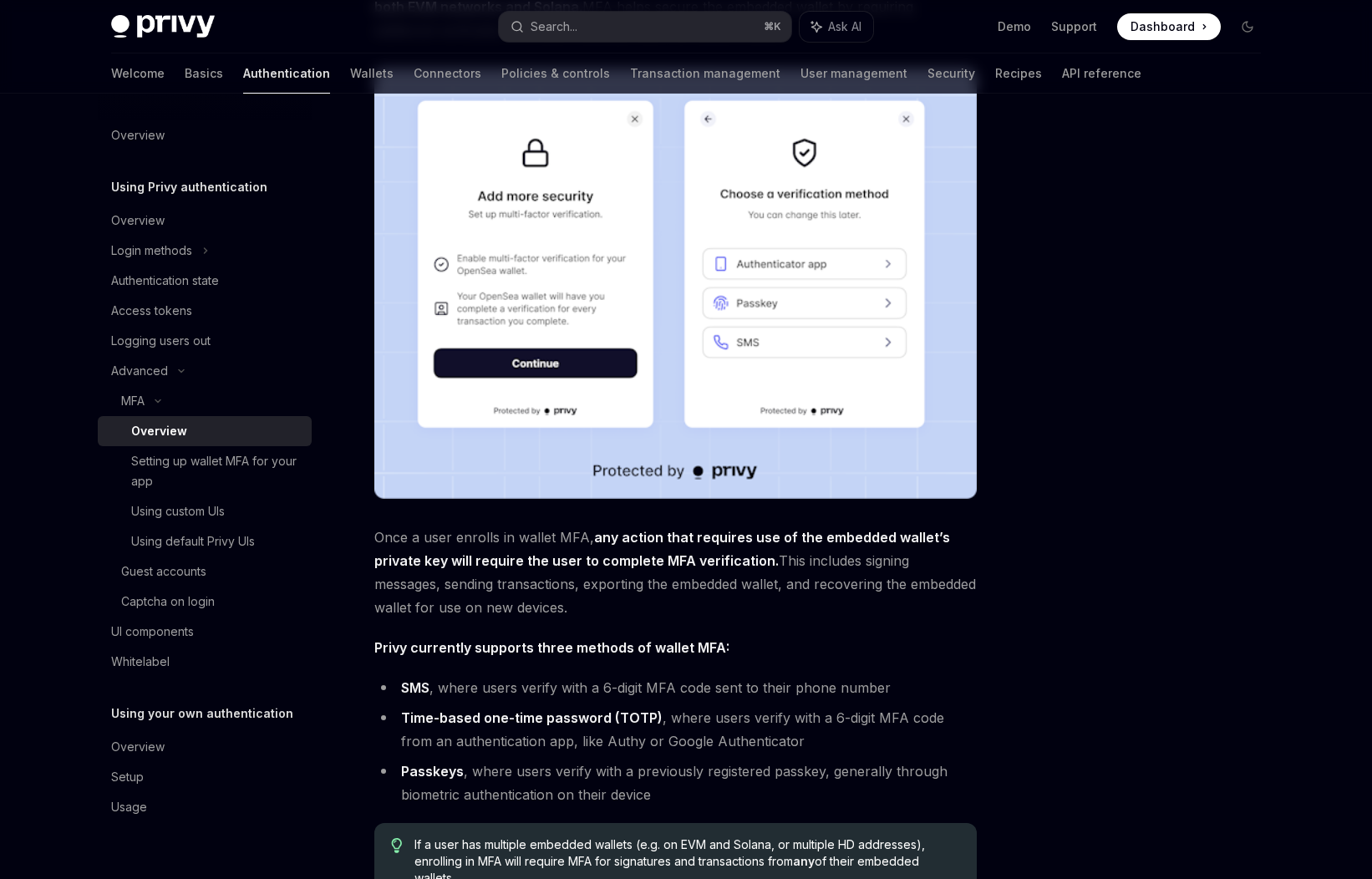
scroll to position [240, 0]
click at [216, 595] on div "Captcha on login" at bounding box center [211, 602] width 181 height 20
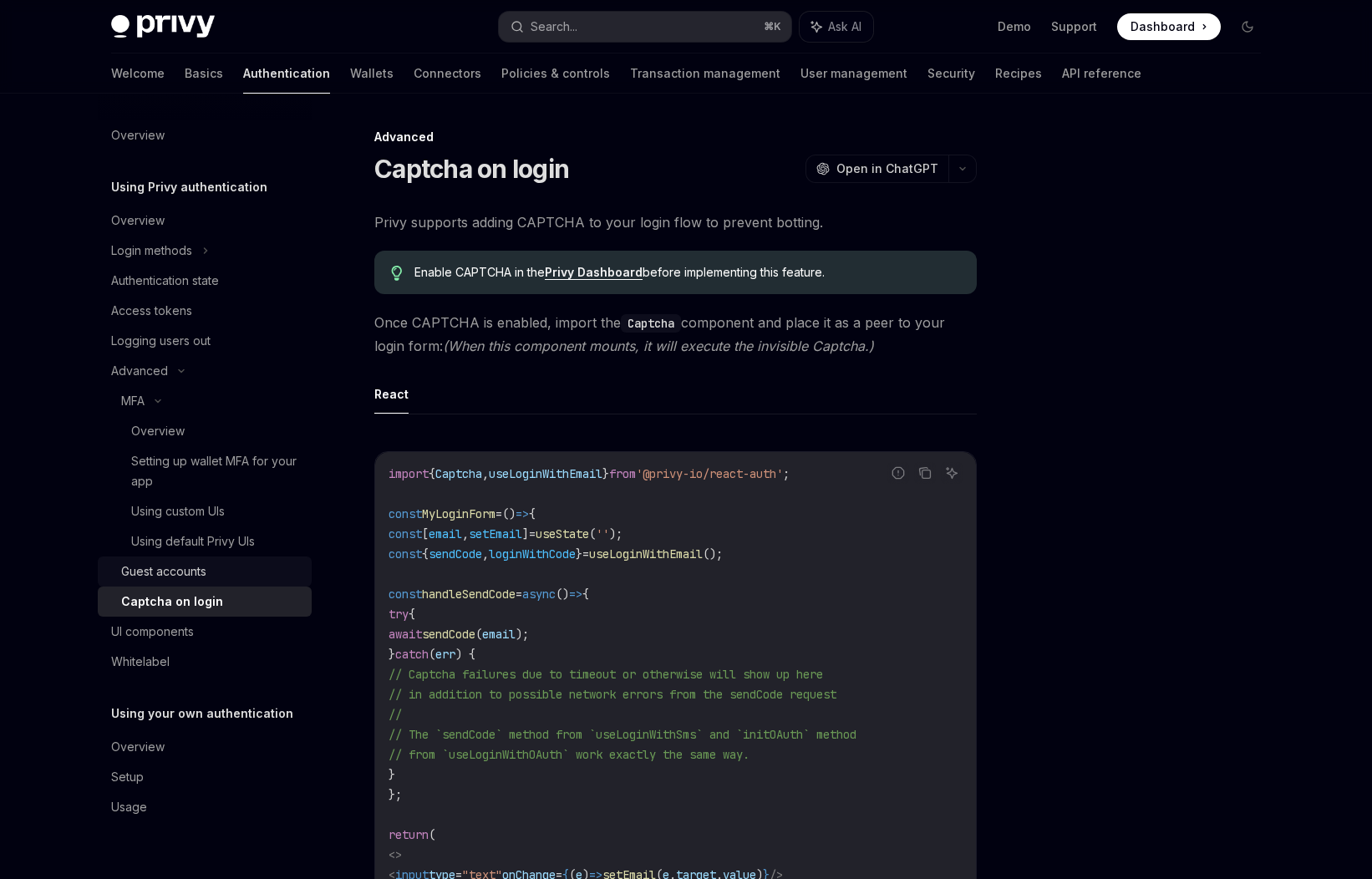
scroll to position [70, 0]
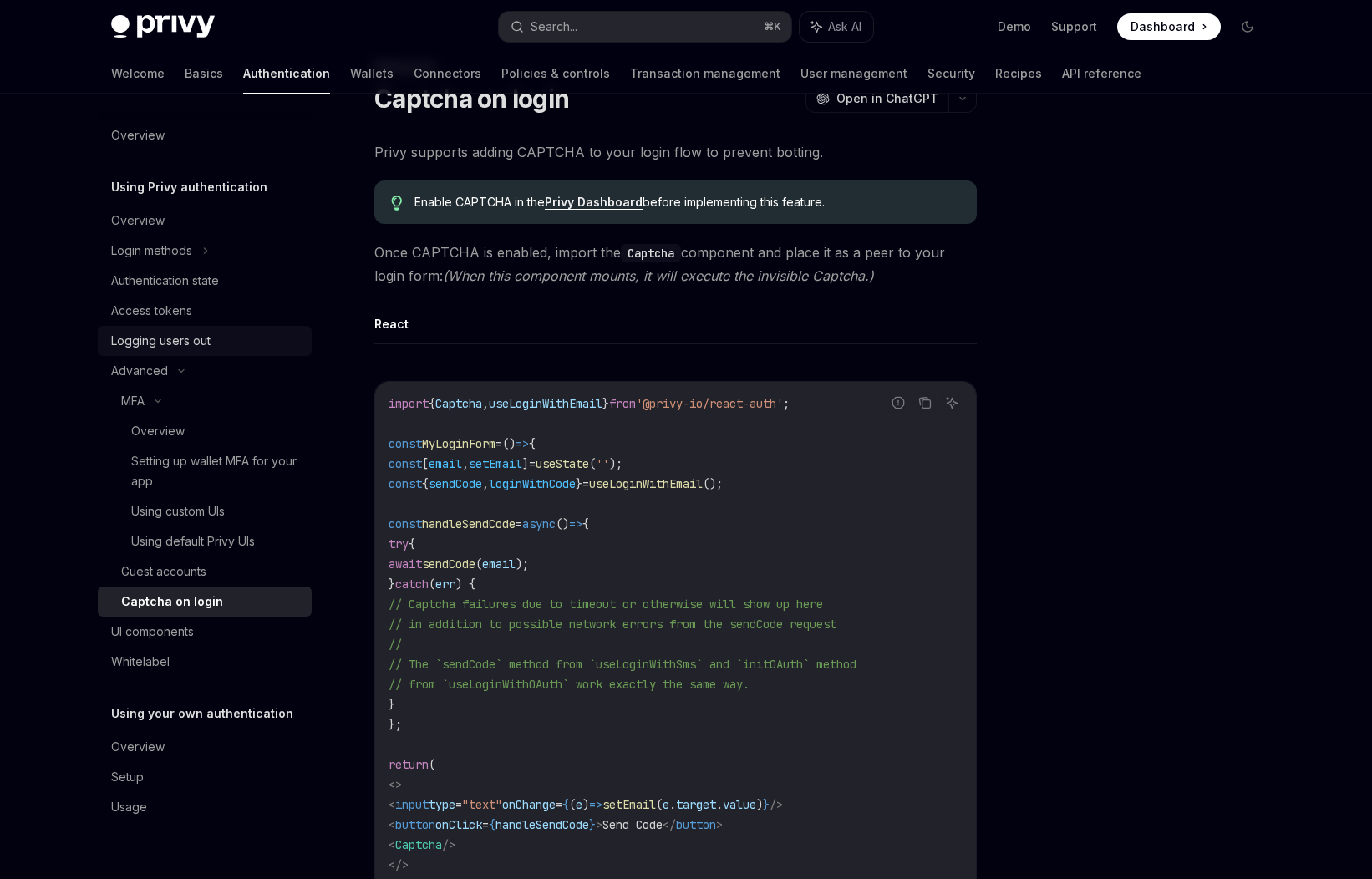
click at [184, 351] on link "Logging users out" at bounding box center [205, 341] width 214 height 30
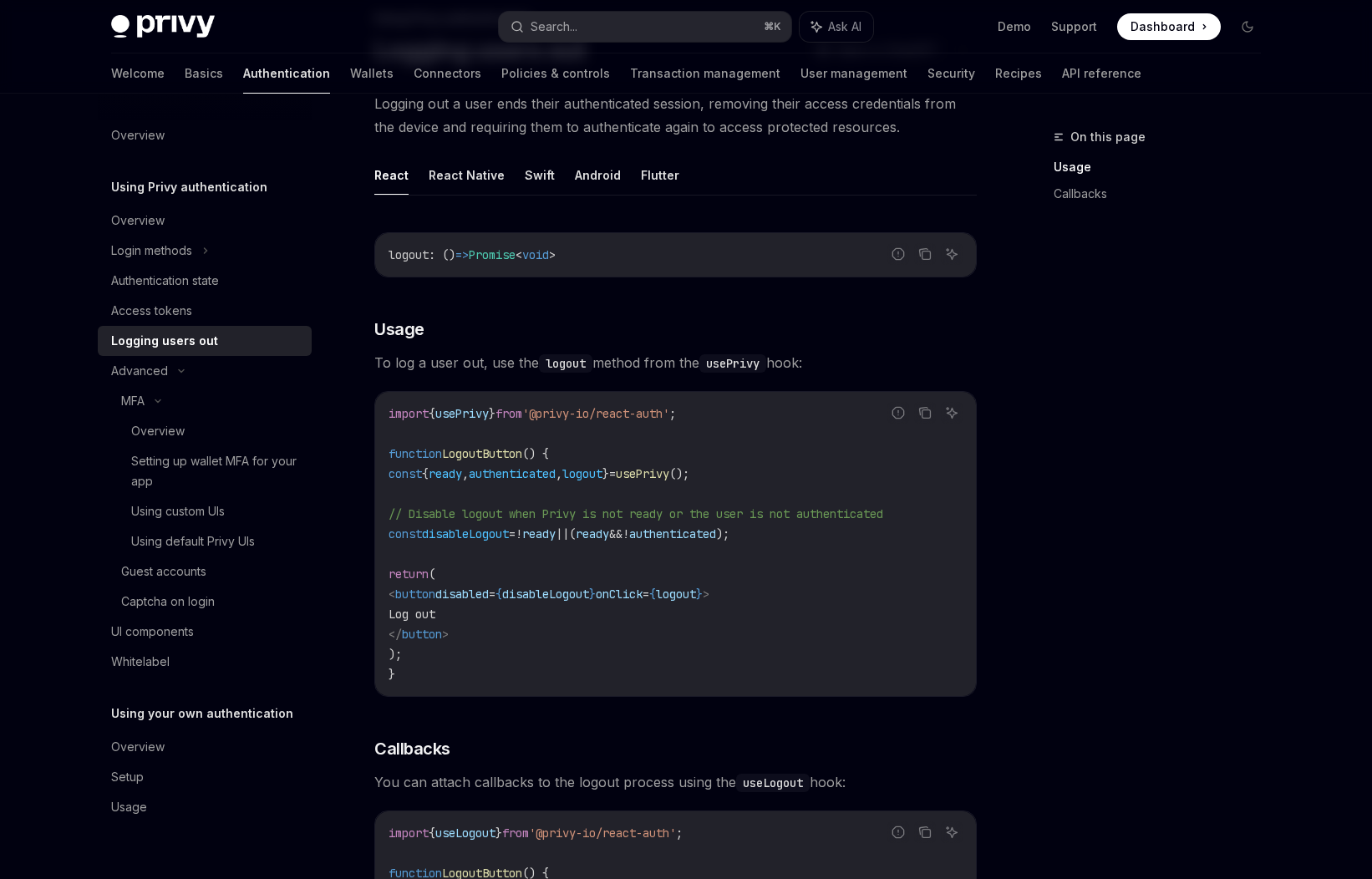
scroll to position [111, 0]
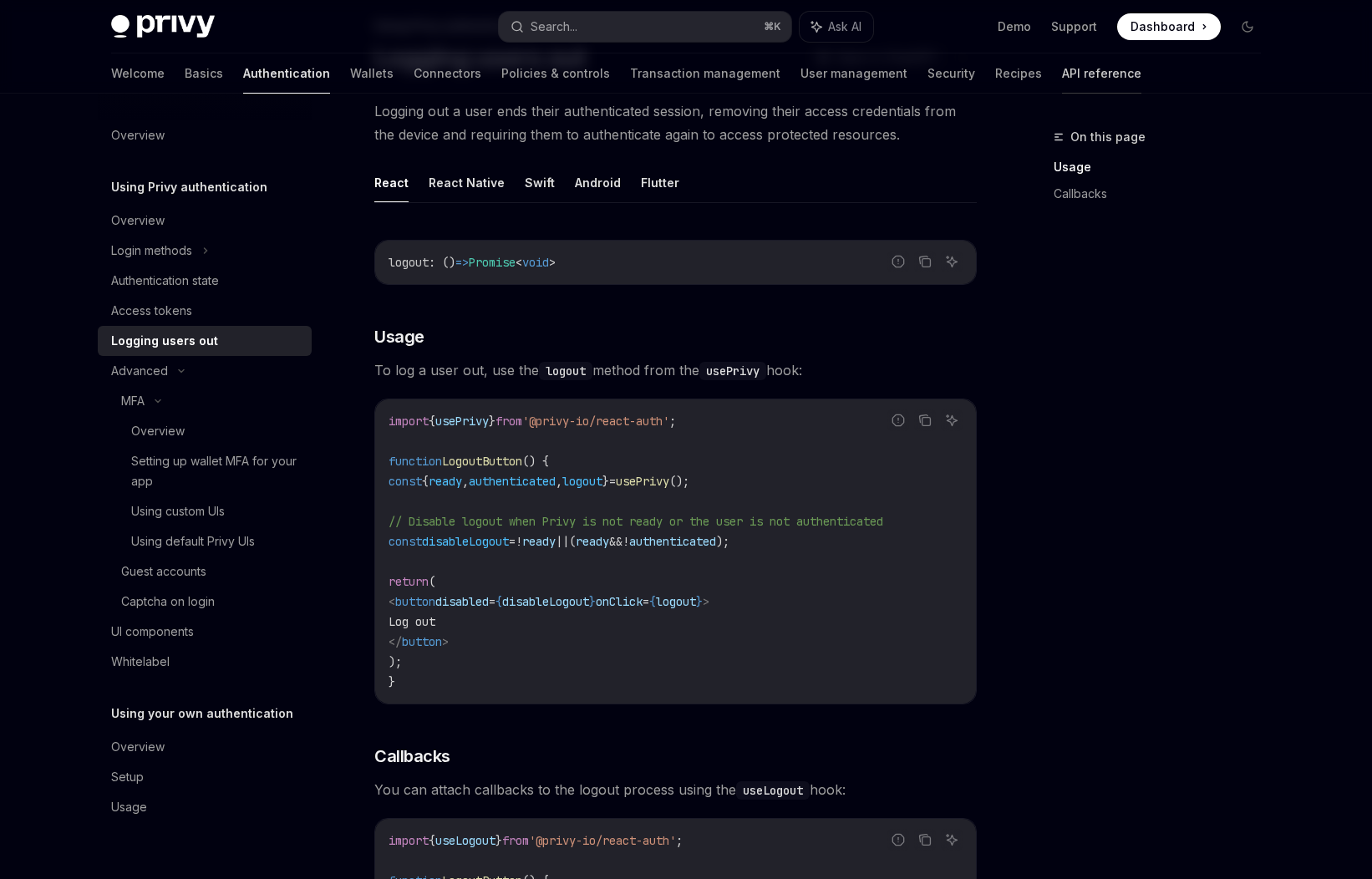
click at [1062, 69] on link "API reference" at bounding box center [1101, 73] width 79 height 40
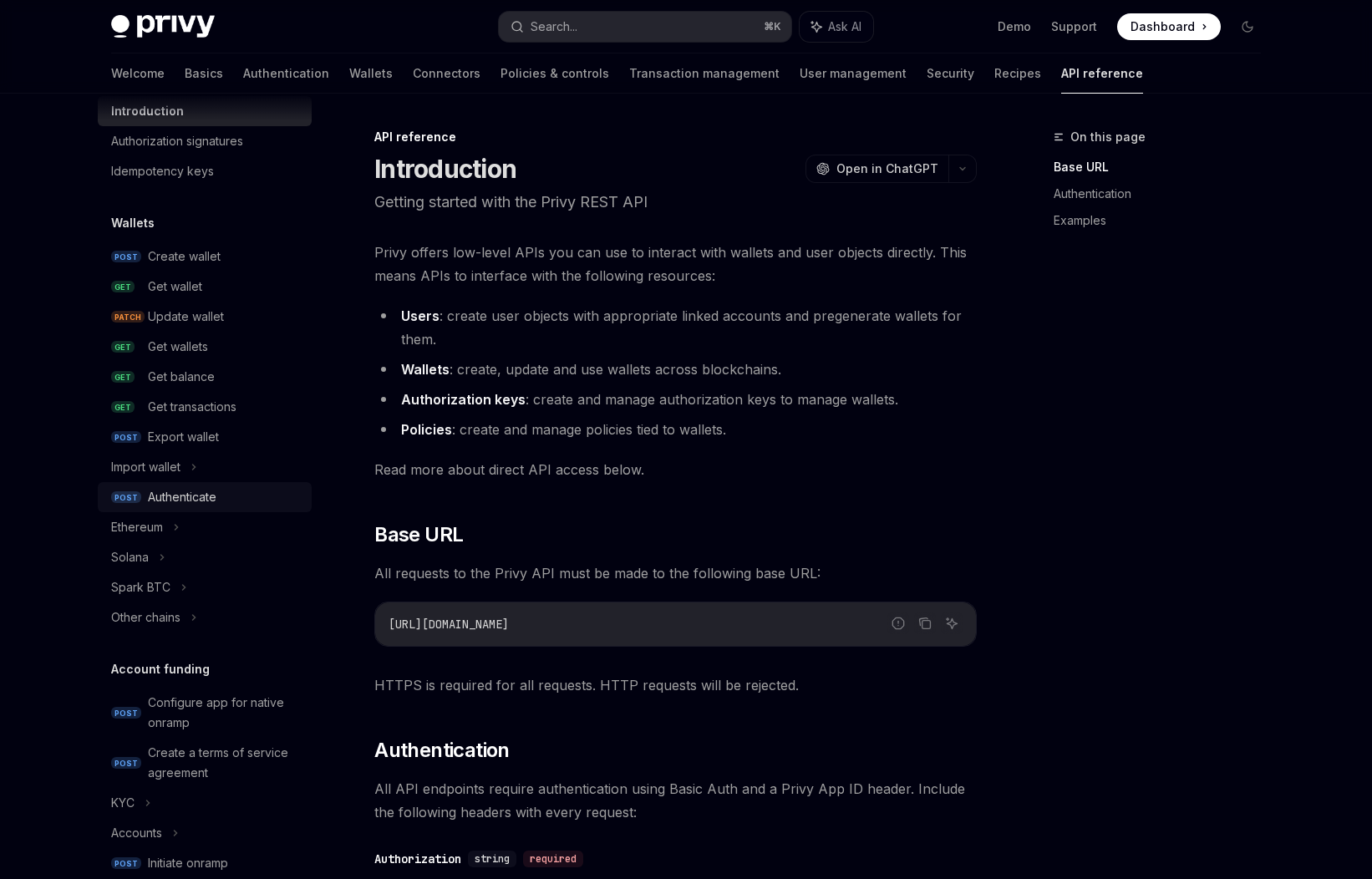
scroll to position [70, 0]
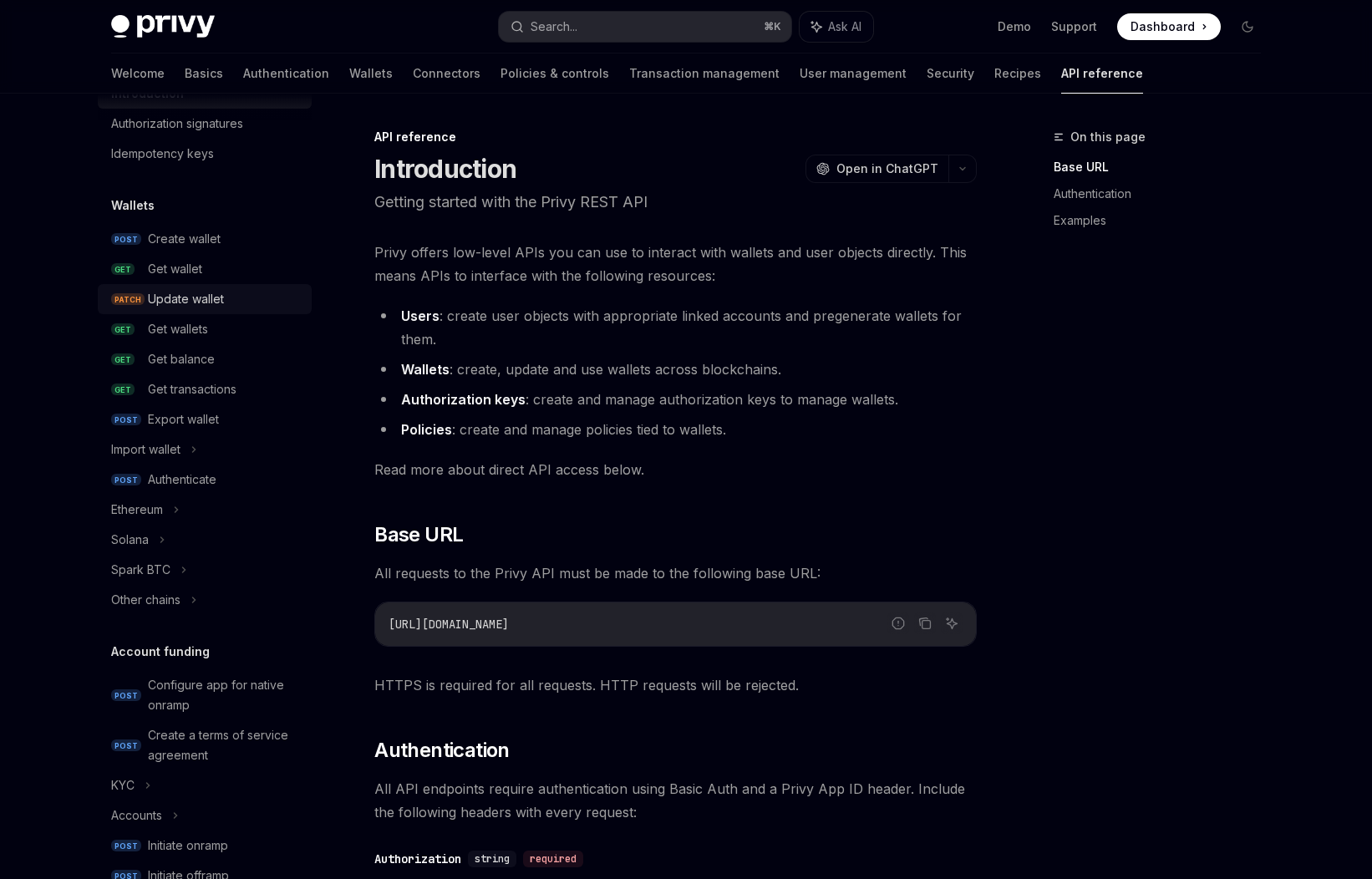
click at [163, 299] on div "Update wallet" at bounding box center [186, 300] width 76 height 20
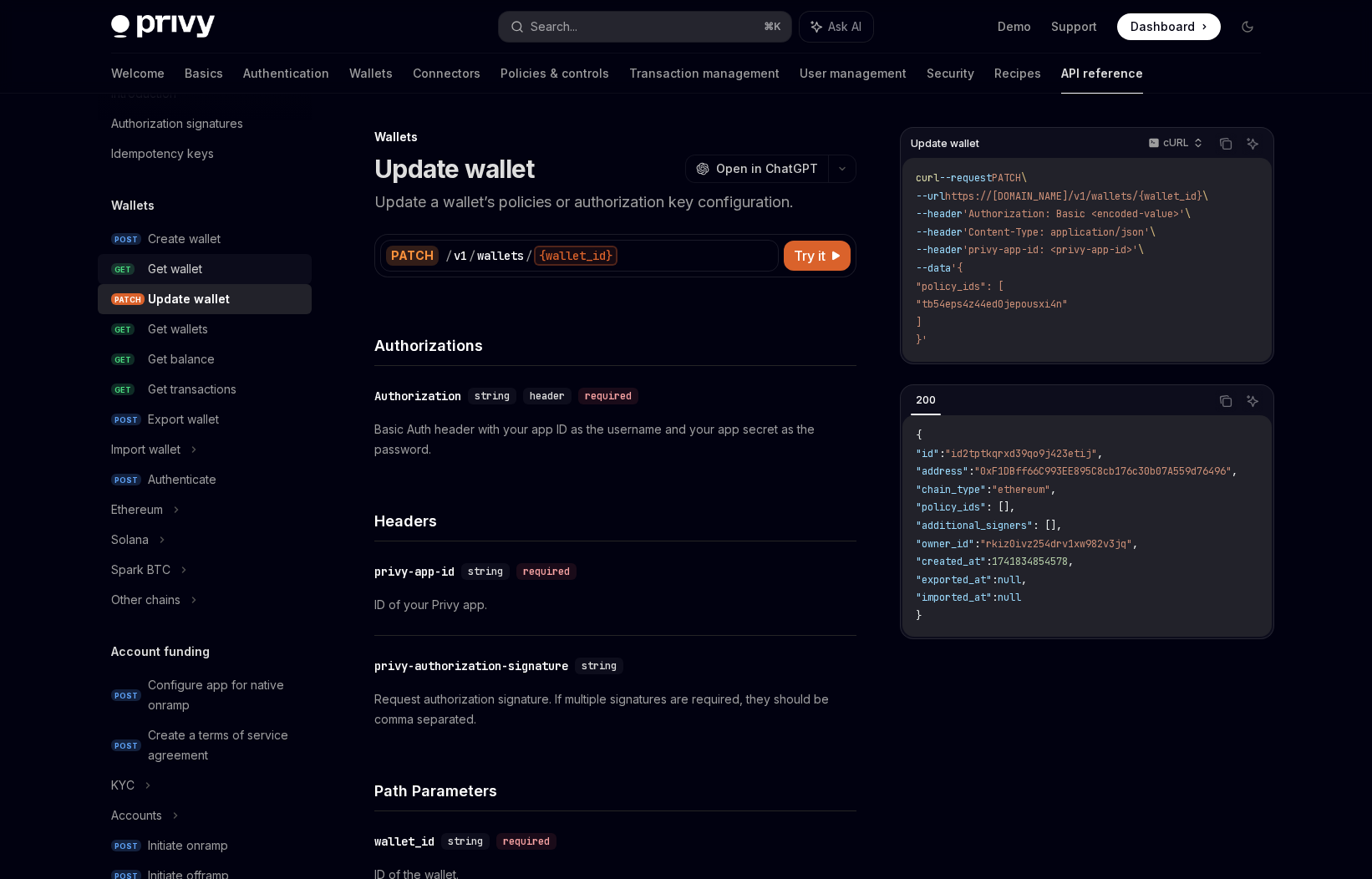
click at [170, 277] on div "Get wallet" at bounding box center [175, 269] width 54 height 20
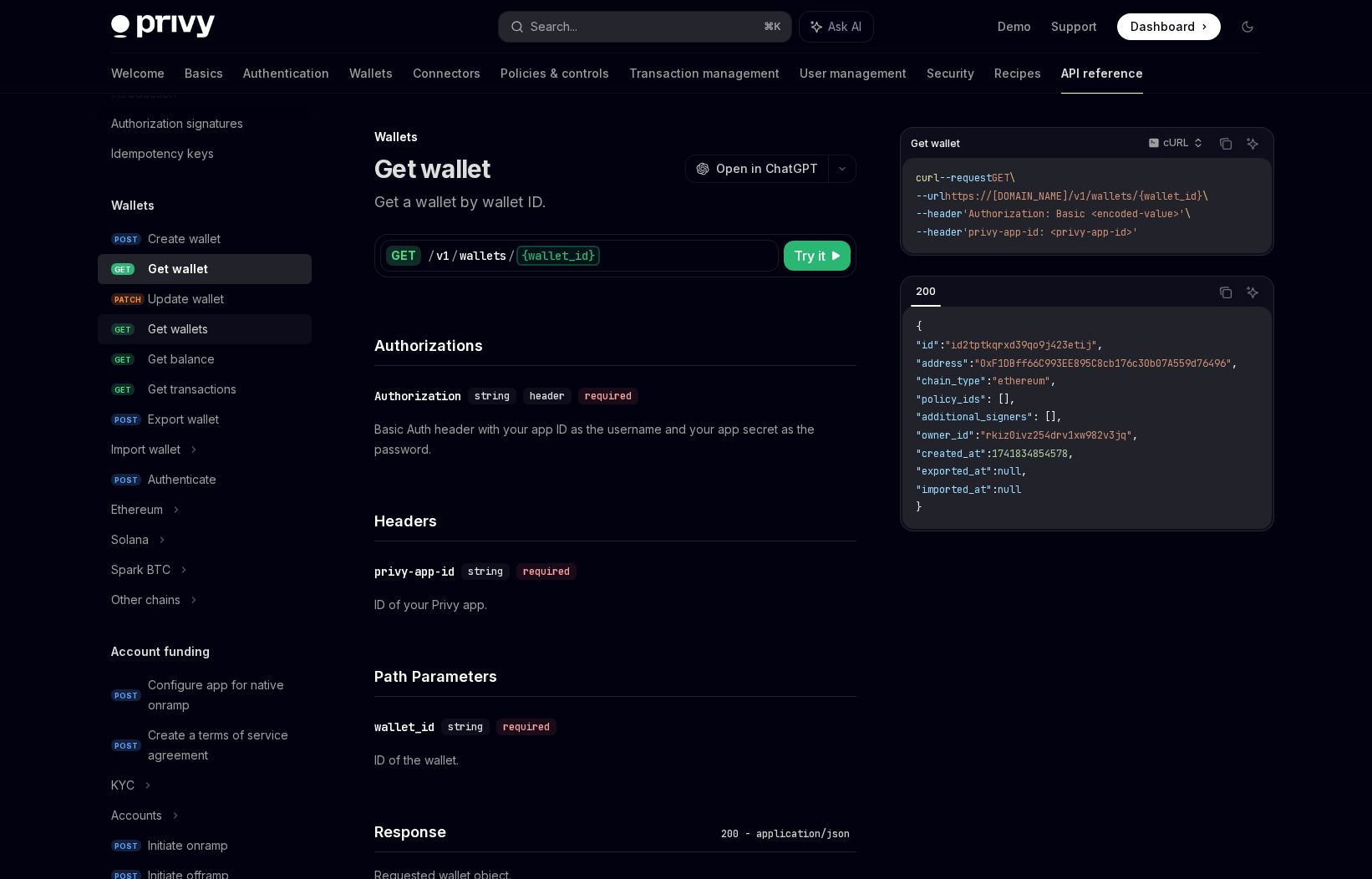
click at [159, 338] on div "Get wallets" at bounding box center [178, 330] width 61 height 20
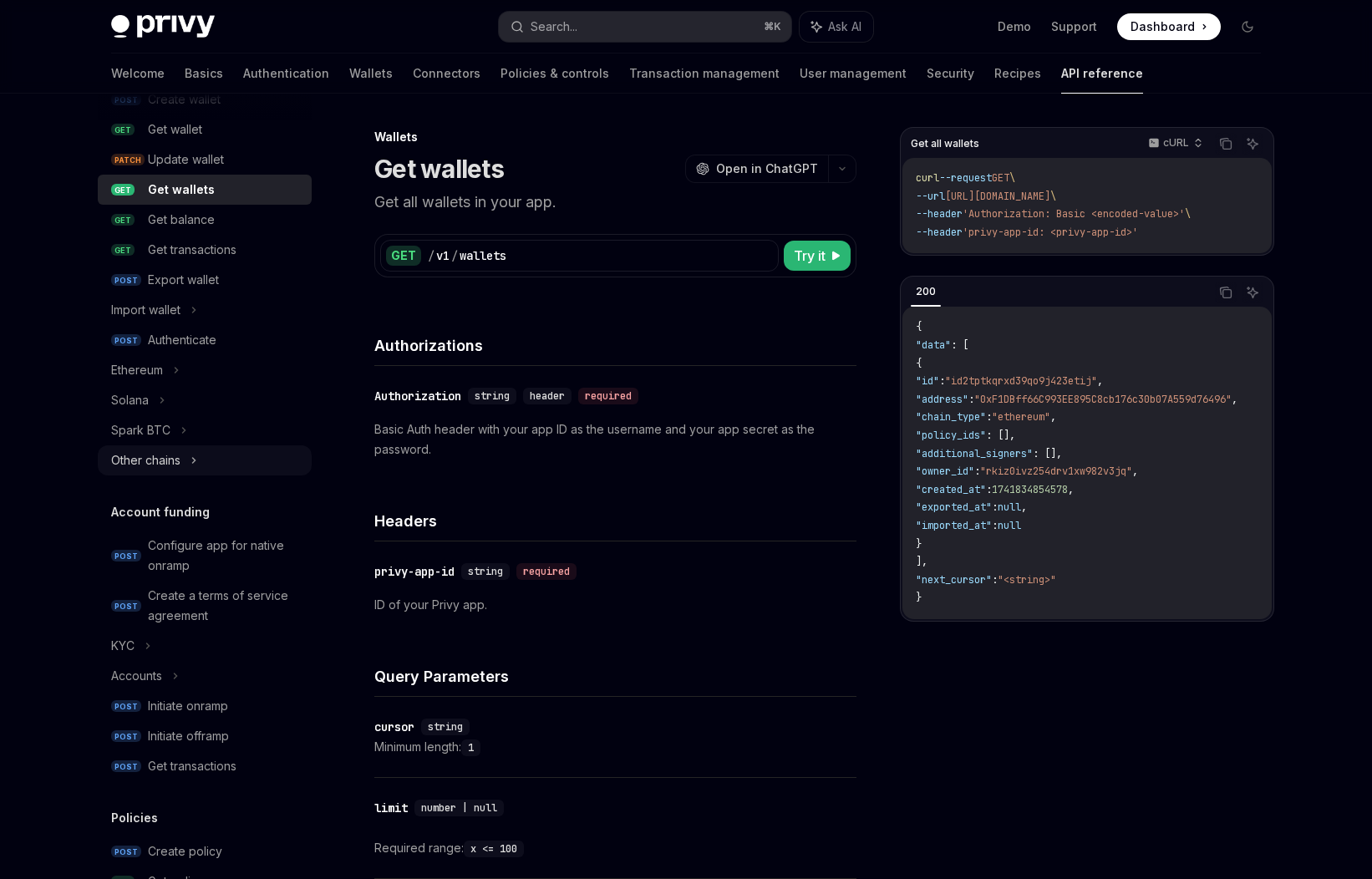
scroll to position [224, 0]
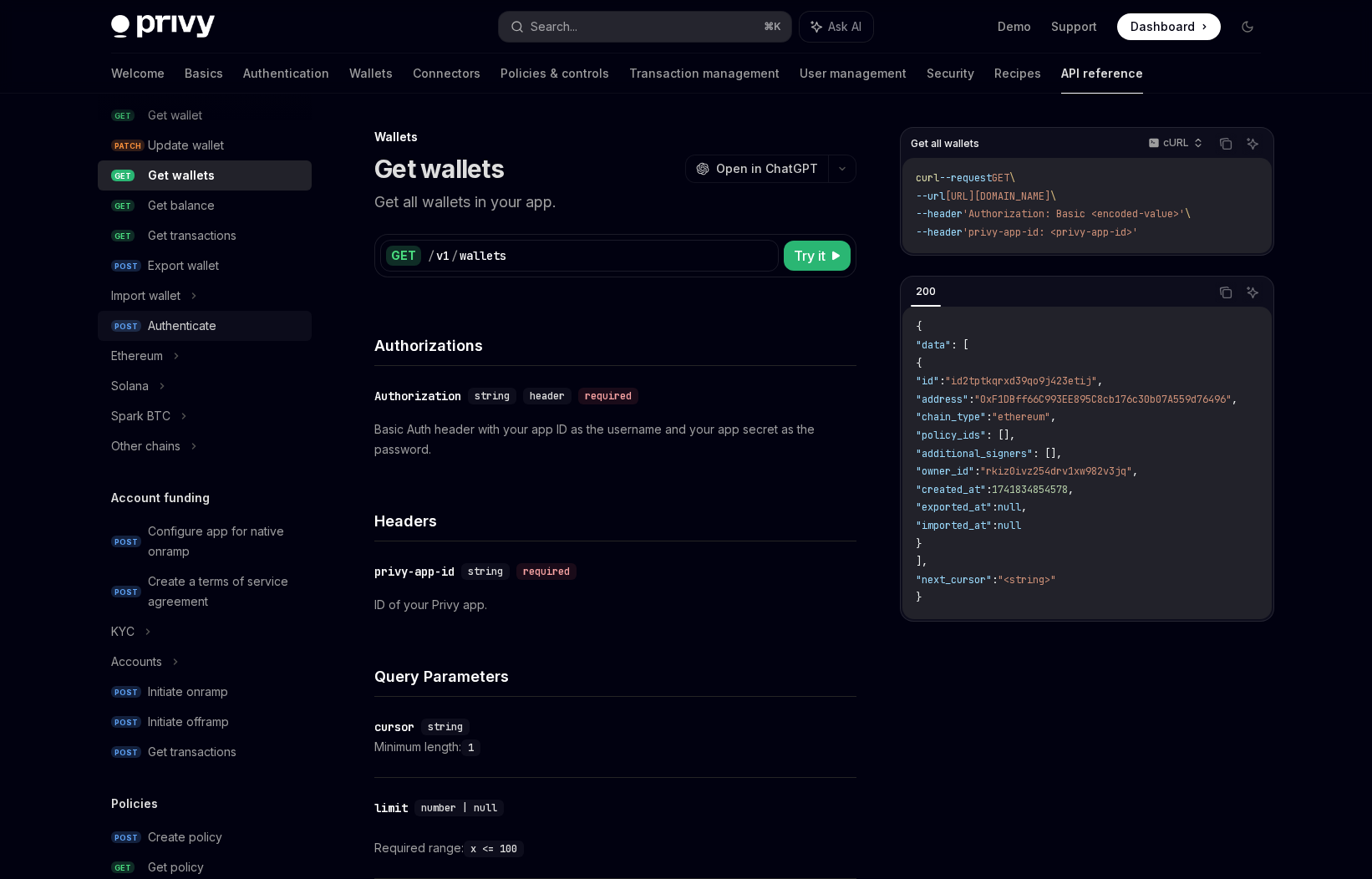
click at [171, 329] on div "Authenticate" at bounding box center [182, 326] width 69 height 20
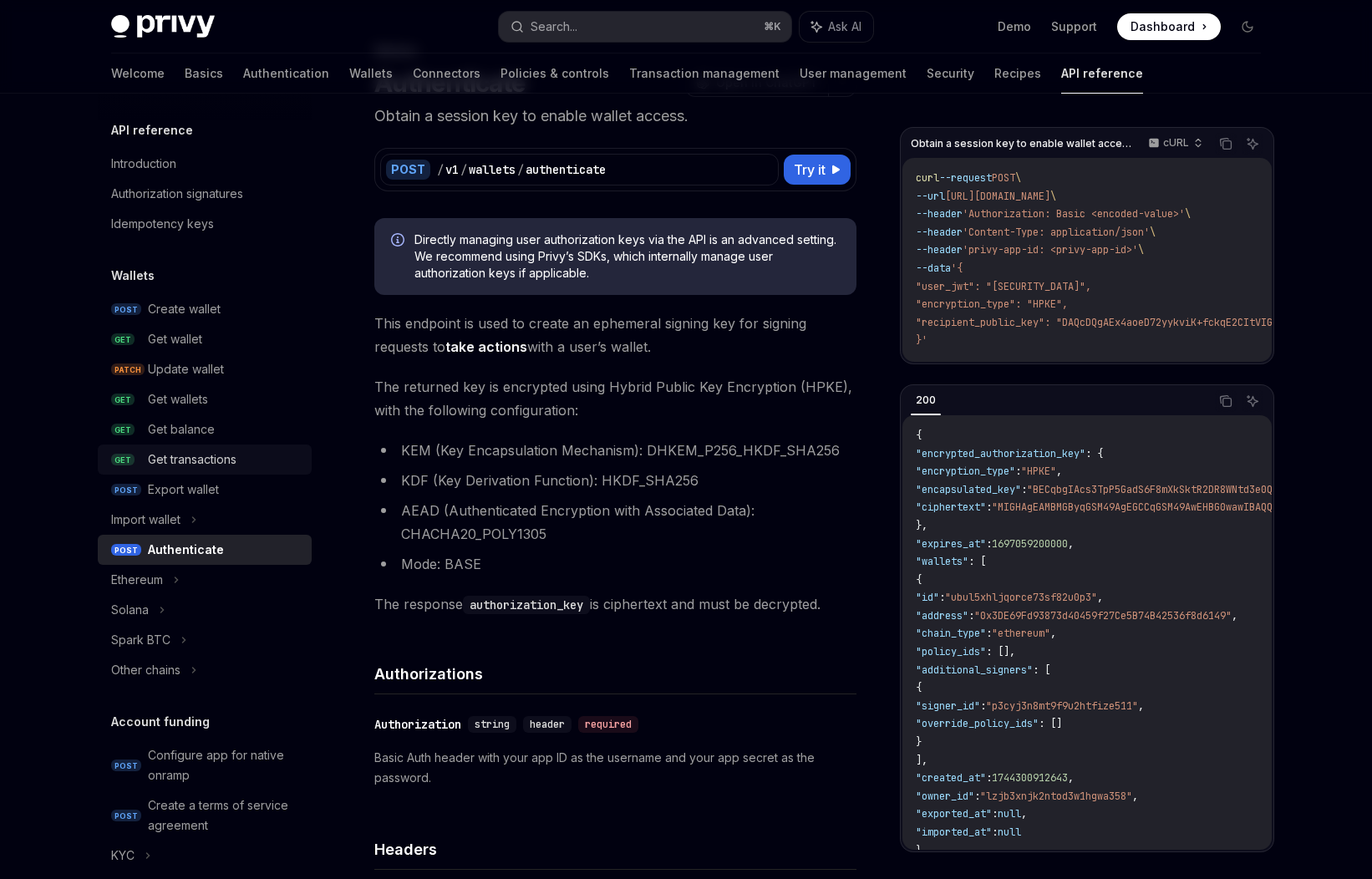
scroll to position [61, 0]
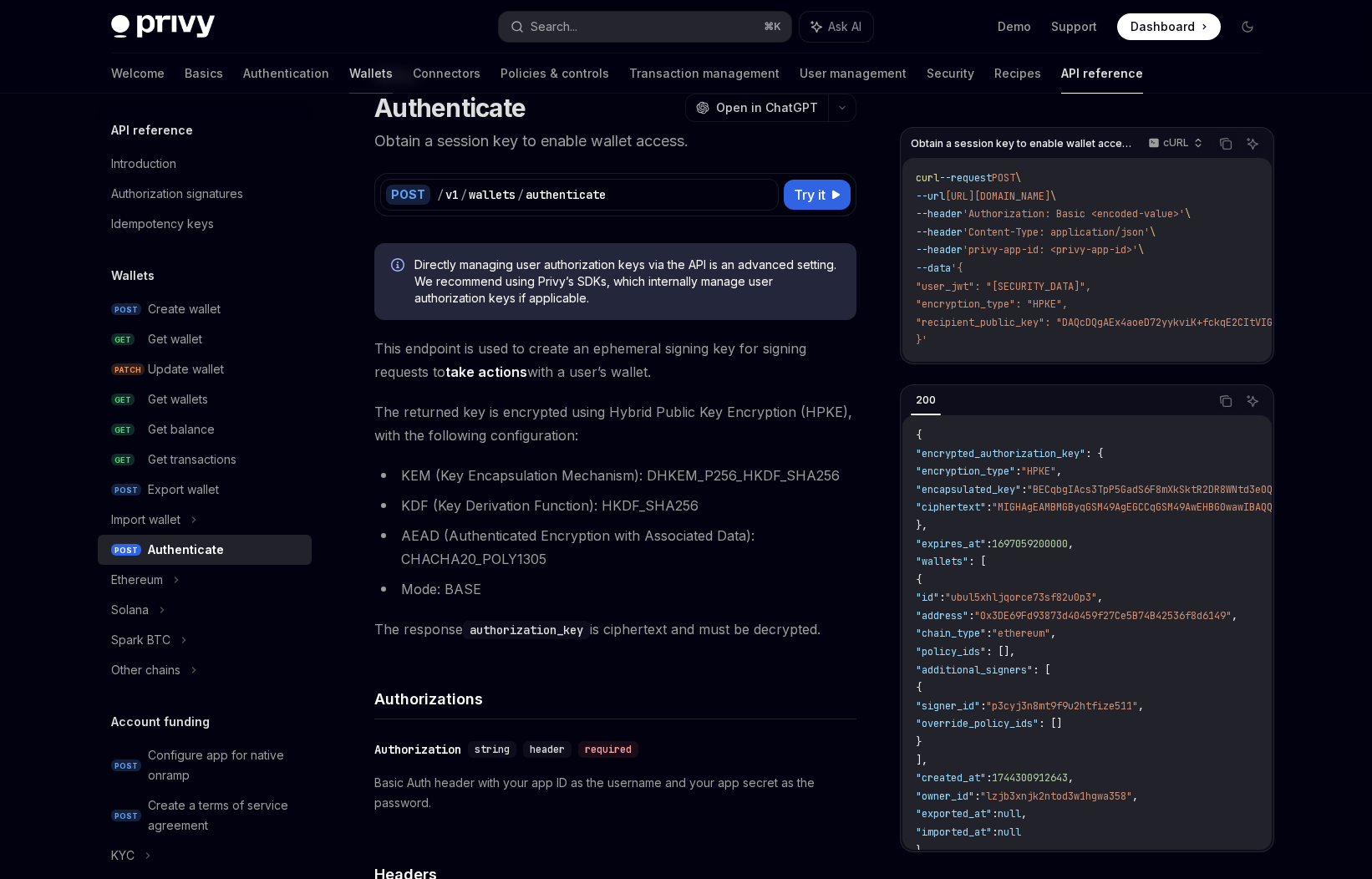
click at [349, 71] on link "Wallets" at bounding box center [370, 73] width 44 height 40
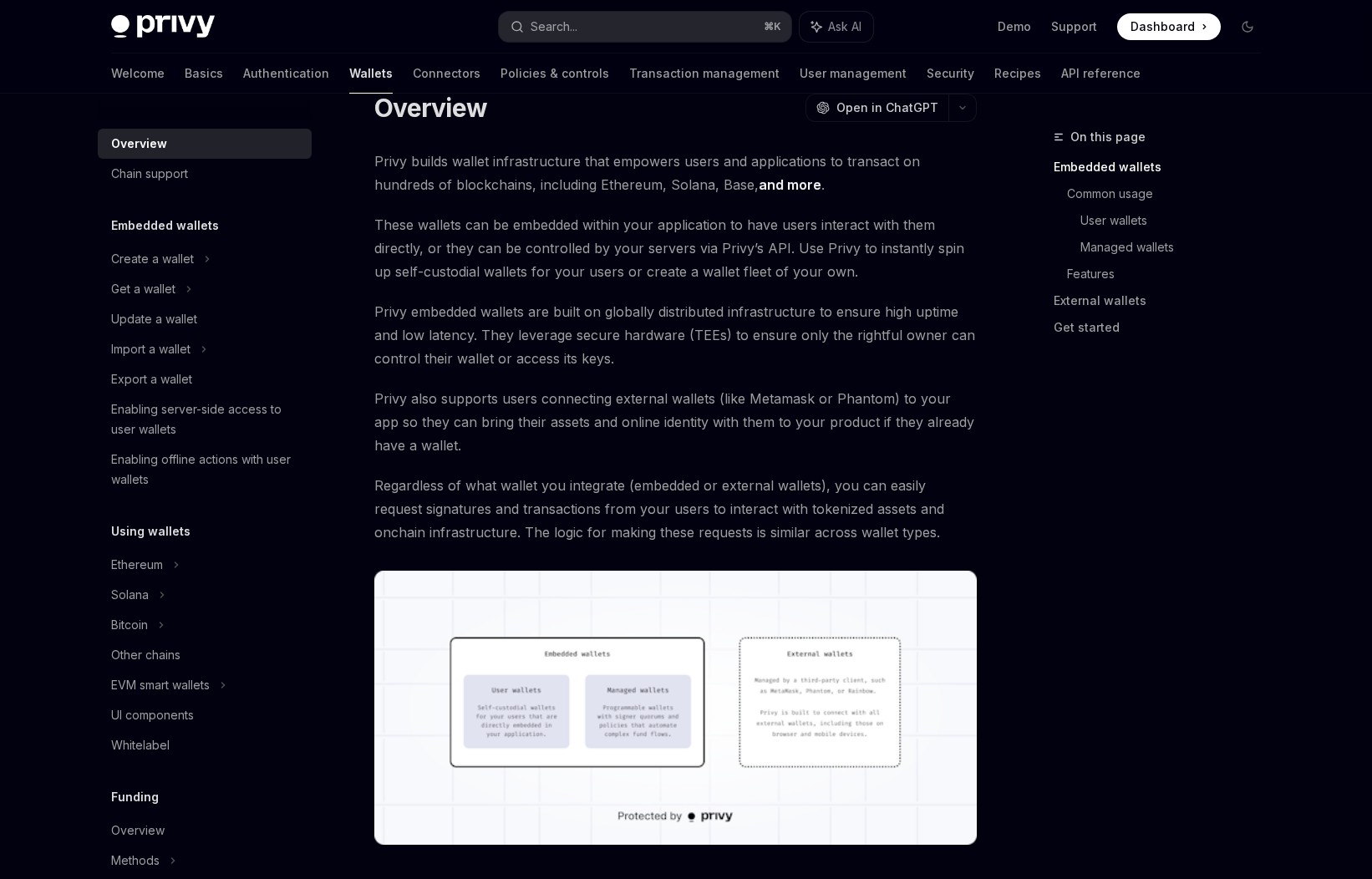
click at [754, 340] on span "Privy embedded wallets are built on globally distributed infrastructure to ensu…" at bounding box center [675, 334] width 602 height 70
click at [994, 68] on link "Recipes" at bounding box center [1017, 73] width 47 height 40
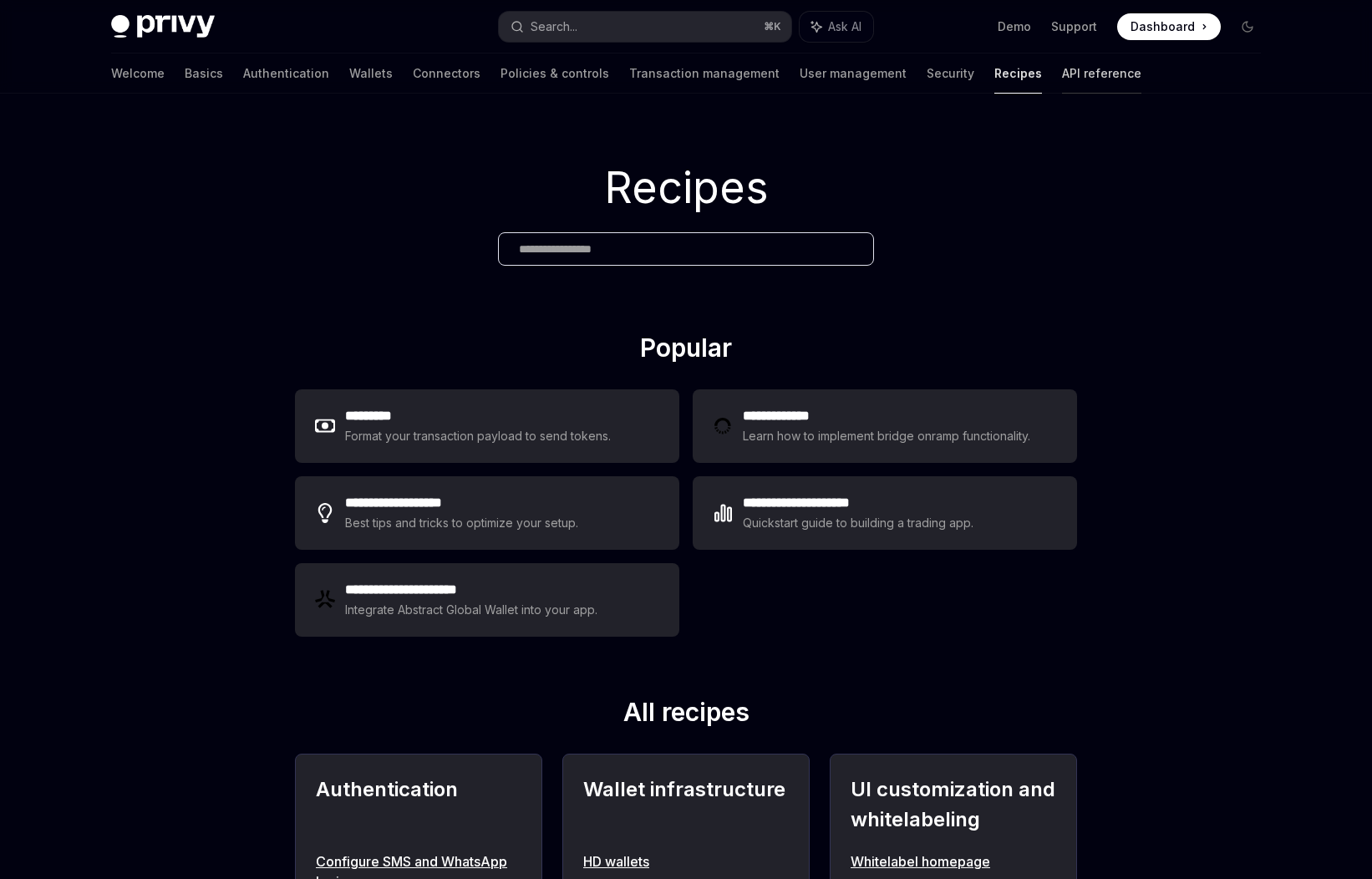
click at [1062, 65] on link "API reference" at bounding box center [1101, 73] width 79 height 40
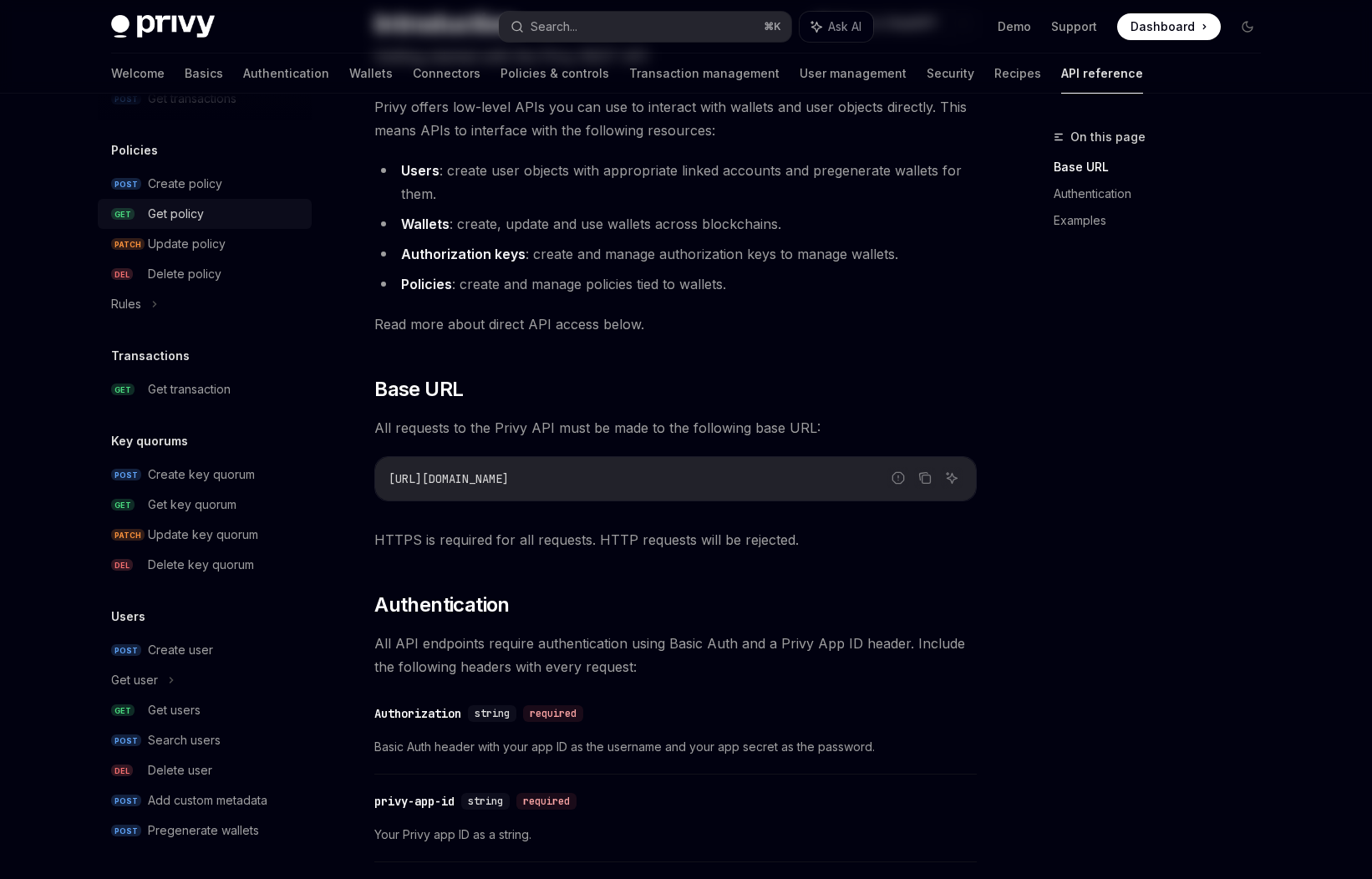
scroll to position [153, 0]
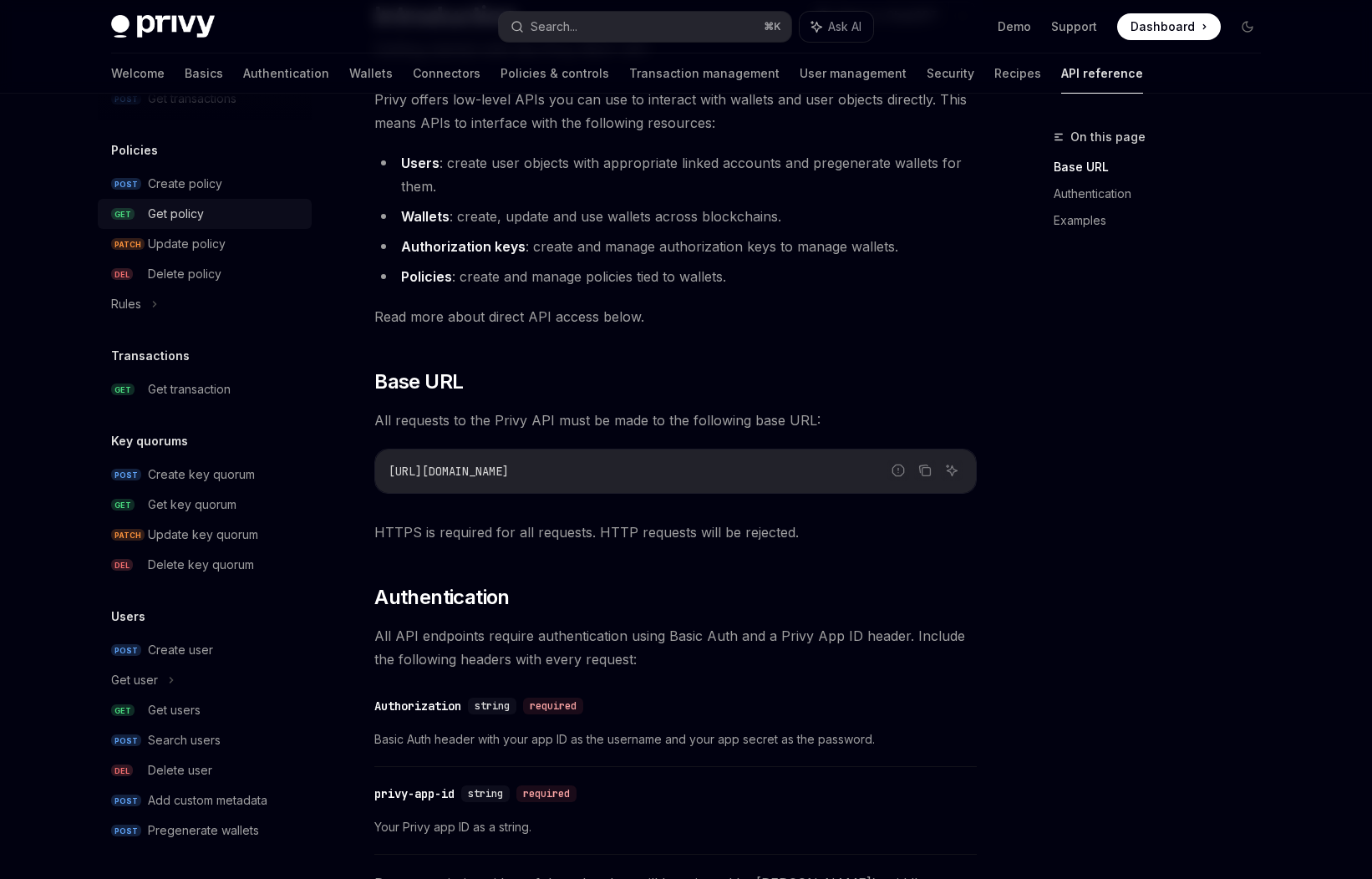
click at [211, 572] on div "Delete key quorum" at bounding box center [201, 565] width 106 height 20
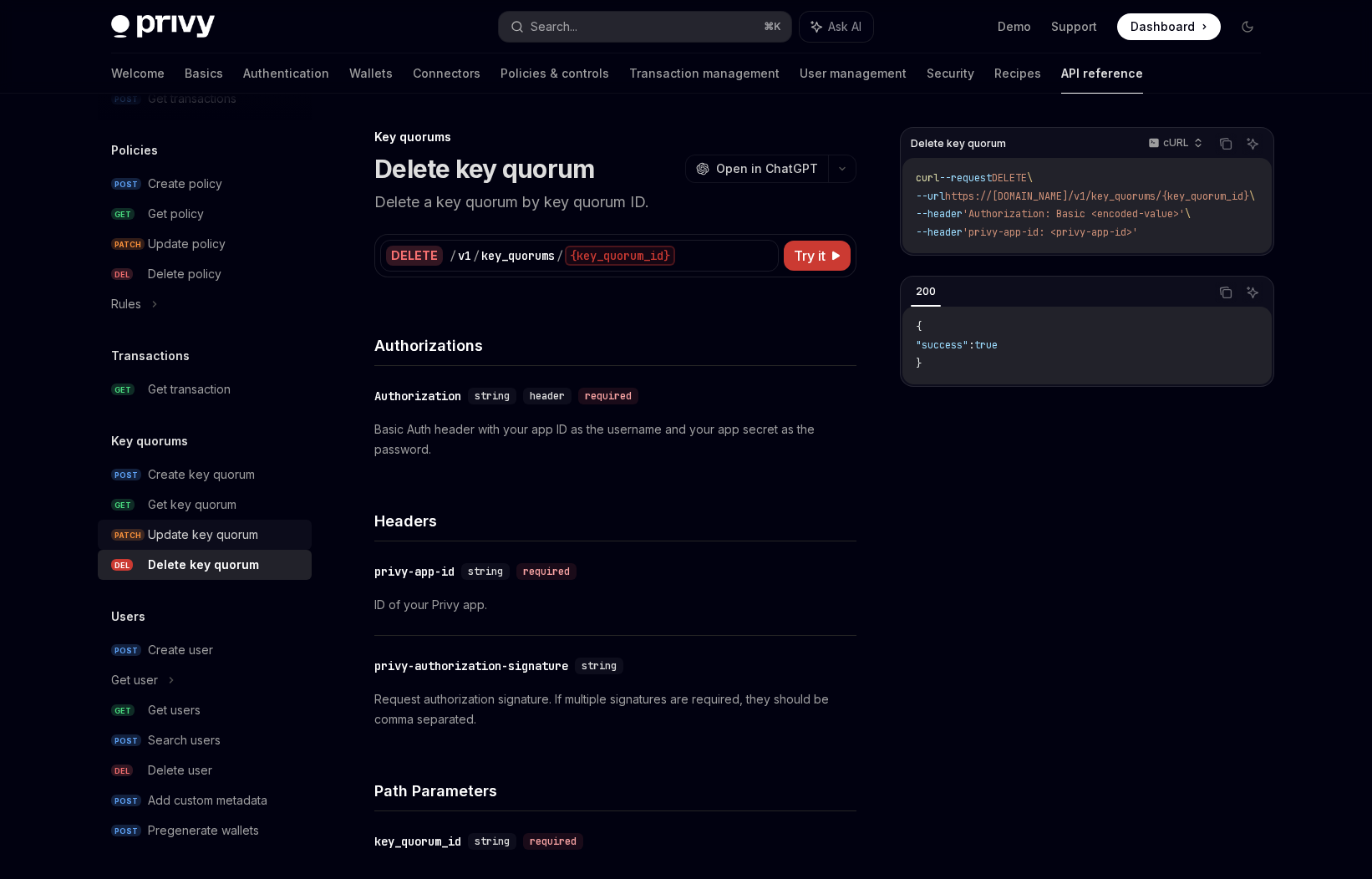
click at [210, 539] on div "Update key quorum" at bounding box center [203, 535] width 110 height 20
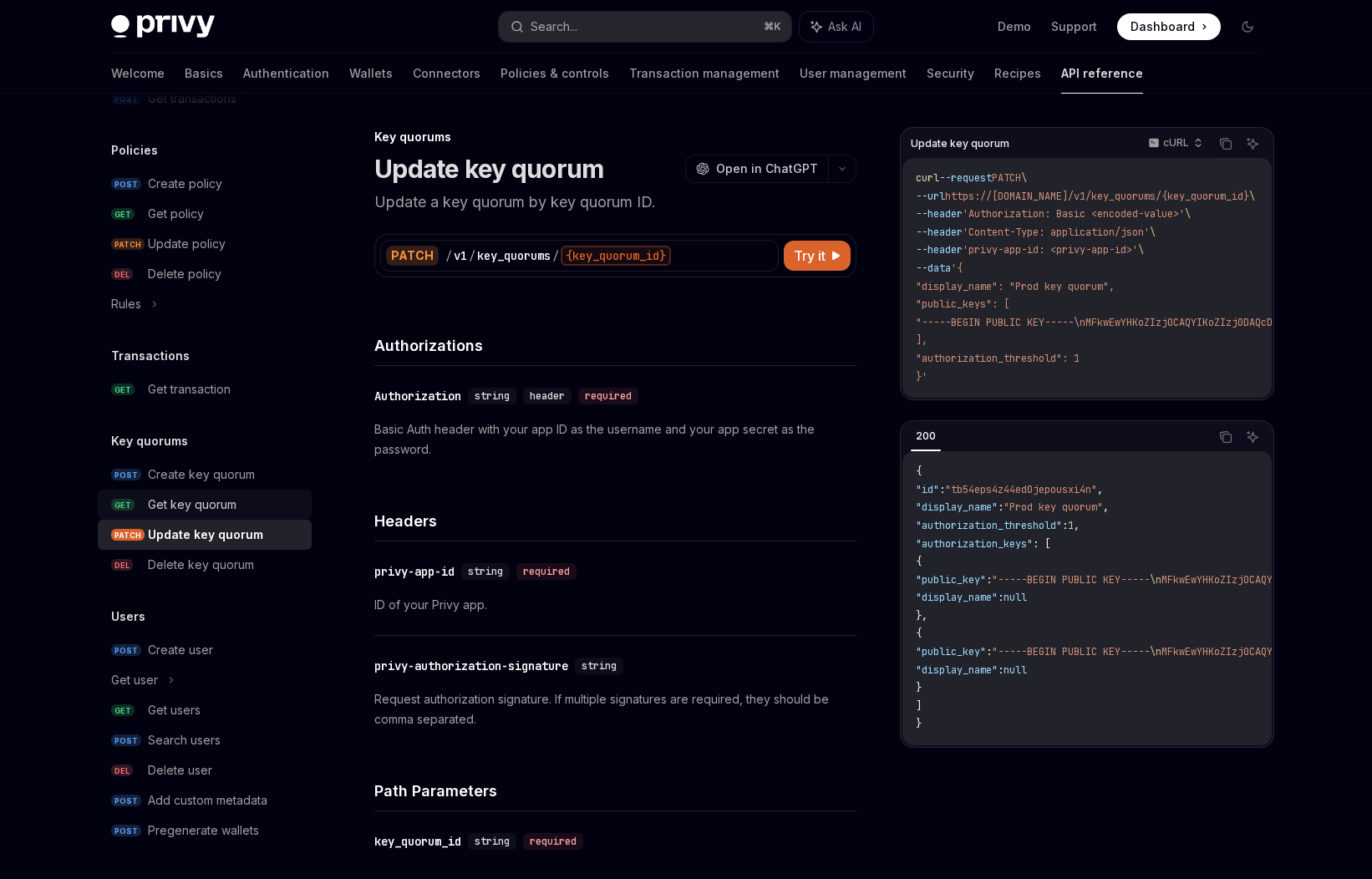
click at [207, 509] on div "Get key quorum" at bounding box center [192, 505] width 88 height 20
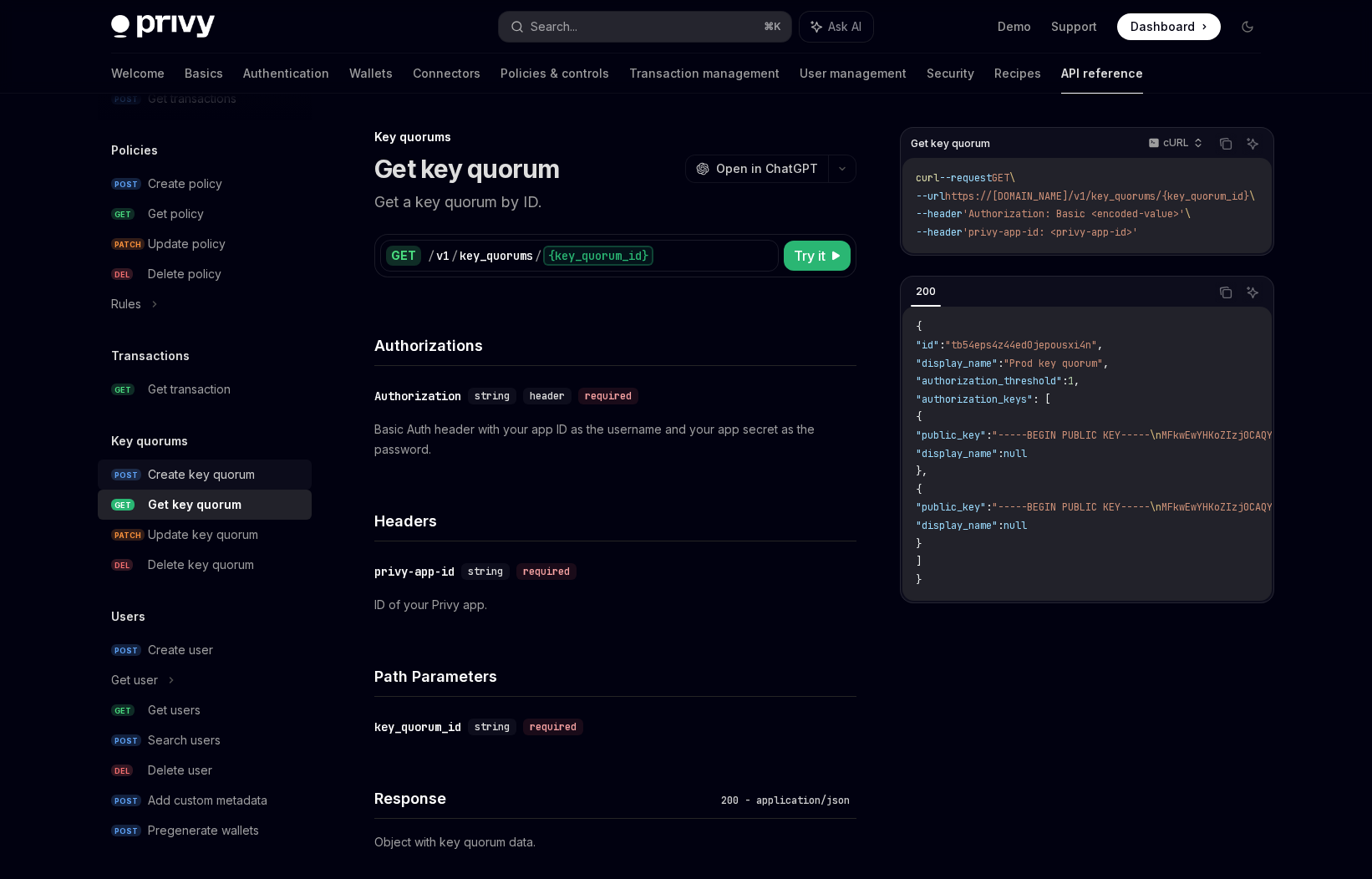
click at [202, 480] on div "Create key quorum" at bounding box center [201, 475] width 107 height 20
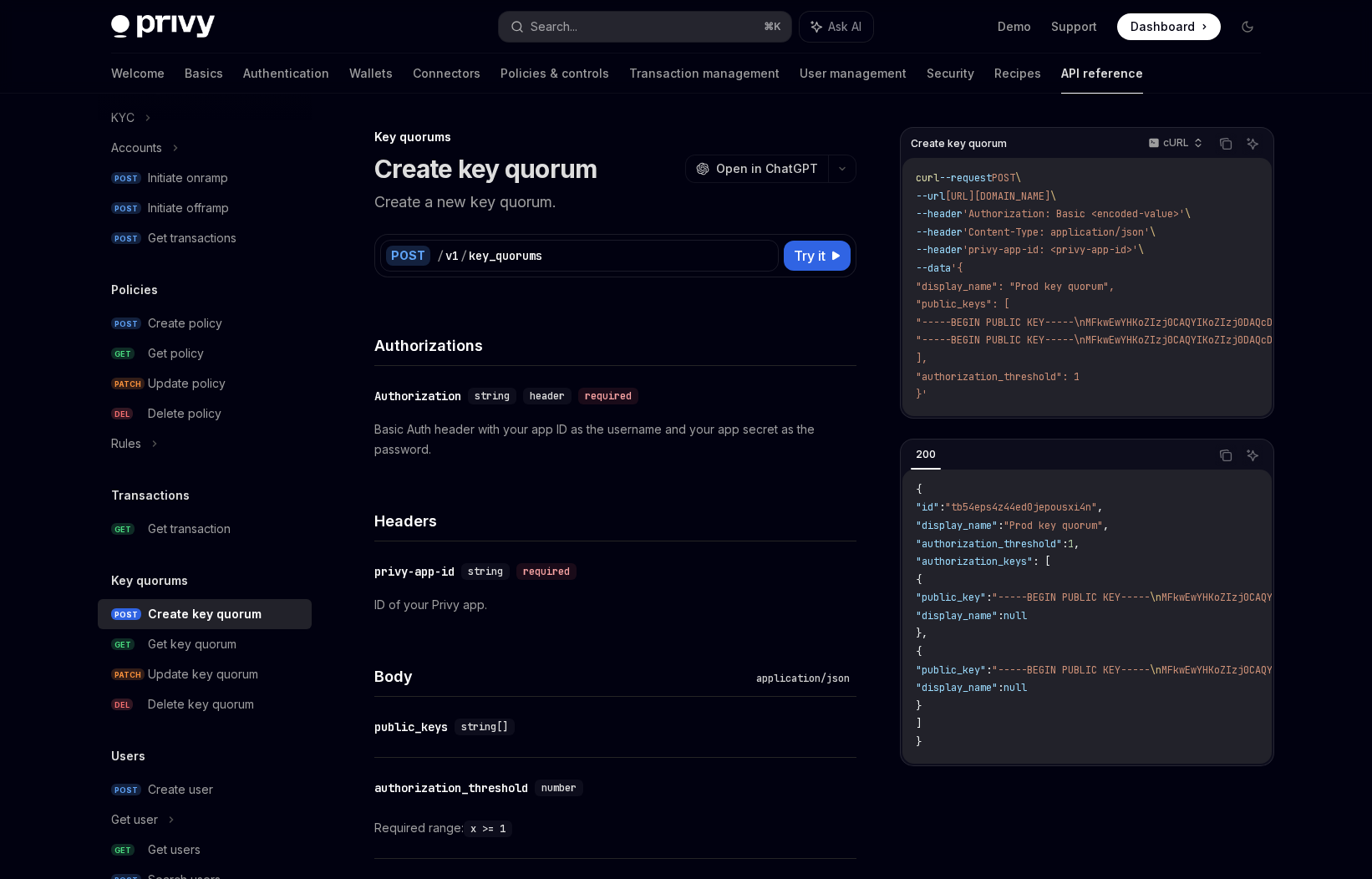
scroll to position [724, 0]
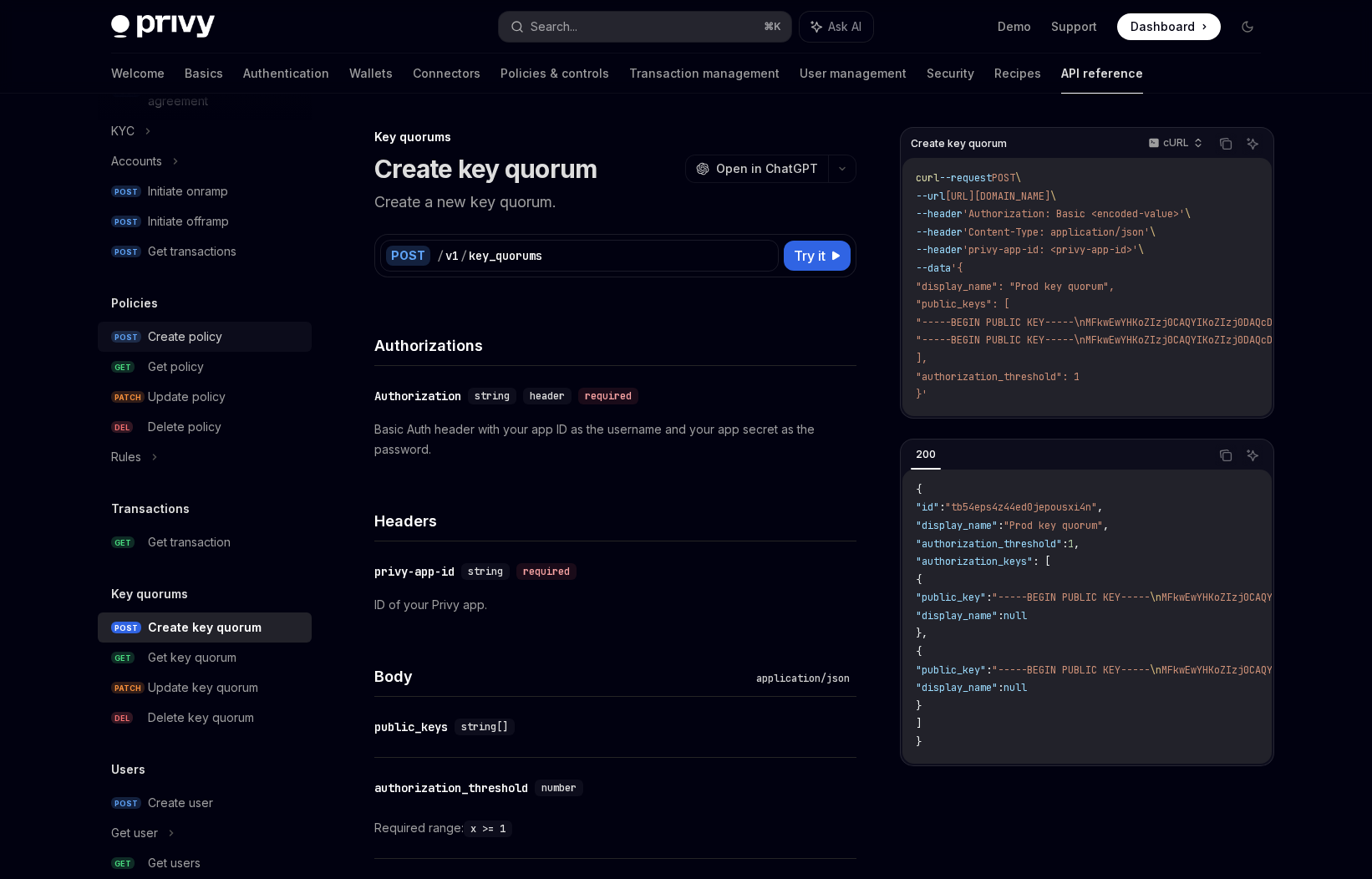
click at [192, 339] on div "Create policy" at bounding box center [185, 337] width 74 height 20
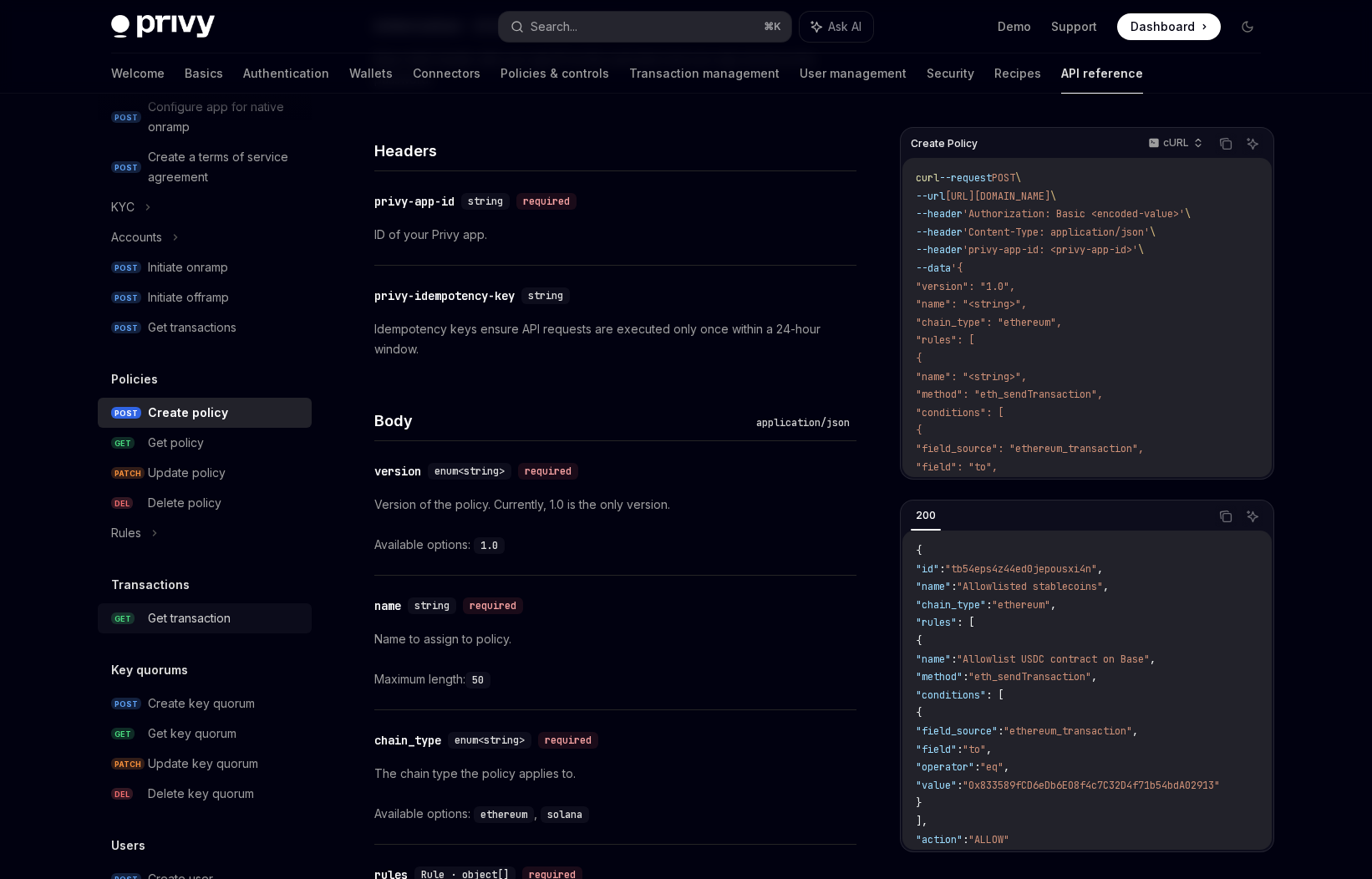
scroll to position [877, 0]
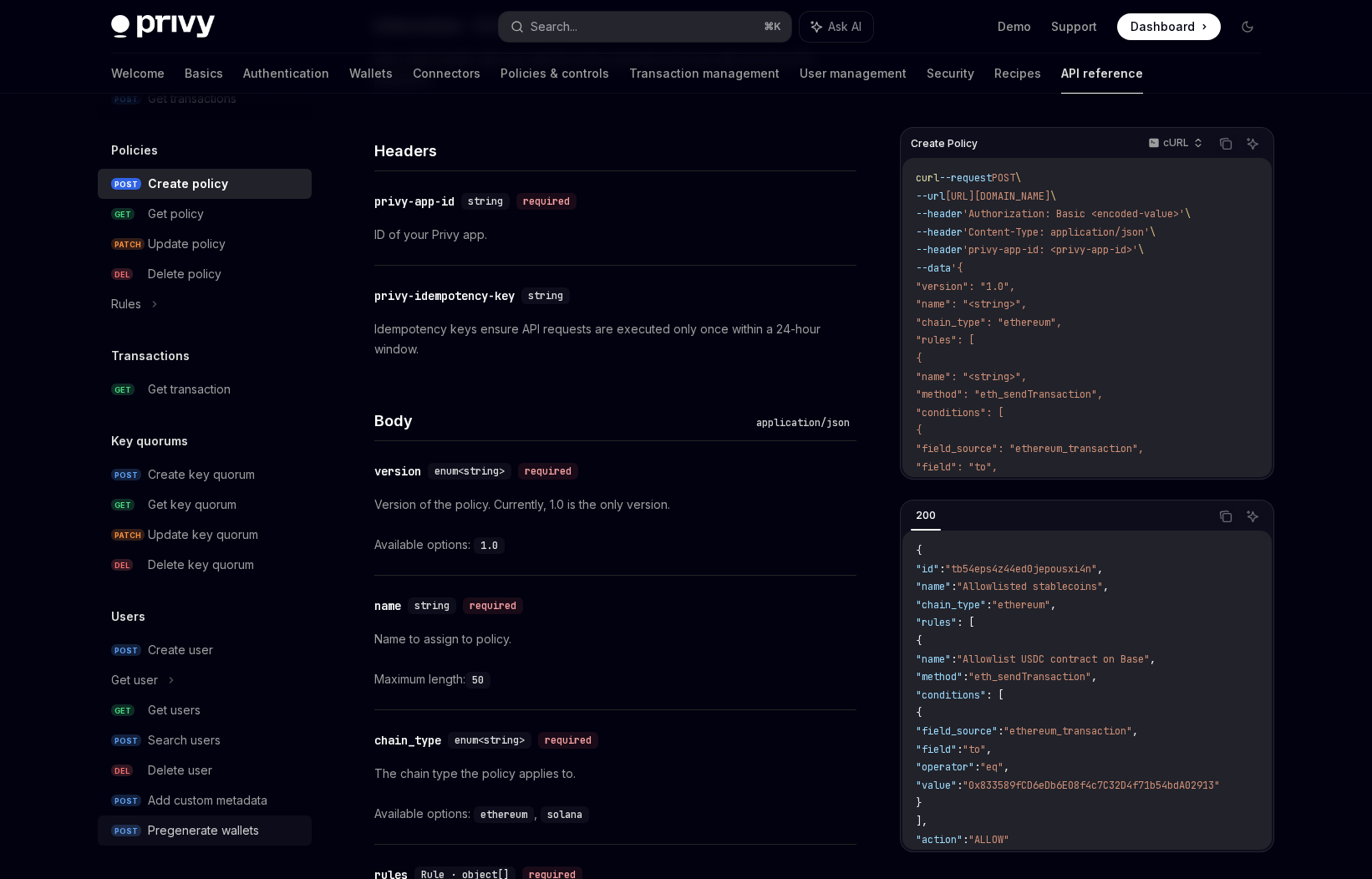
click at [225, 818] on link "POST Pregenerate wallets" at bounding box center [205, 831] width 214 height 30
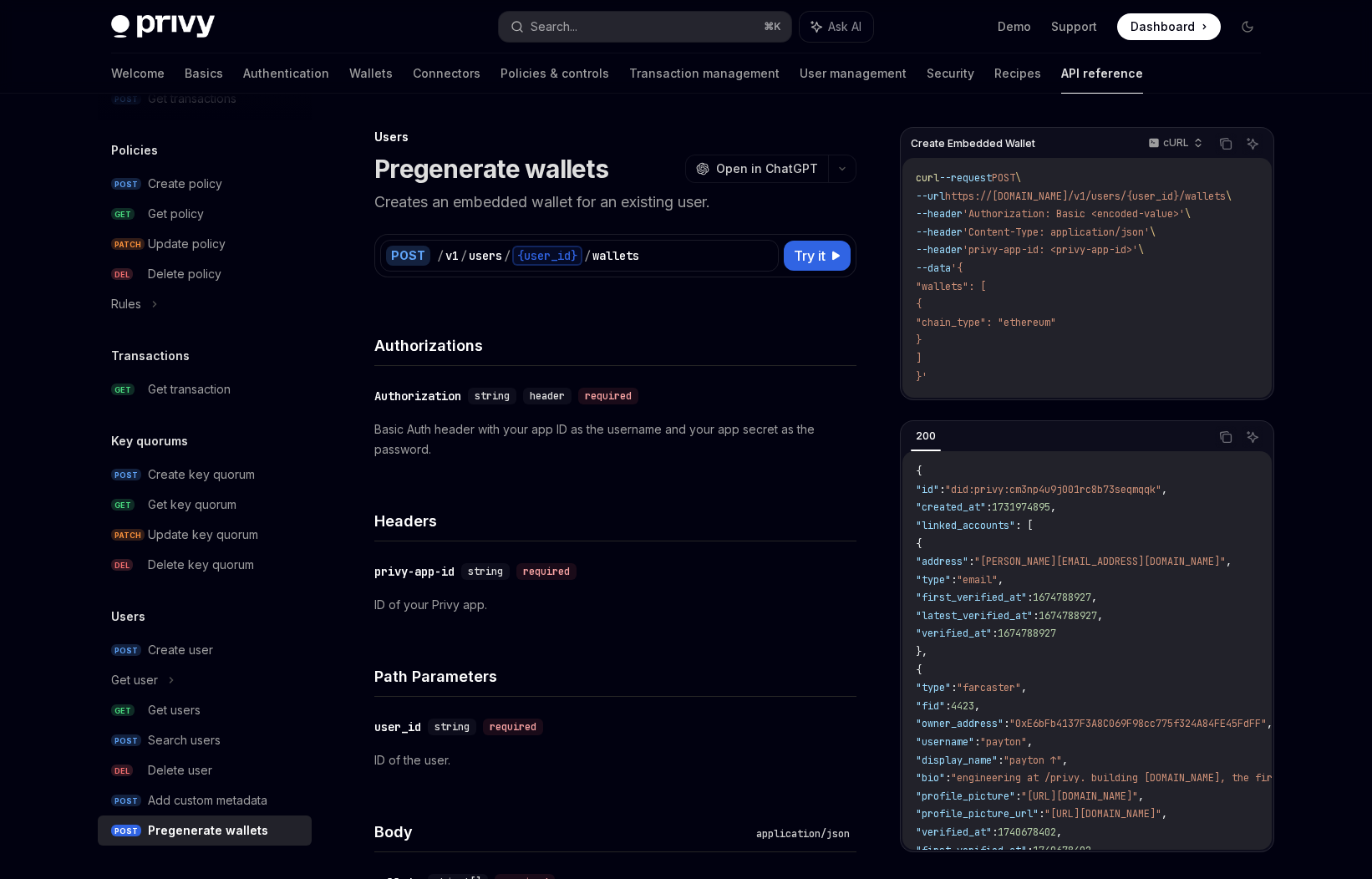
click at [442, 173] on h1 "Pregenerate wallets" at bounding box center [491, 169] width 234 height 30
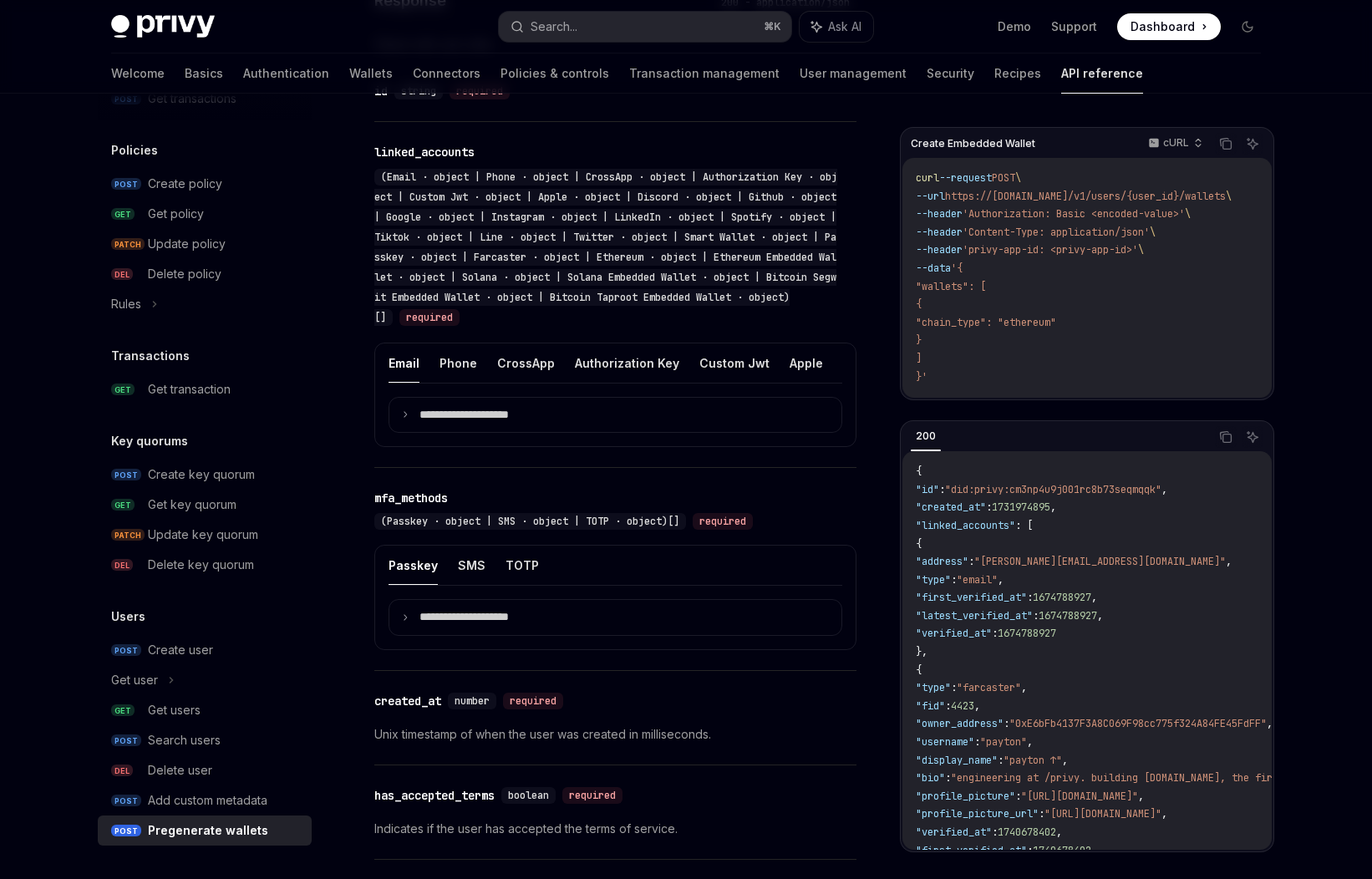
scroll to position [1025, 0]
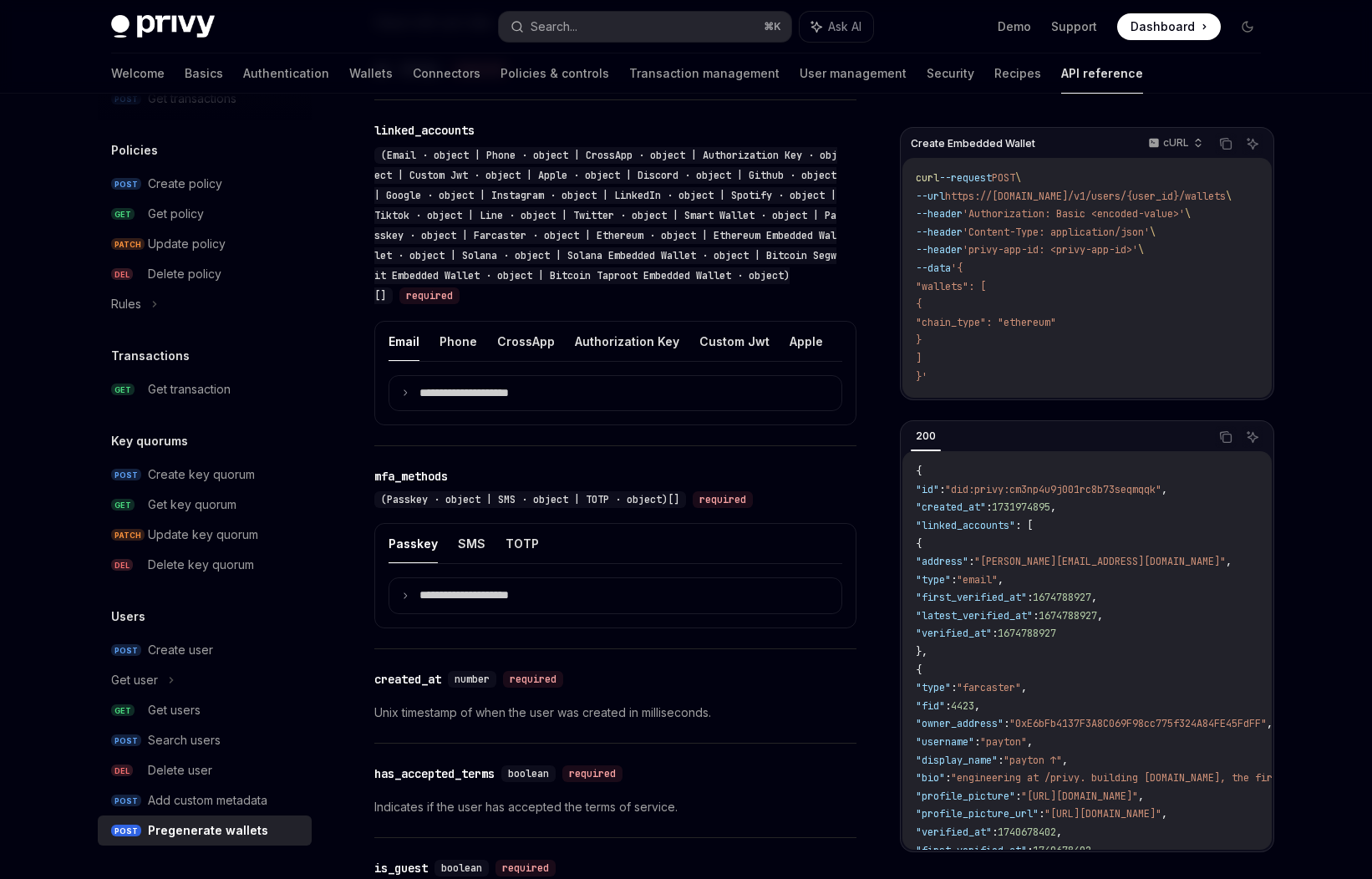
click at [1145, 494] on span ""did:privy:cm3np4u9j001rc8b73seqmqqk"" at bounding box center [1053, 490] width 216 height 13
copy span "cm3np4u9j001rc8b73seqmqqk"
click at [1141, 495] on span ""did:privy:cm3np4u9j001rc8b73seqmqqk"" at bounding box center [1053, 490] width 216 height 13
click at [1144, 496] on span ""did:privy:cm3np4u9j001rc8b73seqmqqk"" at bounding box center [1053, 490] width 216 height 13
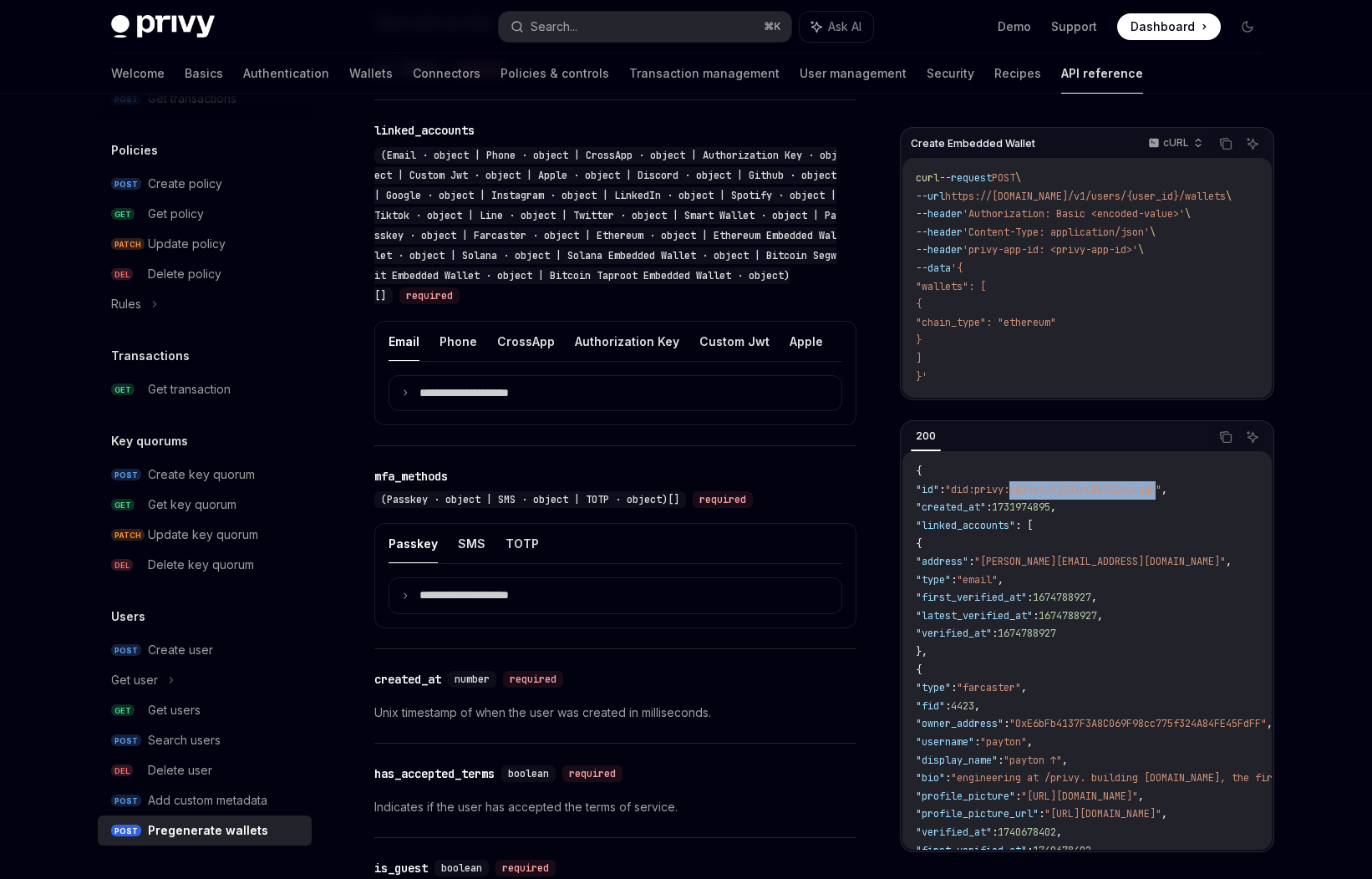
click at [1144, 496] on span ""did:privy:cm3np4u9j001rc8b73seqmqqk"" at bounding box center [1053, 490] width 216 height 13
copy span "cm3np4u9j001rc8b73seqmqqk"
click at [1162, 516] on code "{ "id" : "did:privy:cm3np4u9j001rc8b73seqmqqk" , "created_at" : 1731974895 , "l…" at bounding box center [1329, 886] width 827 height 848
click at [1139, 490] on span ""did:privy:cm3np4u9j001rc8b73seqmqqk"" at bounding box center [1053, 490] width 216 height 13
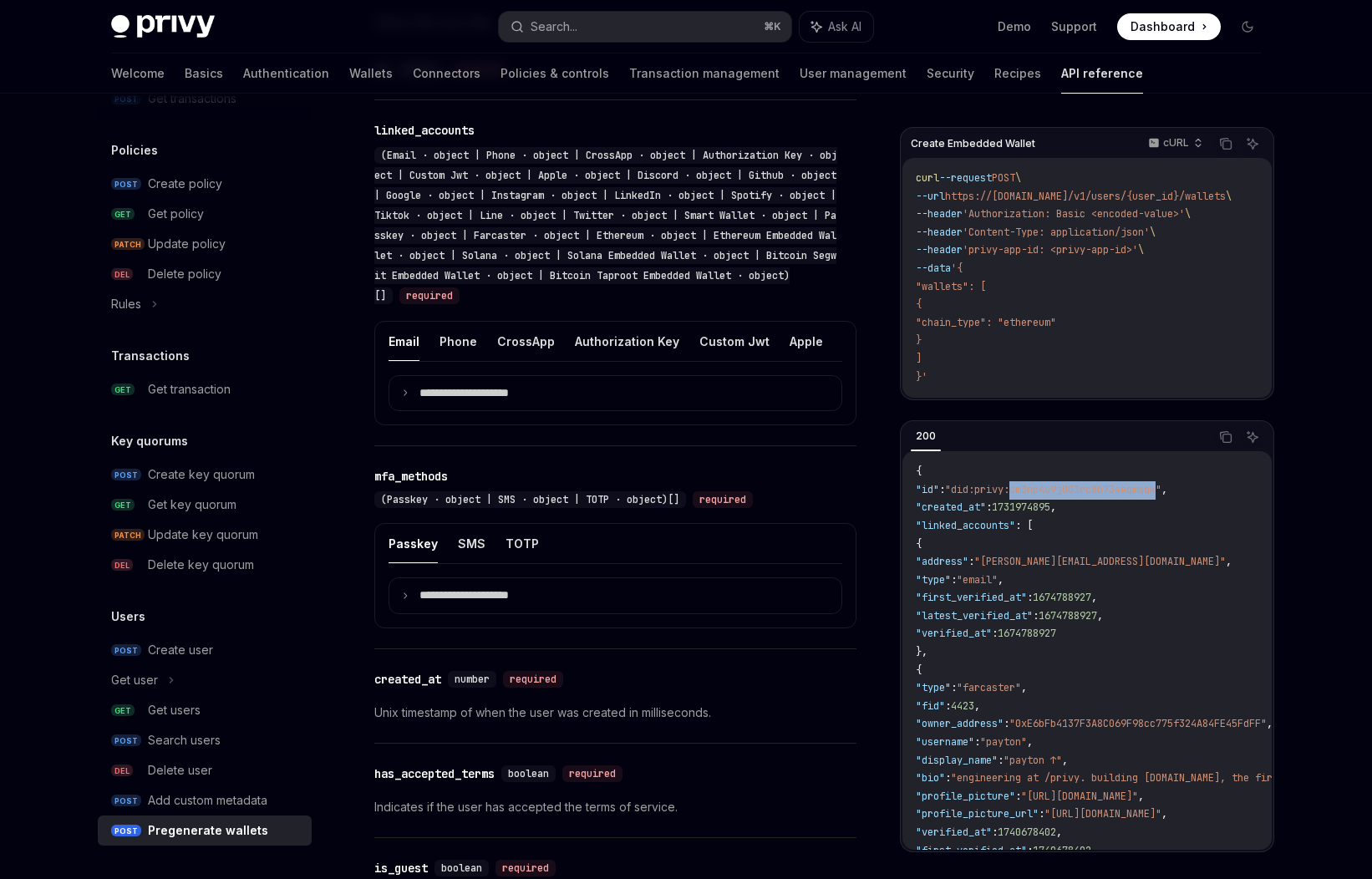
copy span "cm3np4u9j001rc8b73seqmqqk"
click at [1014, 255] on span "'privy-app-id: <privy-app-id>'" at bounding box center [1050, 250] width 175 height 13
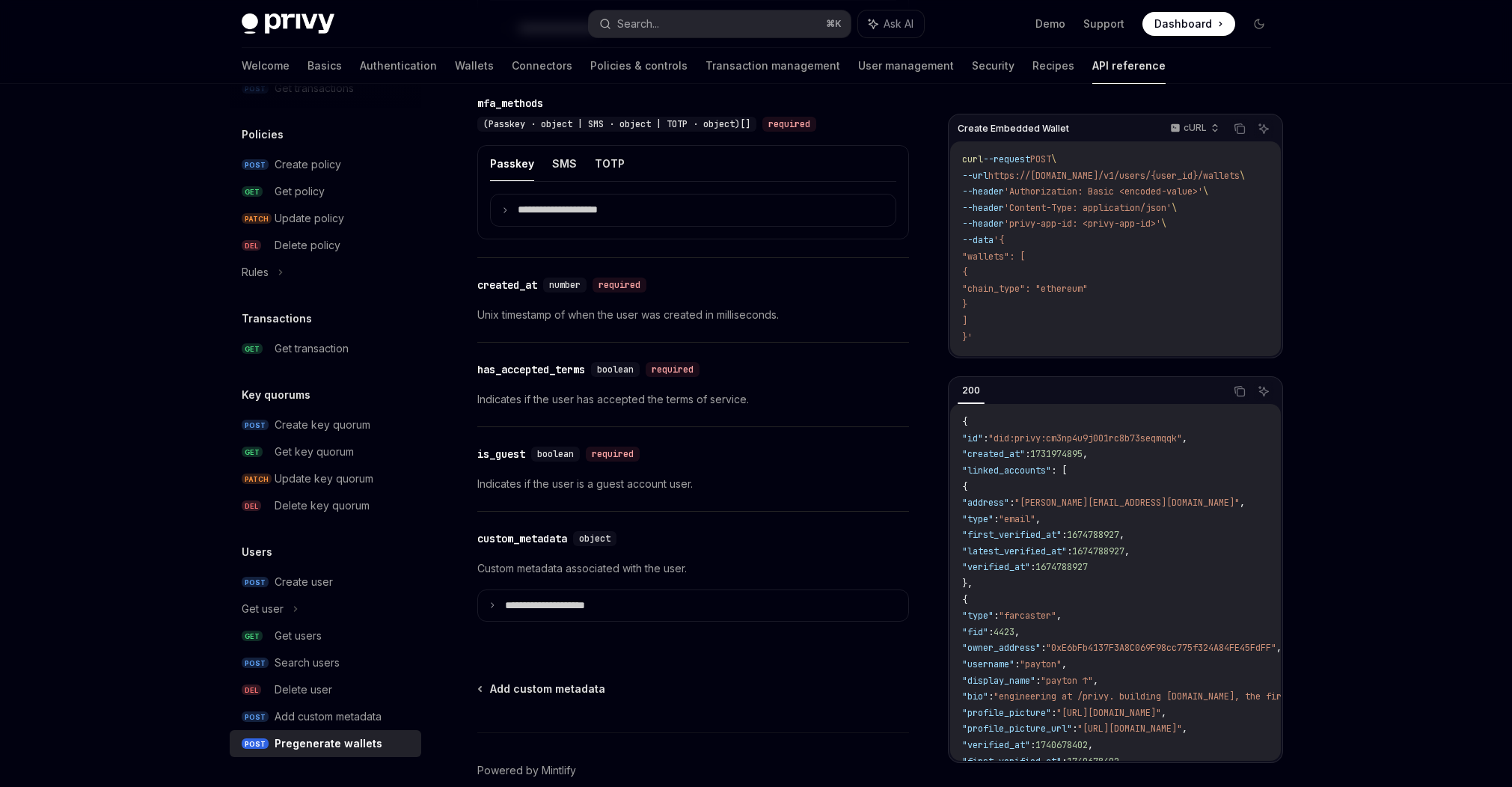
scroll to position [1327, 0]
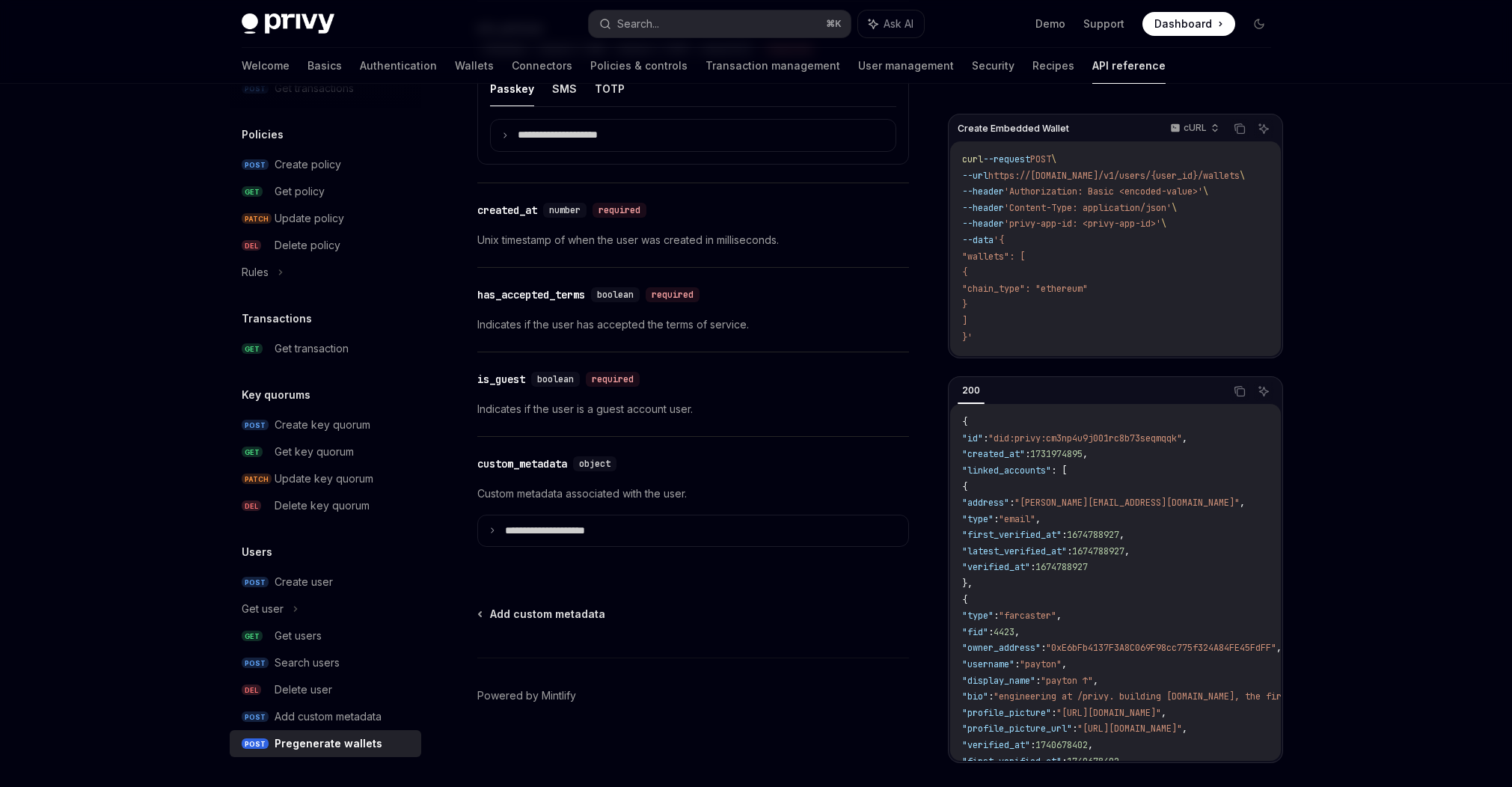
type textarea "*"
